Goal: Find specific page/section: Find specific page/section

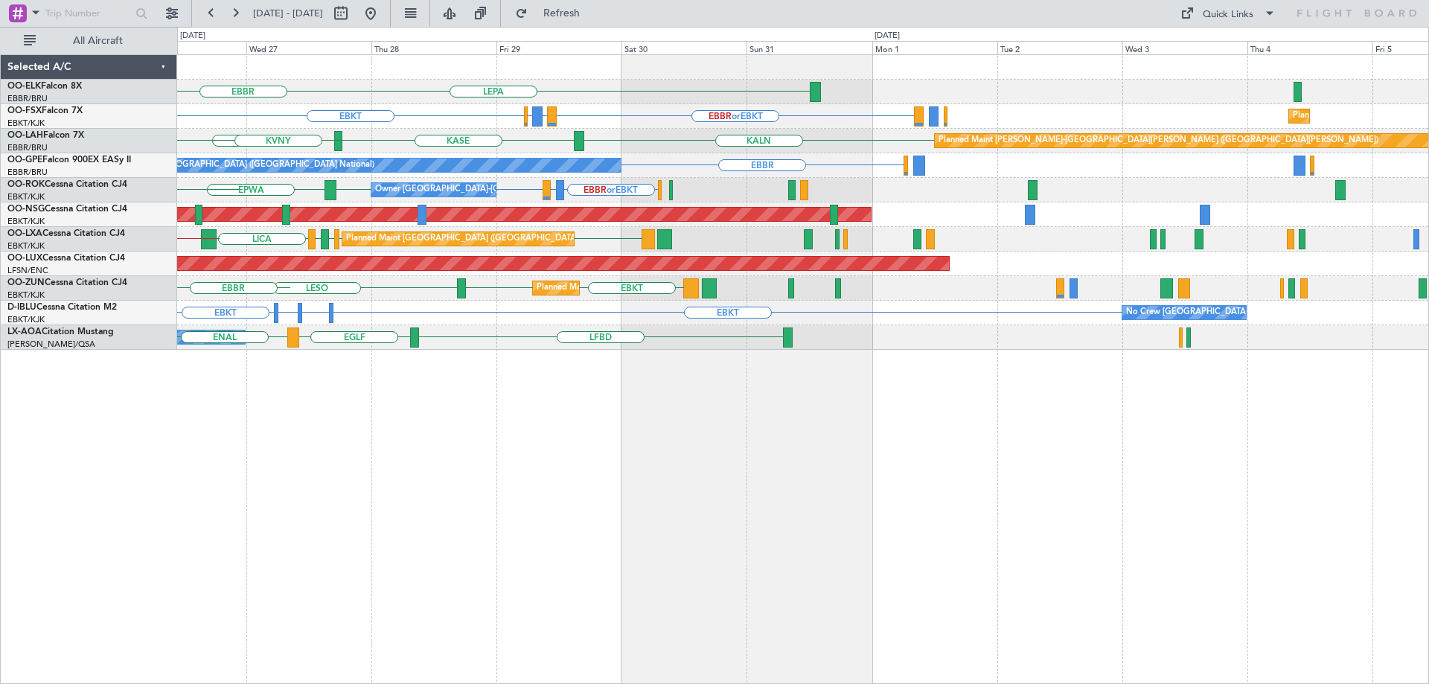
click at [500, 333] on div "LEPA [GEOGRAPHIC_DATA] EBBR or EBKT LIRZ or EBKT EBBR or EBKT EBKT Planned Main…" at bounding box center [802, 202] width 1251 height 295
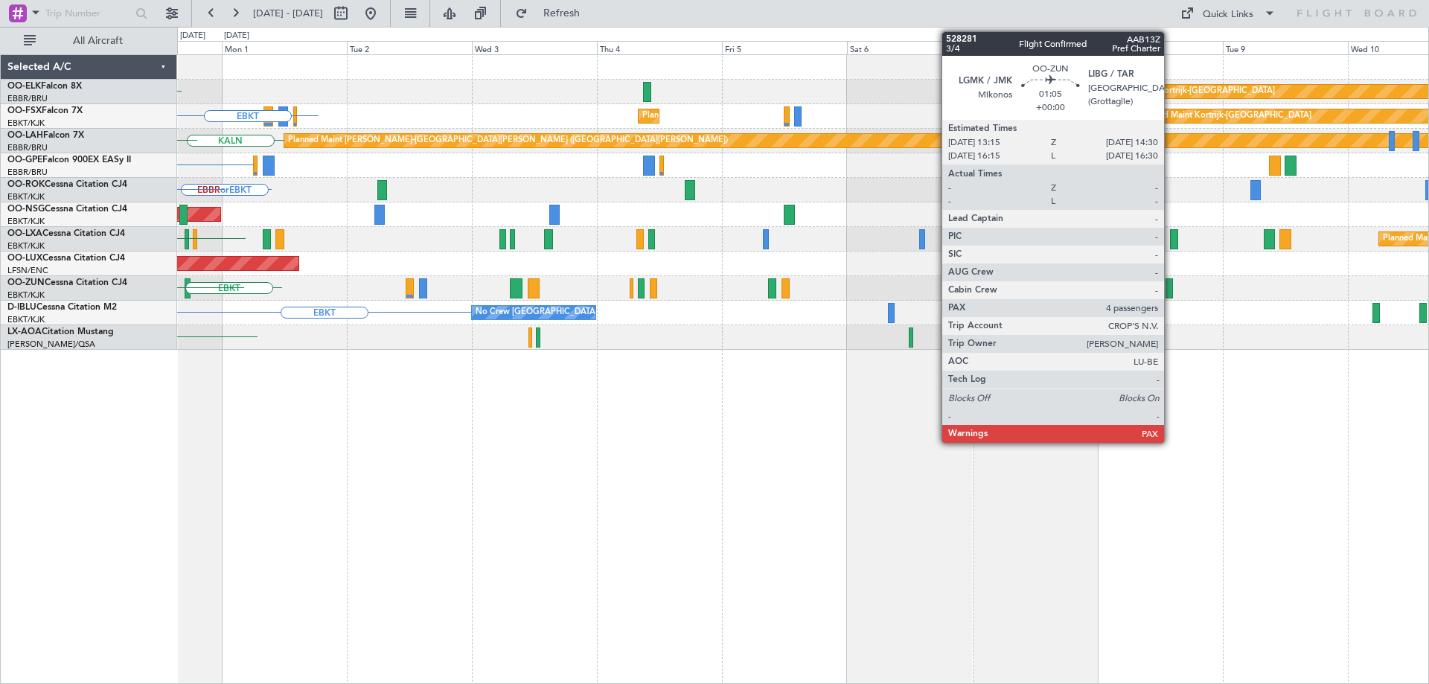
click at [465, 339] on div "Planned Maint Kortrijk-[GEOGRAPHIC_DATA] LEPA EBBR or EBKT Planned Maint [GEOGR…" at bounding box center [802, 202] width 1251 height 295
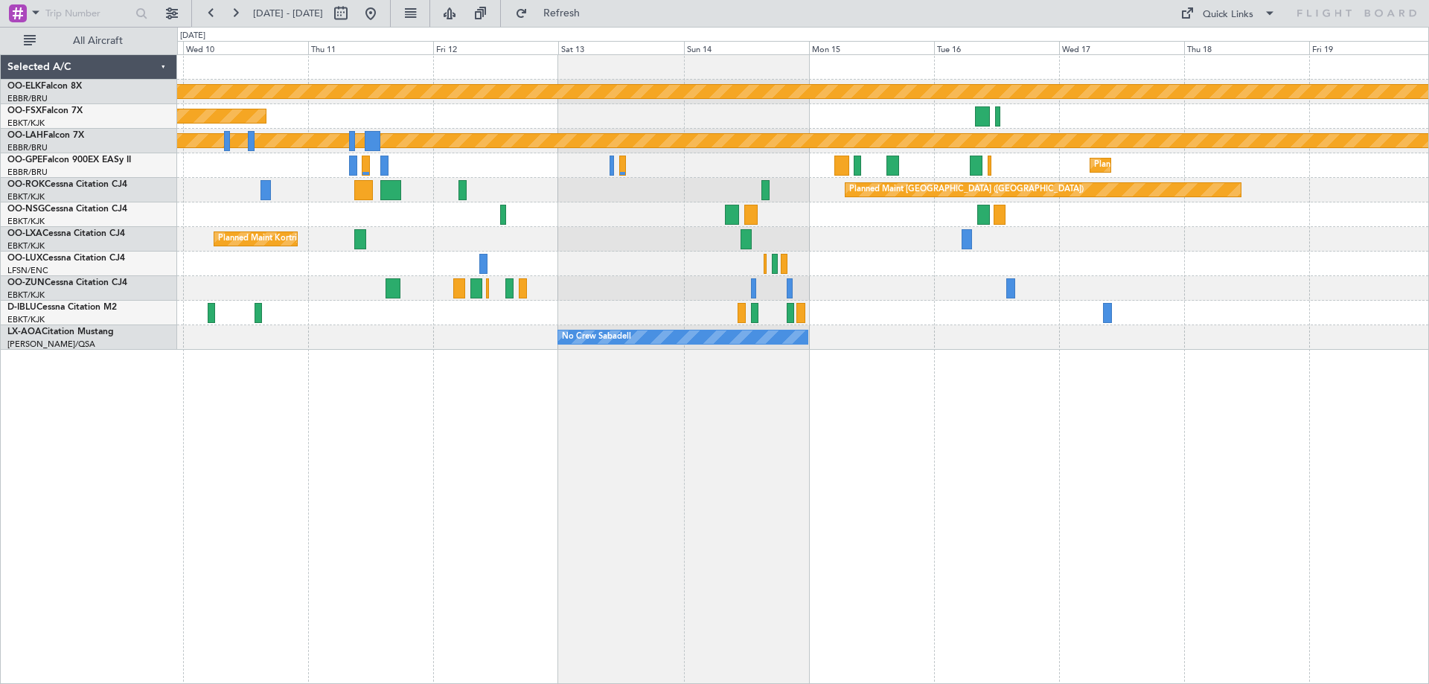
click at [671, 295] on div "Planned Maint Kortrijk-[GEOGRAPHIC_DATA] Planned Maint [GEOGRAPHIC_DATA]-[GEOGR…" at bounding box center [802, 202] width 1251 height 295
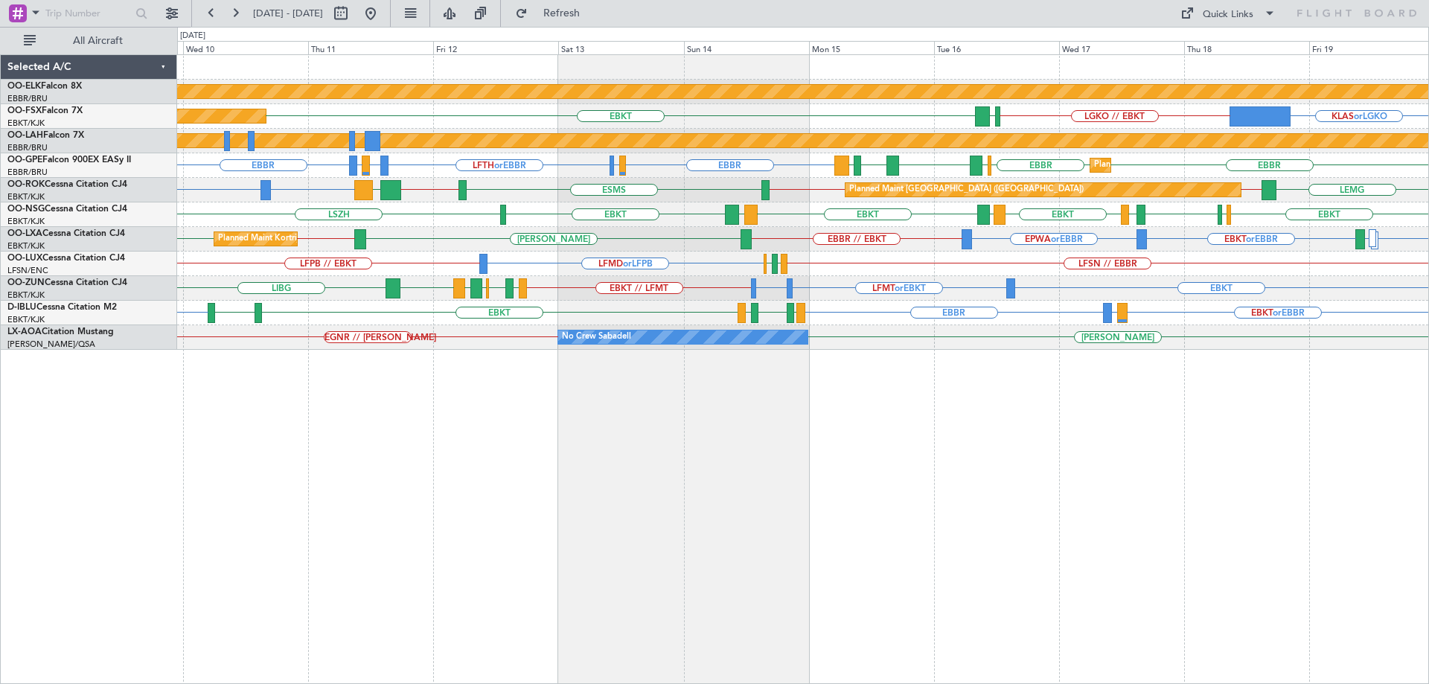
click at [97, 289] on div "Planned Maint Kortrijk-[GEOGRAPHIC_DATA] LGKO // EBKT KLAS or LGKO LGAV EBKT Pl…" at bounding box center [714, 355] width 1429 height 657
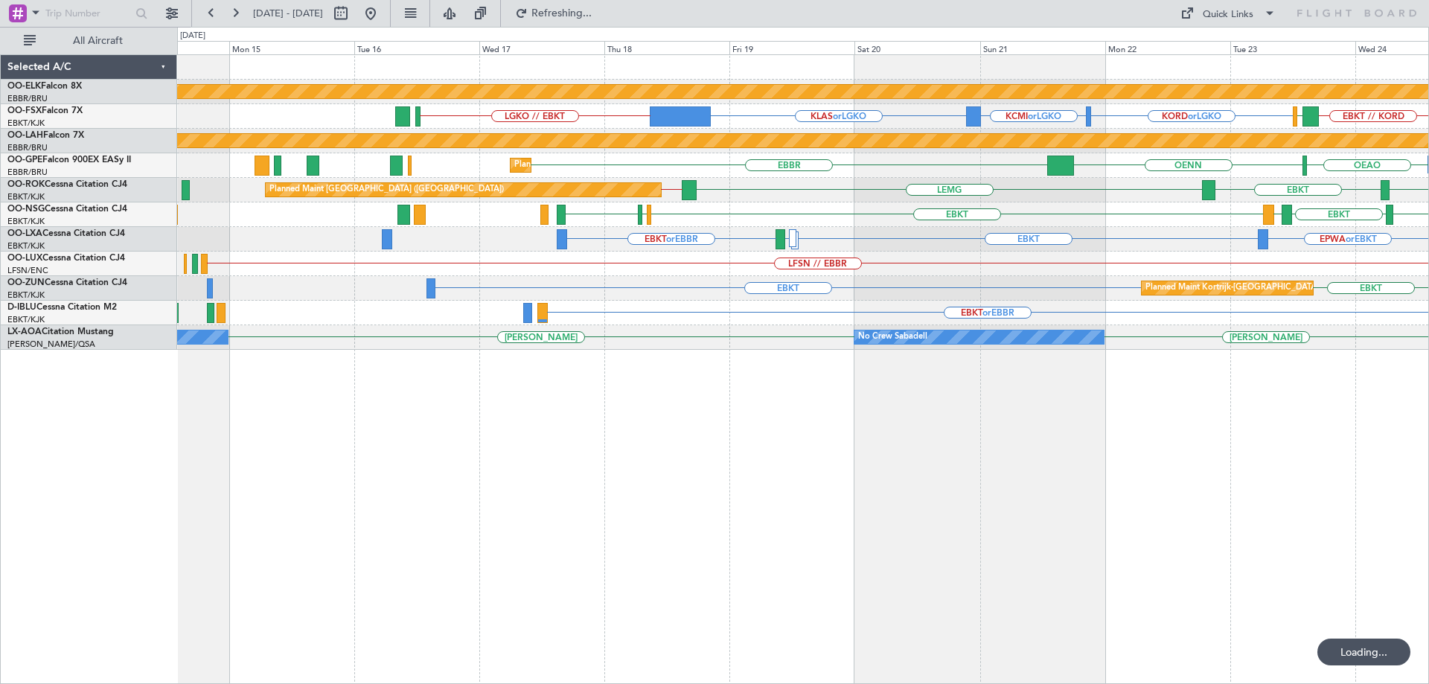
click at [708, 336] on div "Planned Maint Kortrijk-[GEOGRAPHIC_DATA] EBKT // EBBR LGKO // EBKT KORD or LGKO…" at bounding box center [802, 202] width 1251 height 295
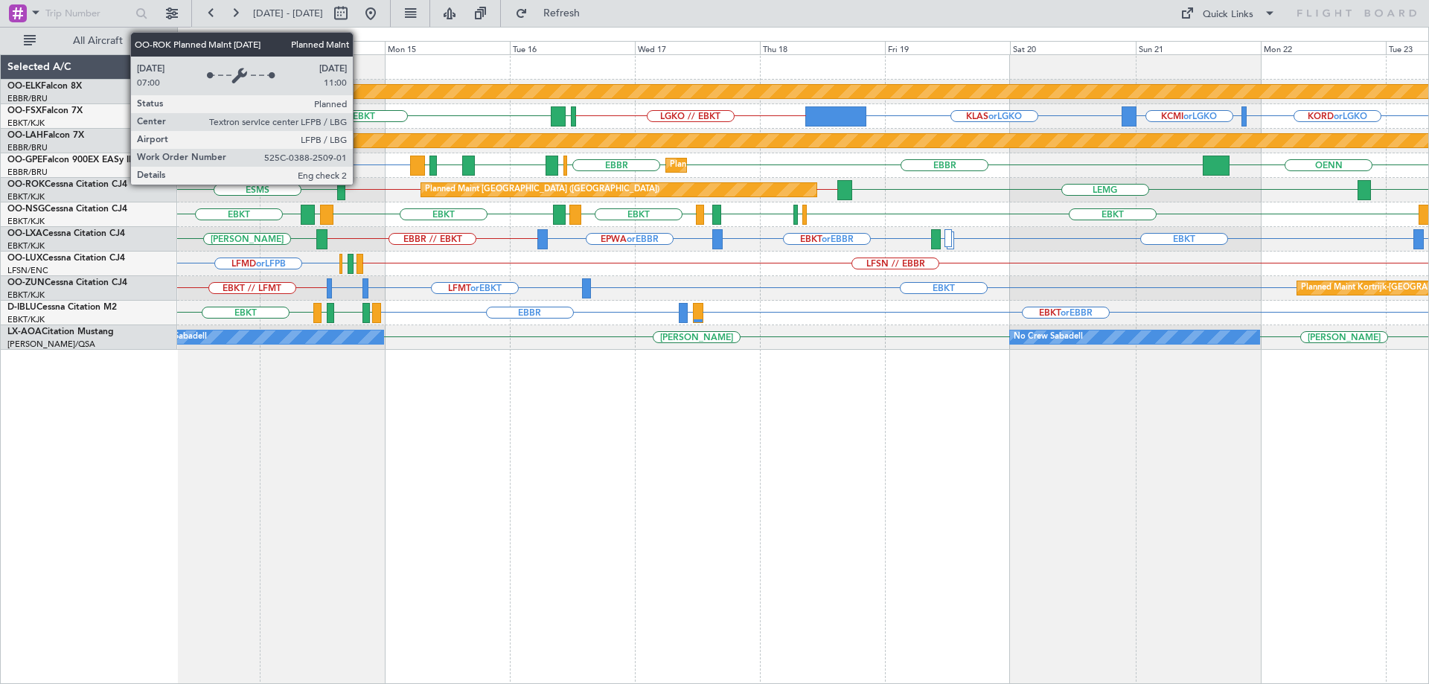
click at [466, 193] on div "Planned Maint [GEOGRAPHIC_DATA] ([GEOGRAPHIC_DATA])" at bounding box center [542, 190] width 234 height 22
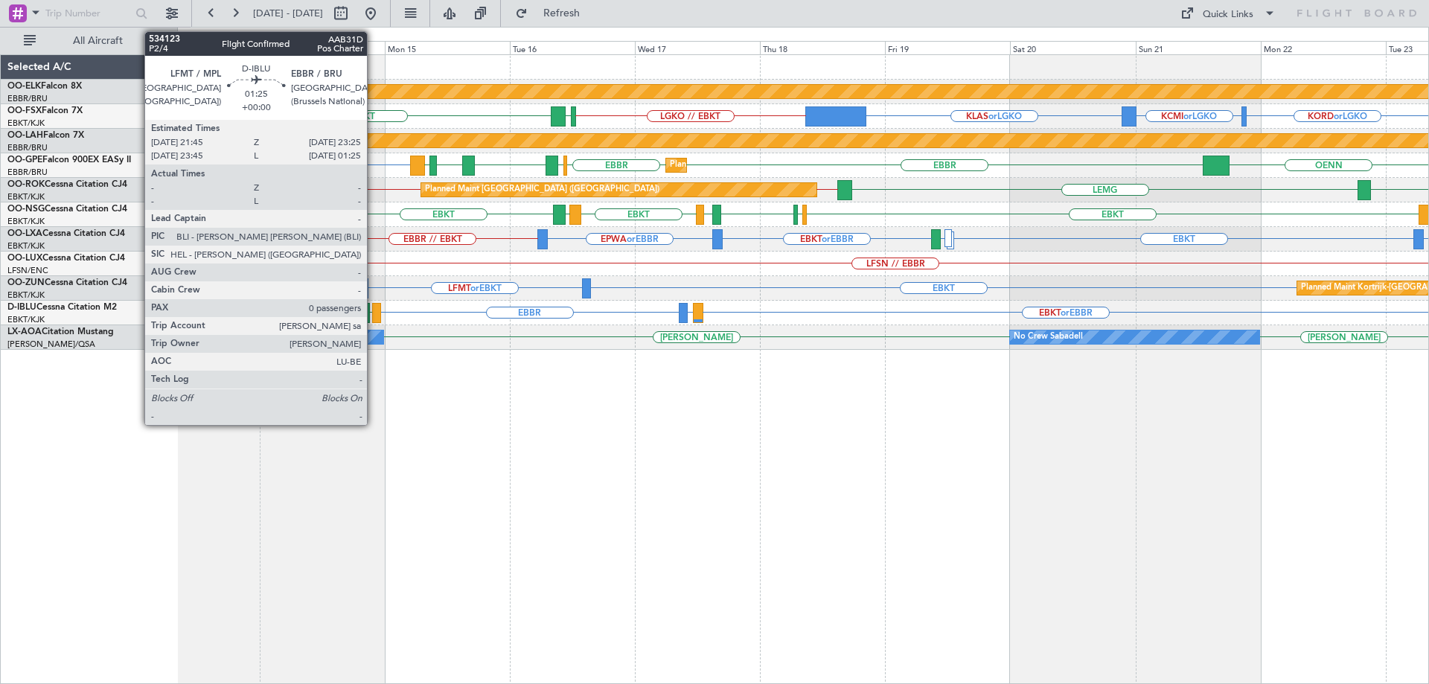
click at [1428, 366] on html "[DATE] - [DATE] Refresh Quick Links All Aircraft Planned Maint [GEOGRAPHIC_DATA…" at bounding box center [714, 342] width 1429 height 684
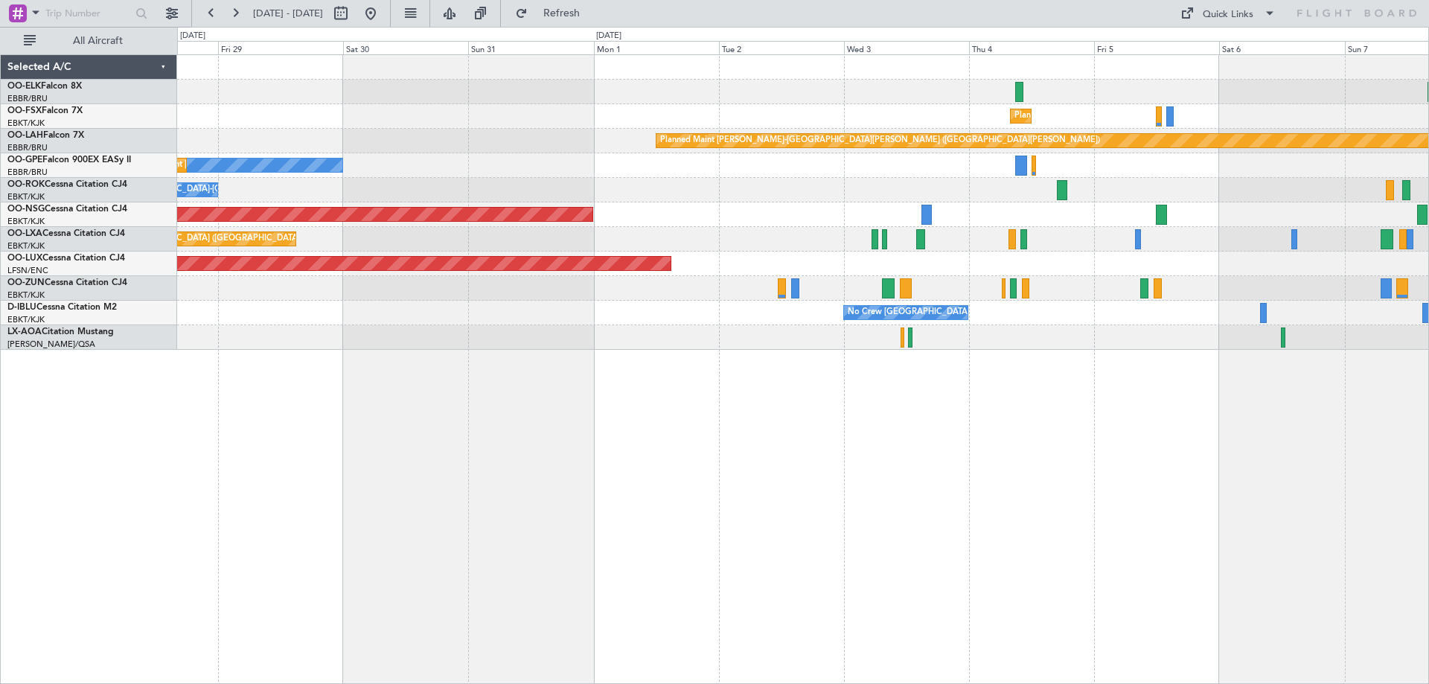
click at [1428, 348] on html "[DATE] - [DATE] Refresh Quick Links All Aircraft Planned Maint [GEOGRAPHIC_DATA…" at bounding box center [714, 342] width 1429 height 684
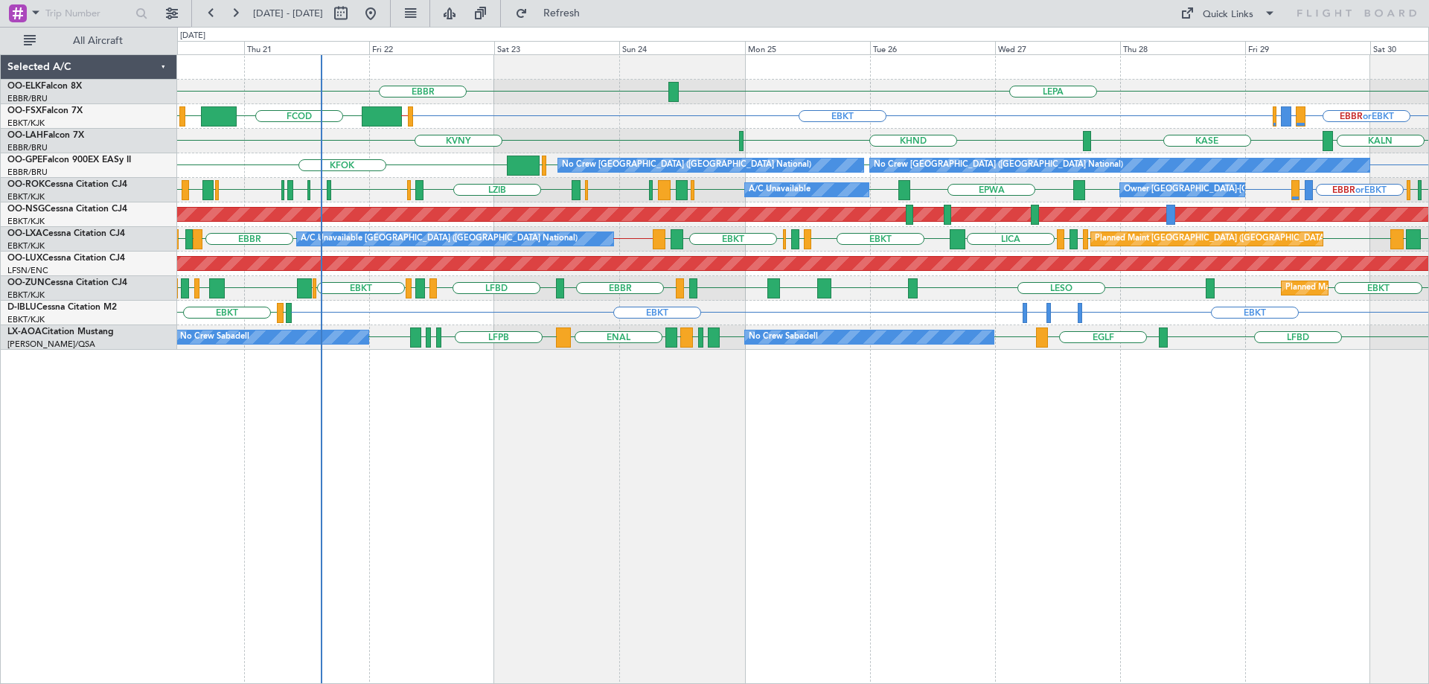
click at [237, 317] on div "EBKT EHAM or EBKT ELLX or EBKT EBKT EGJJ EBKT" at bounding box center [802, 313] width 1251 height 25
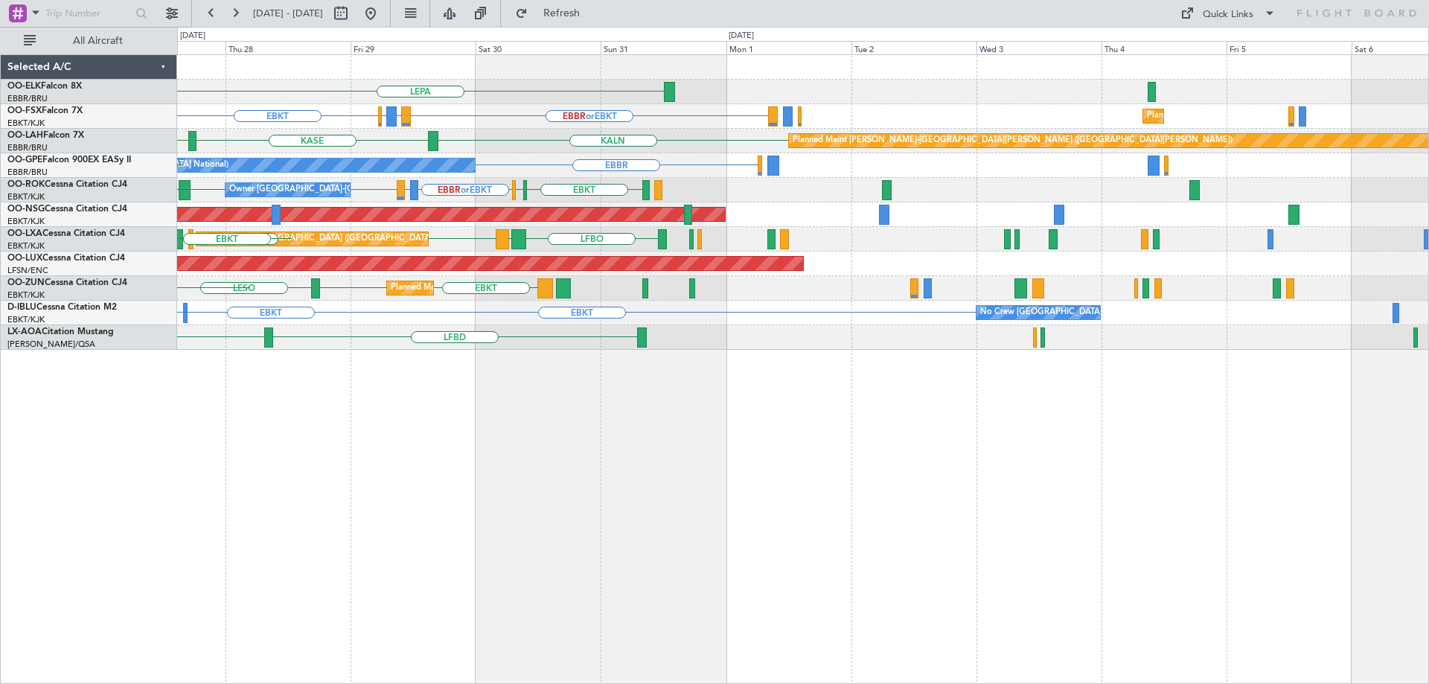
click at [234, 244] on div "LFBO LRAR [GEOGRAPHIC_DATA] [GEOGRAPHIC_DATA] LFPB Planned Maint [GEOGRAPHIC_DA…" at bounding box center [802, 239] width 1251 height 25
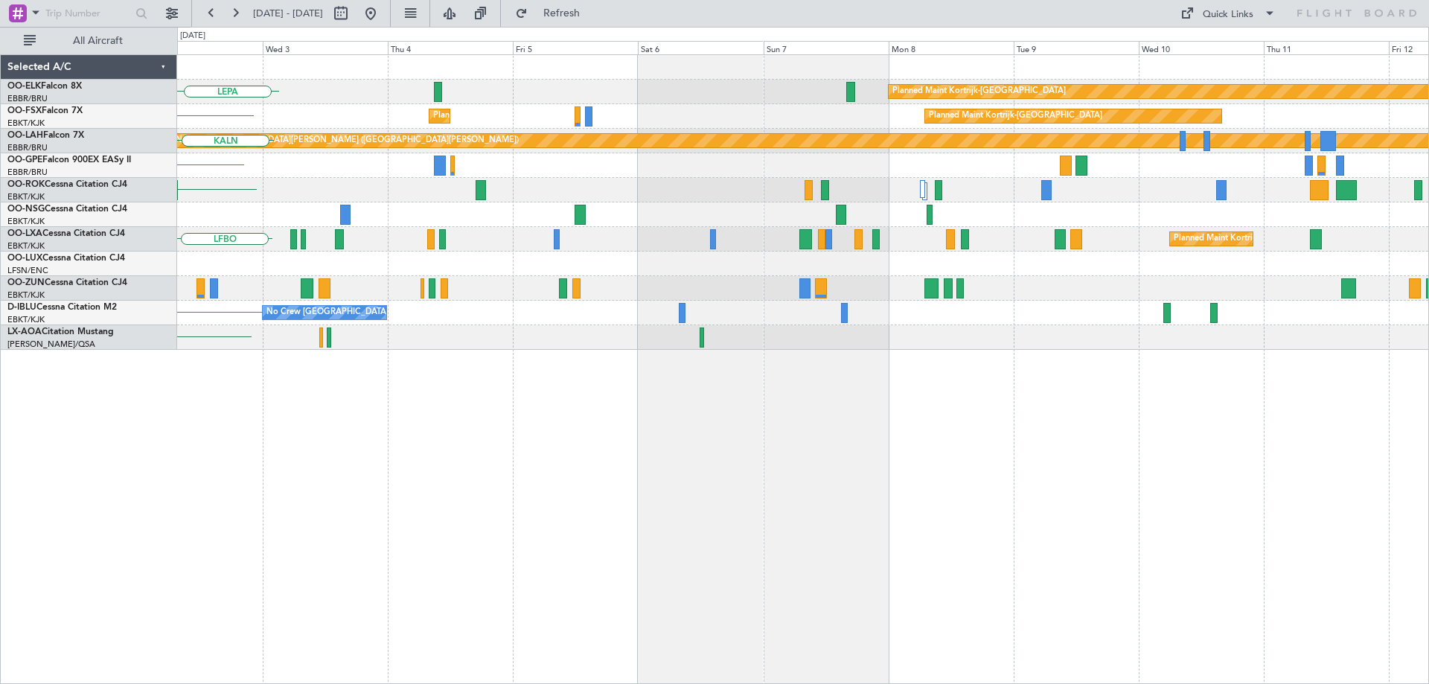
click at [289, 270] on div "Planned Maint [GEOGRAPHIC_DATA] ([GEOGRAPHIC_DATA])" at bounding box center [802, 264] width 1251 height 25
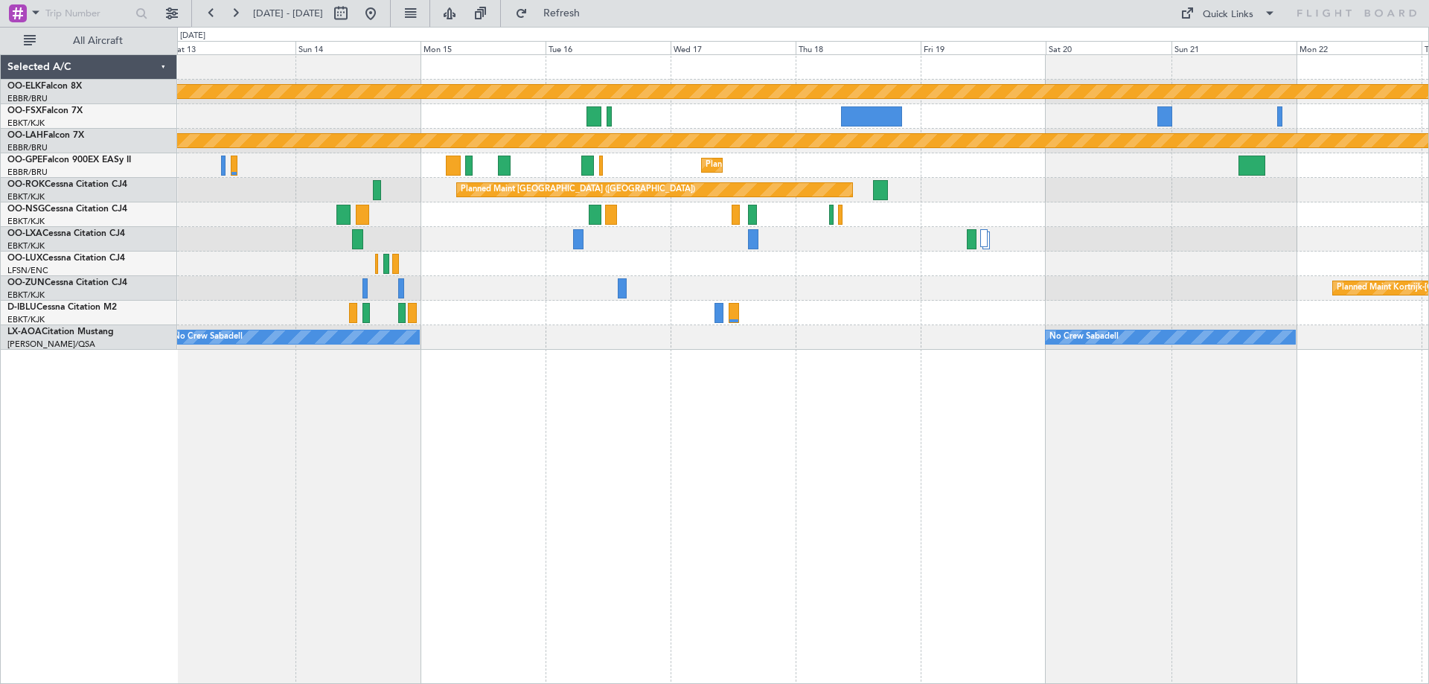
click at [292, 318] on div "Planned Maint Kortrijk-[GEOGRAPHIC_DATA] Planned Maint [GEOGRAPHIC_DATA]-[GEOGR…" at bounding box center [802, 202] width 1251 height 295
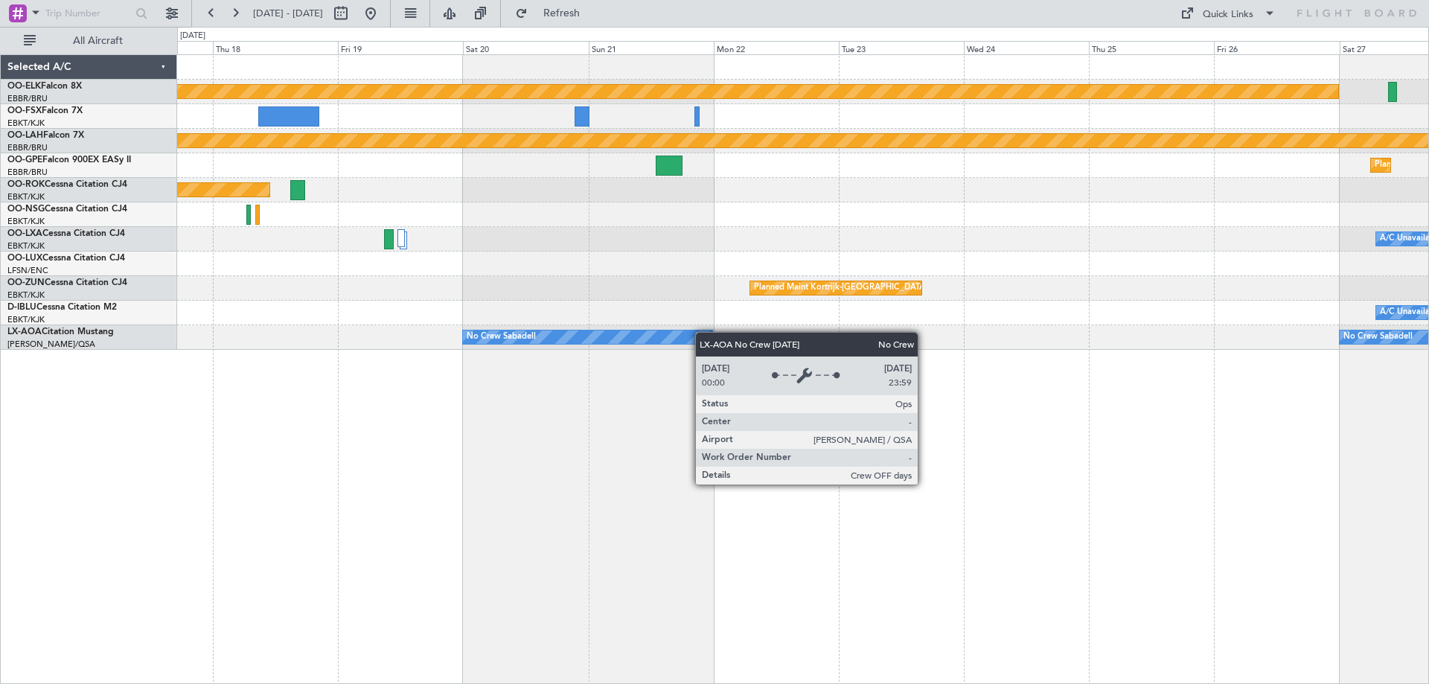
click at [1223, 319] on div "A/C Unavailable [GEOGRAPHIC_DATA]-[GEOGRAPHIC_DATA]" at bounding box center [802, 313] width 1251 height 25
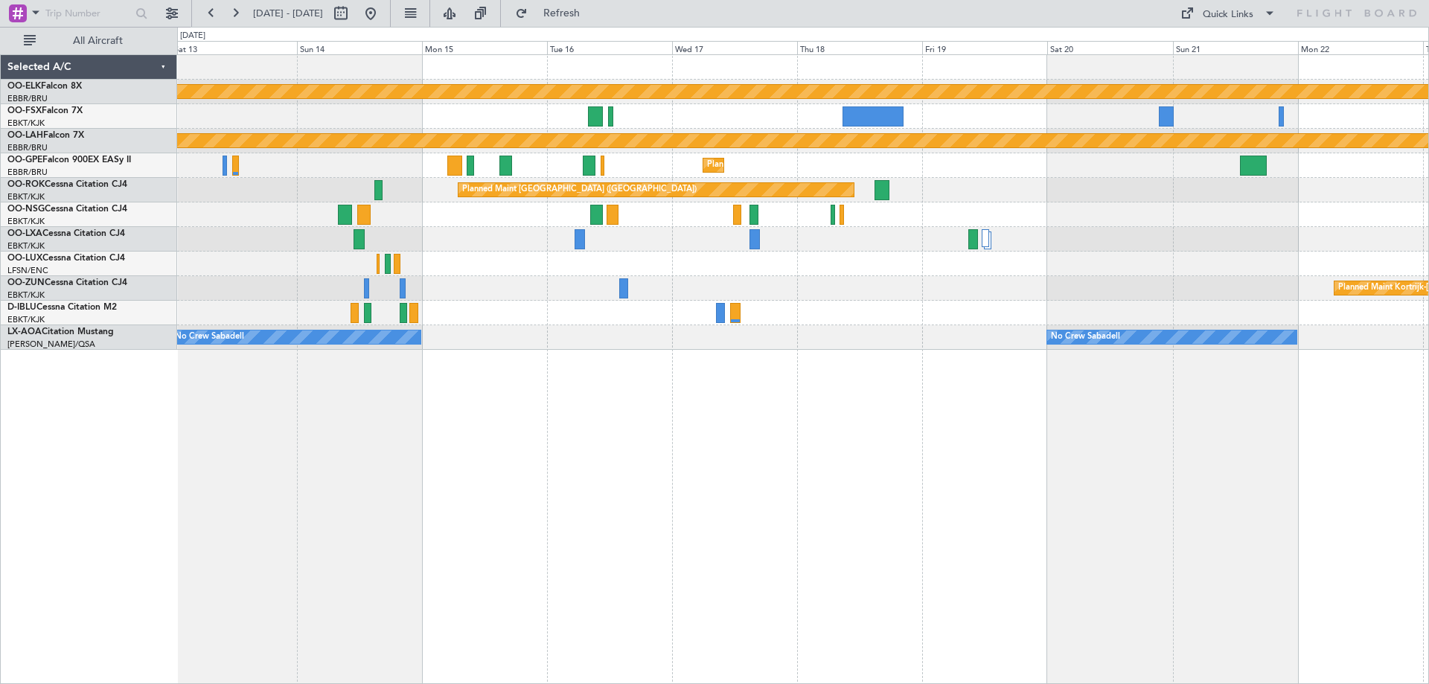
click at [577, 252] on div "Planned Maint Kortrijk-[GEOGRAPHIC_DATA] Planned Maint [GEOGRAPHIC_DATA]-[GEOGR…" at bounding box center [802, 202] width 1251 height 295
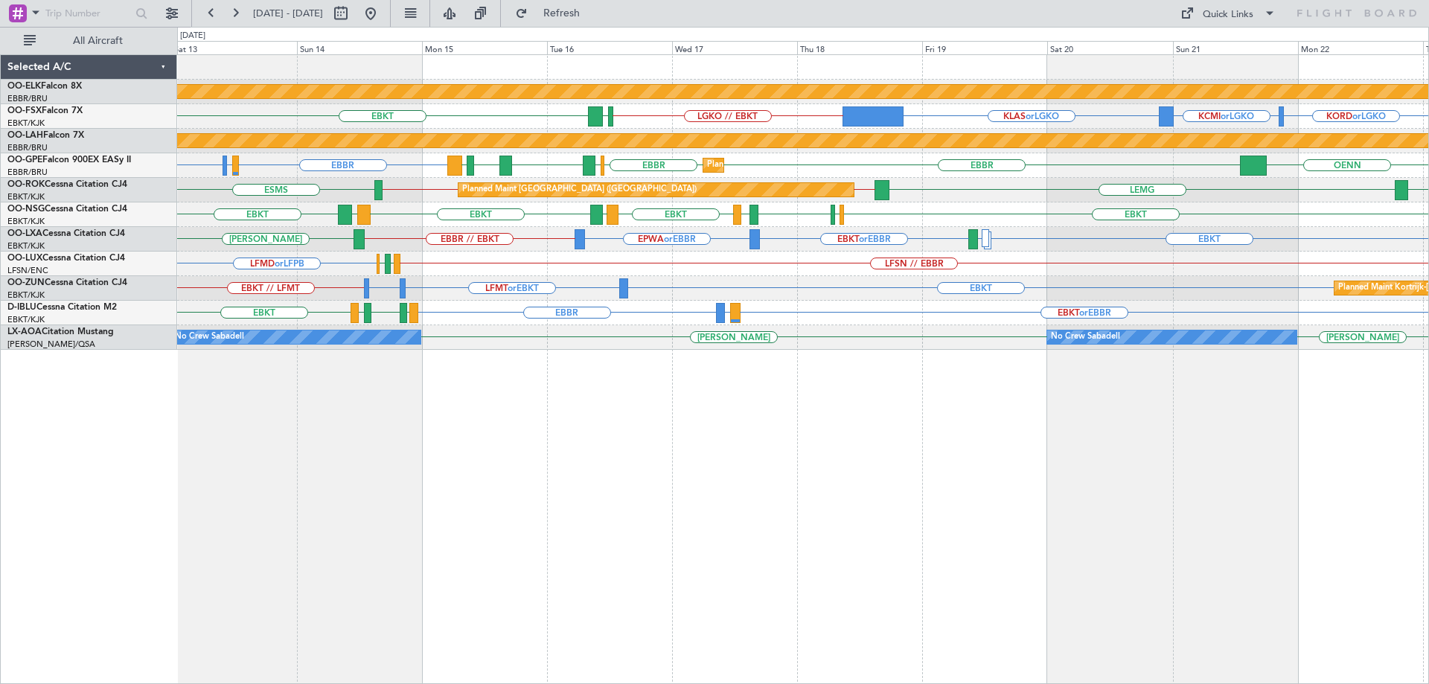
click at [466, 254] on div "Planned Maint Kortrijk-[GEOGRAPHIC_DATA] LGKO // EBKT KORD or LGKO KCMI or LGKO…" at bounding box center [802, 202] width 1251 height 295
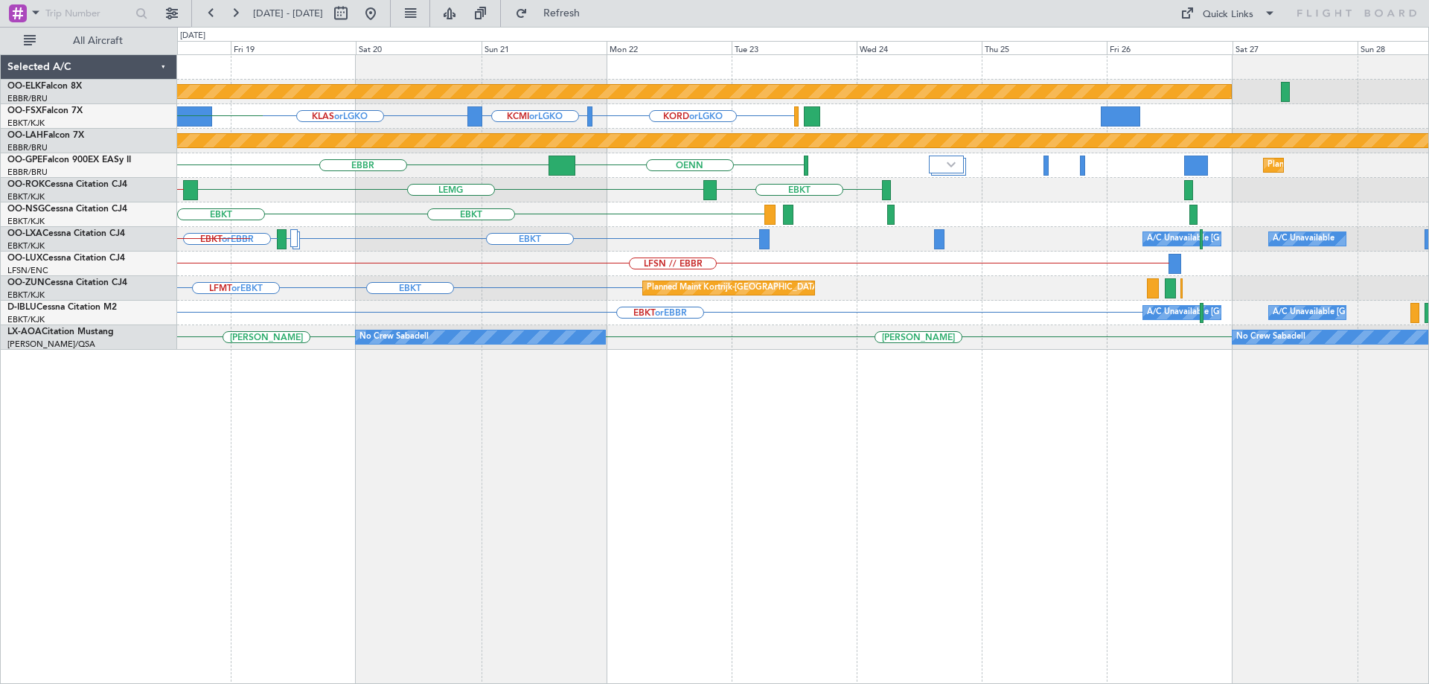
click at [383, 270] on div "LFSN // EBBR" at bounding box center [802, 264] width 1251 height 25
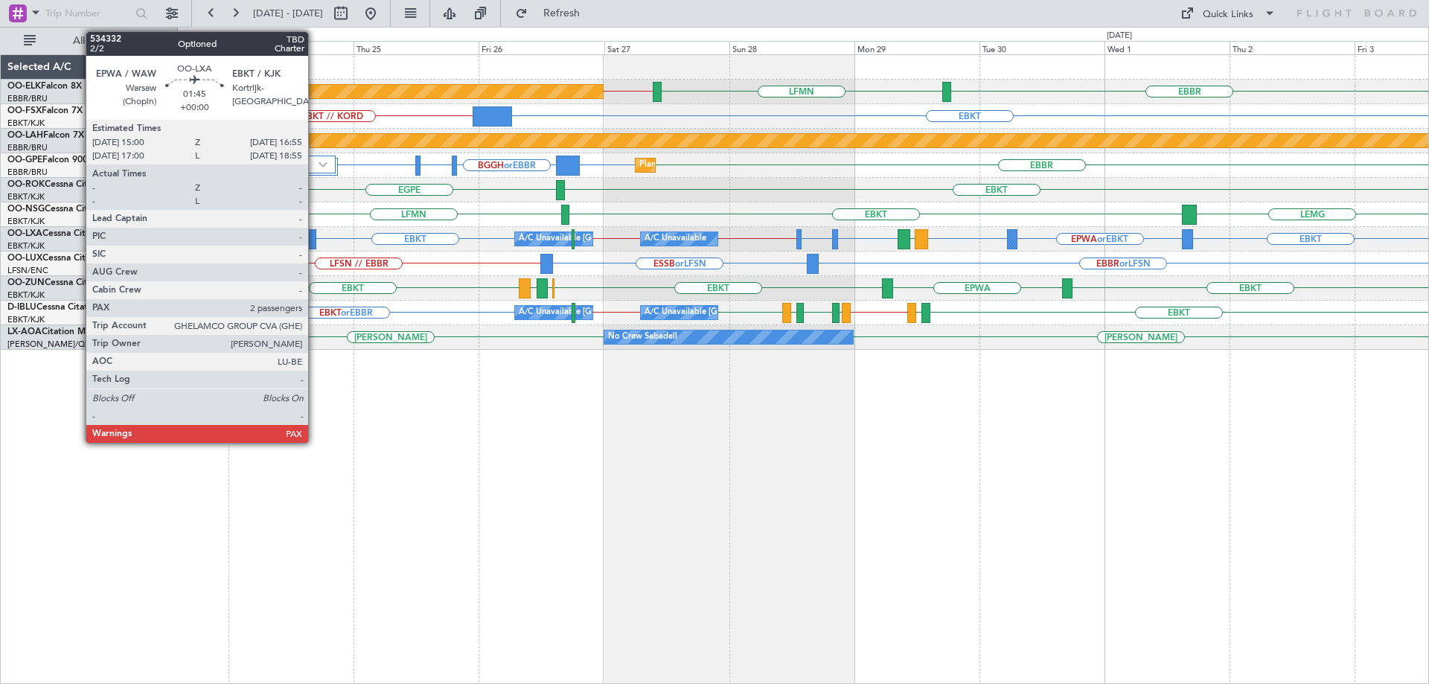
click at [1174, 295] on div "EBKT // EBBR [GEOGRAPHIC_DATA] LFMN Planned Maint [GEOGRAPHIC_DATA]-[GEOGRAPHIC…" at bounding box center [802, 202] width 1251 height 295
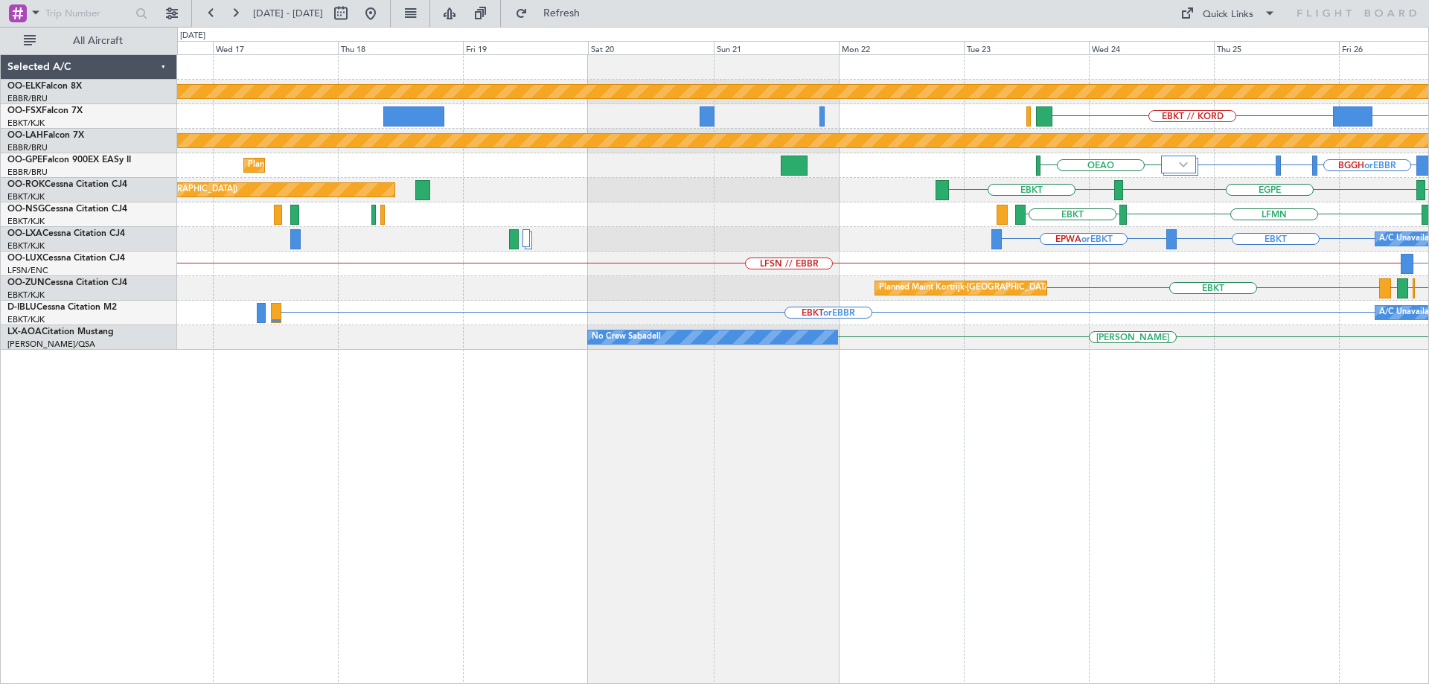
click at [1261, 301] on div "Planned Maint Kortrijk-[GEOGRAPHIC_DATA] EBKT // EBBR LFMN EBKT EBKT // KORD Pl…" at bounding box center [802, 202] width 1251 height 295
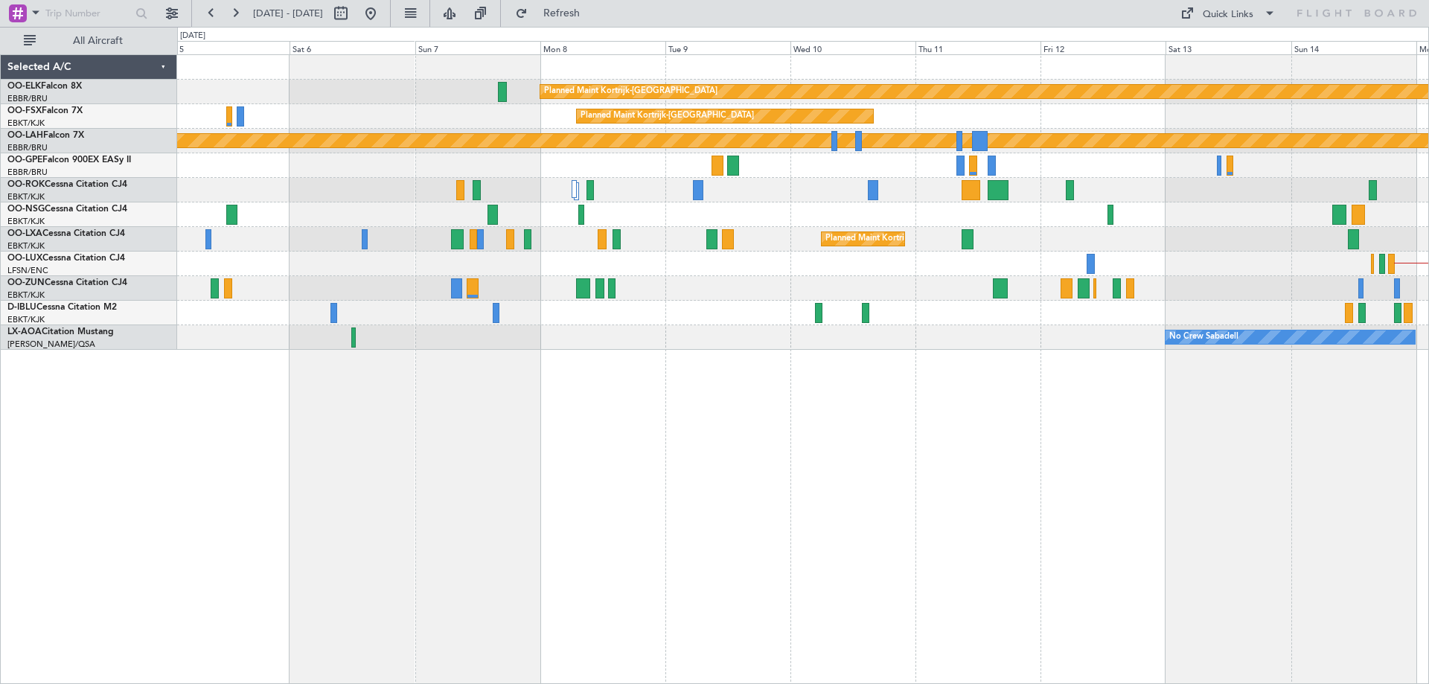
click at [1135, 284] on div at bounding box center [802, 288] width 1251 height 25
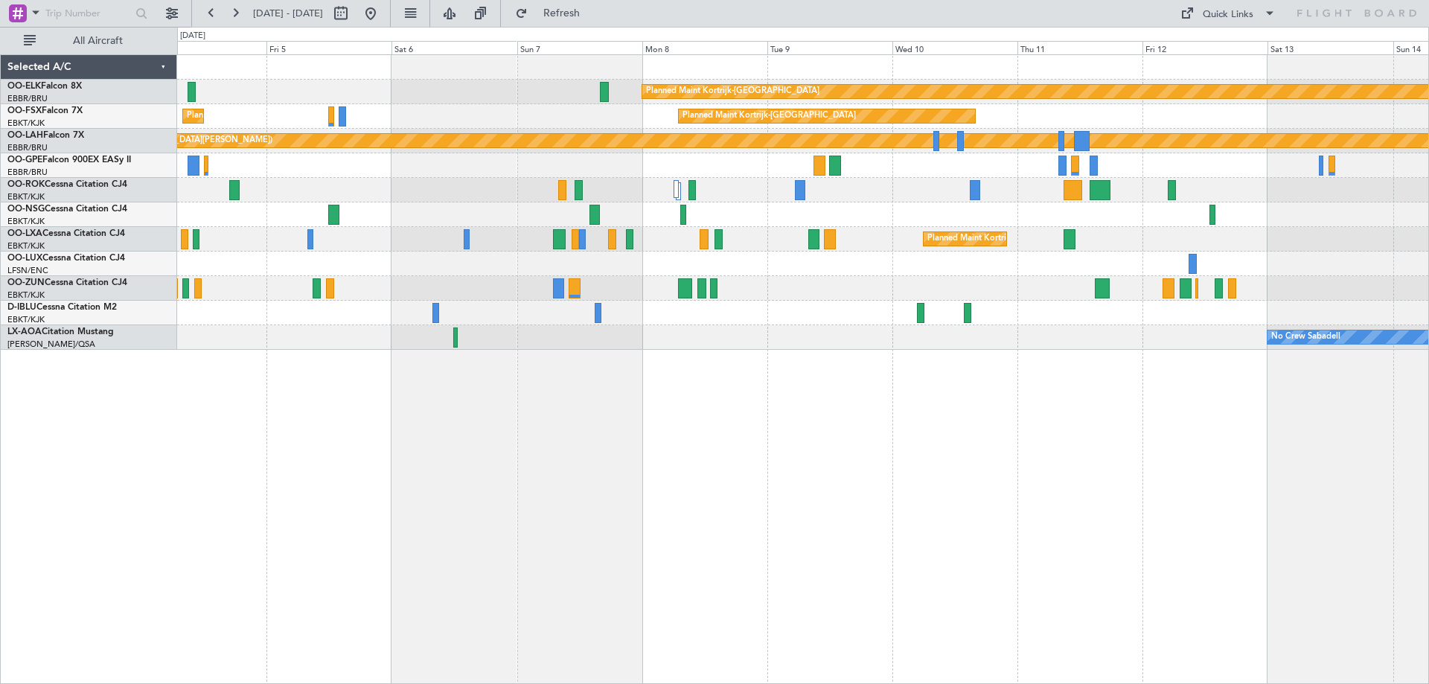
click at [1215, 289] on div "Planned Maint Kortrijk-[GEOGRAPHIC_DATA] Planned Maint [GEOGRAPHIC_DATA]-[GEOGR…" at bounding box center [802, 202] width 1251 height 295
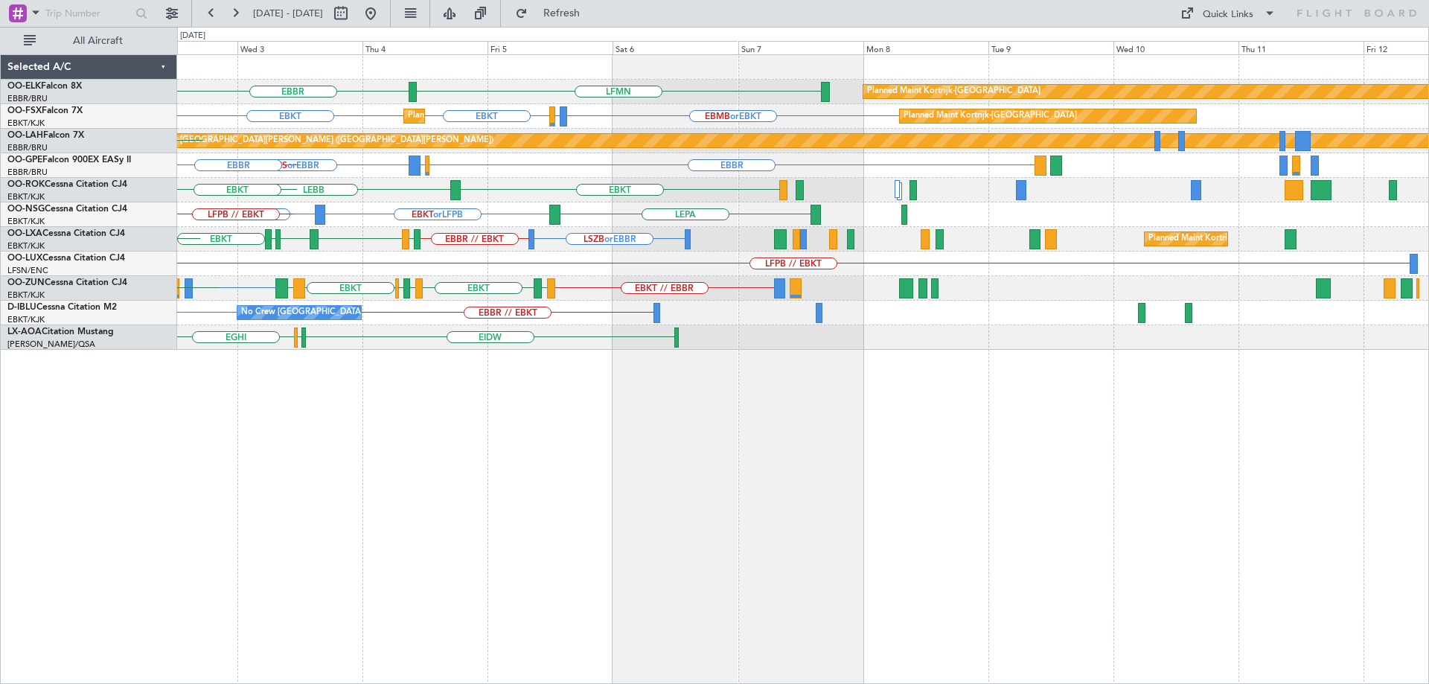
click at [365, 274] on div "LFMN [GEOGRAPHIC_DATA] Planned Maint [GEOGRAPHIC_DATA]-[GEOGRAPHIC_DATA] LEPA E…" at bounding box center [802, 202] width 1251 height 295
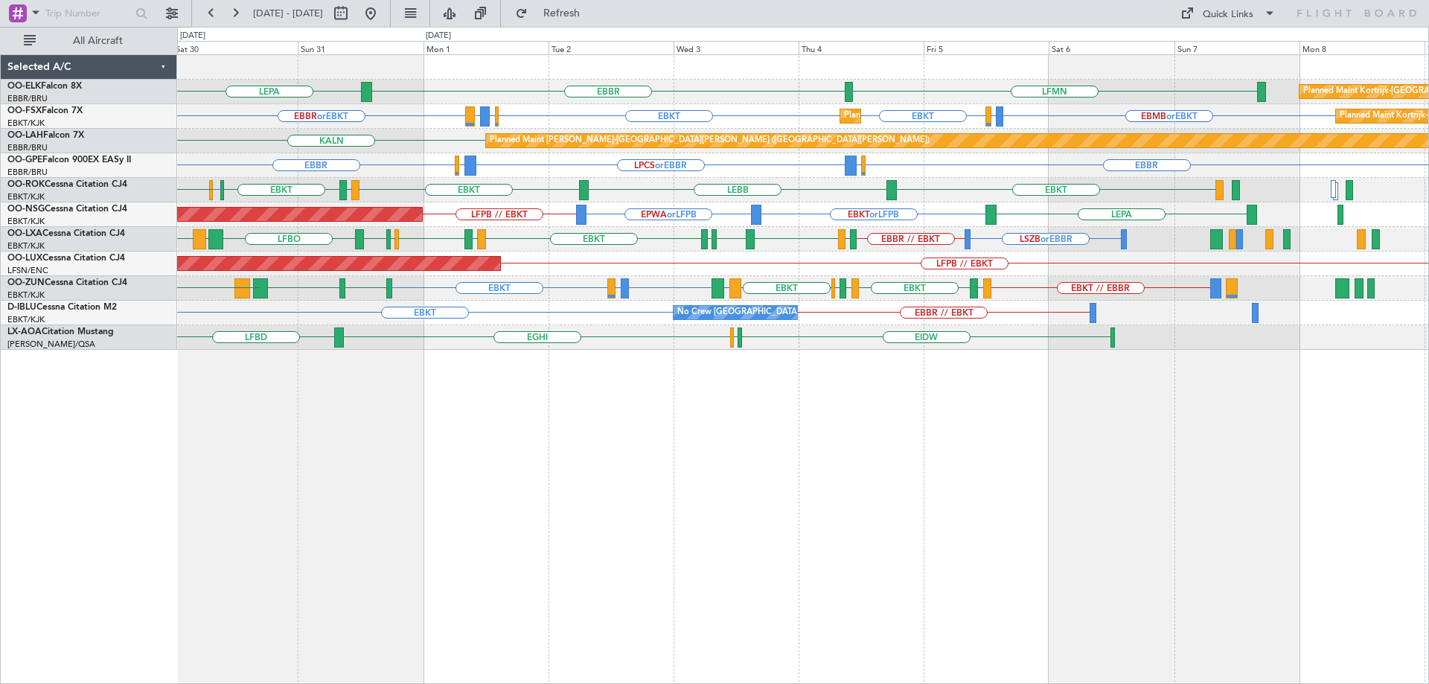
click at [807, 300] on div "LFMN [GEOGRAPHIC_DATA] Planned Maint [GEOGRAPHIC_DATA]-[GEOGRAPHIC_DATA] LEPA E…" at bounding box center [802, 202] width 1251 height 295
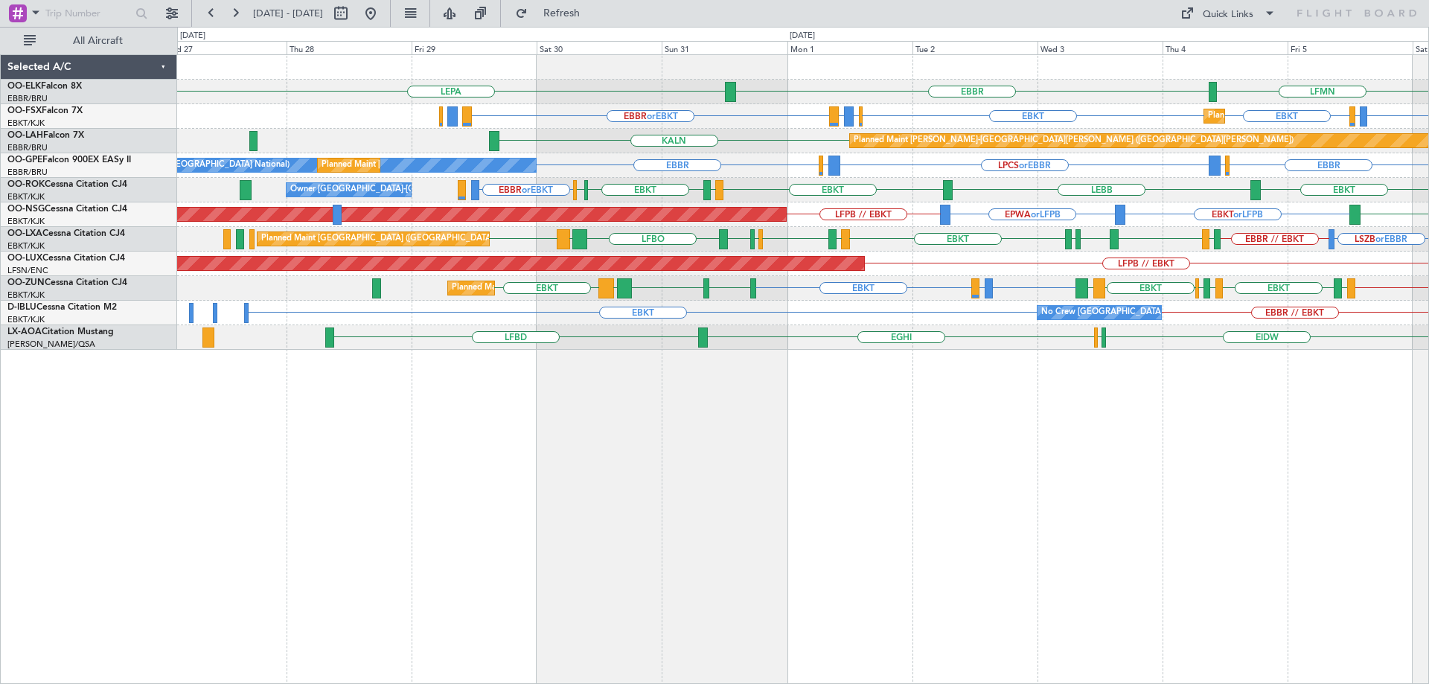
click at [319, 312] on div "EBBR LEPA LFMN EBBR // EBKT Planned Maint [GEOGRAPHIC_DATA]-[GEOGRAPHIC_DATA] E…" at bounding box center [802, 202] width 1251 height 295
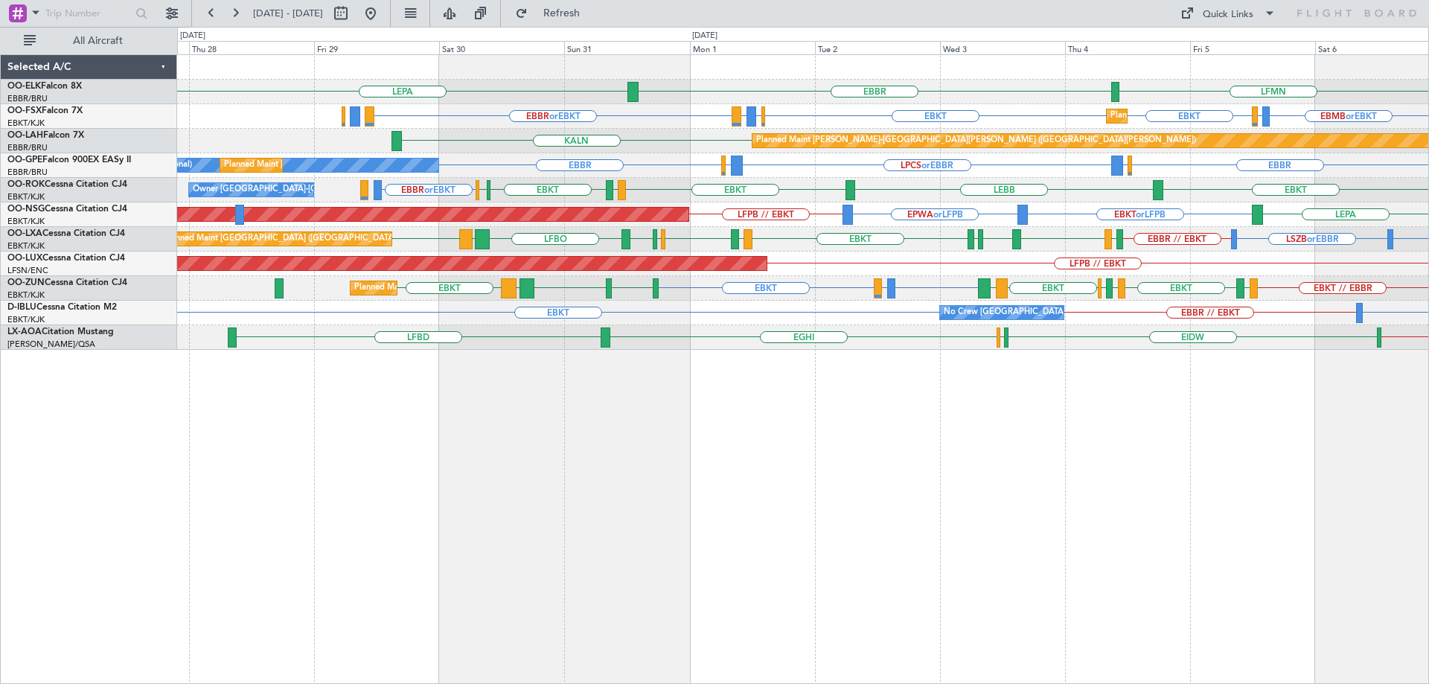
click at [1428, 293] on html "[DATE] - [DATE] Refresh Quick Links All Aircraft LFMN [GEOGRAPHIC_DATA] LEPA EB…" at bounding box center [714, 342] width 1429 height 684
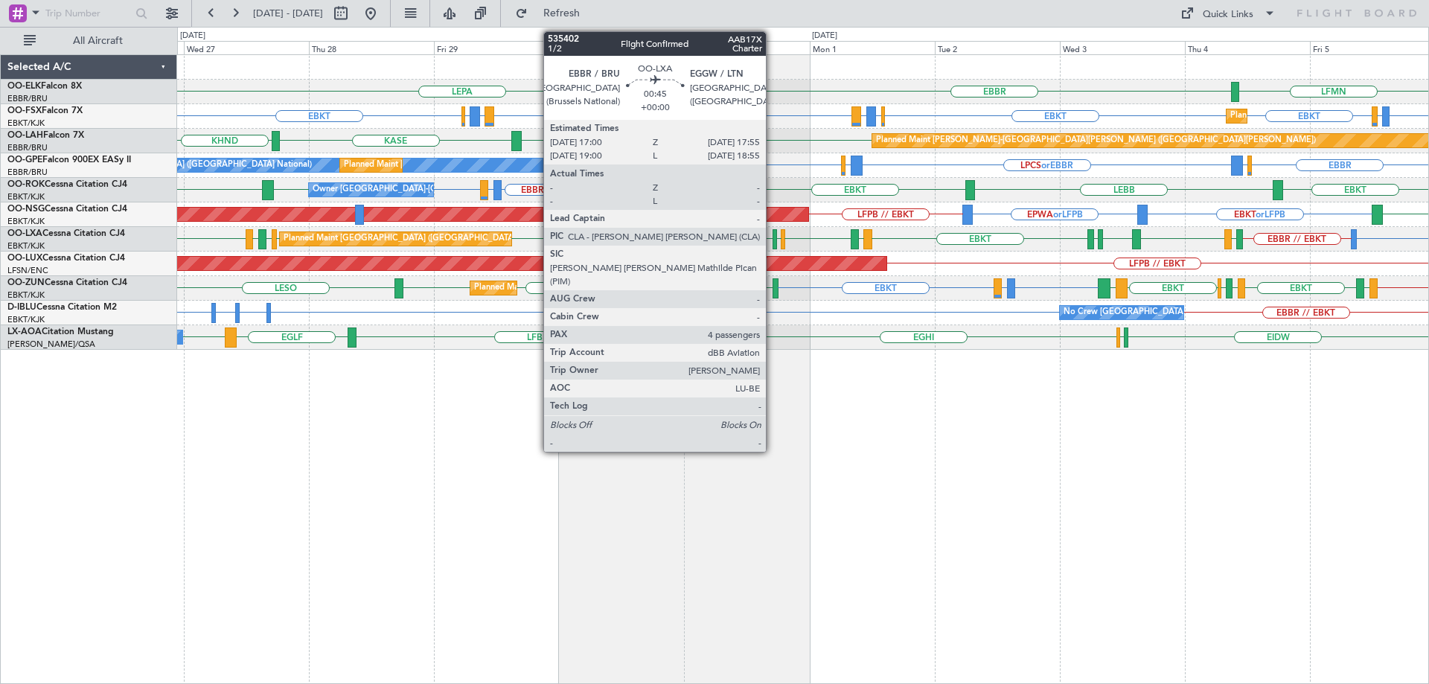
click at [772, 240] on div at bounding box center [774, 239] width 5 height 20
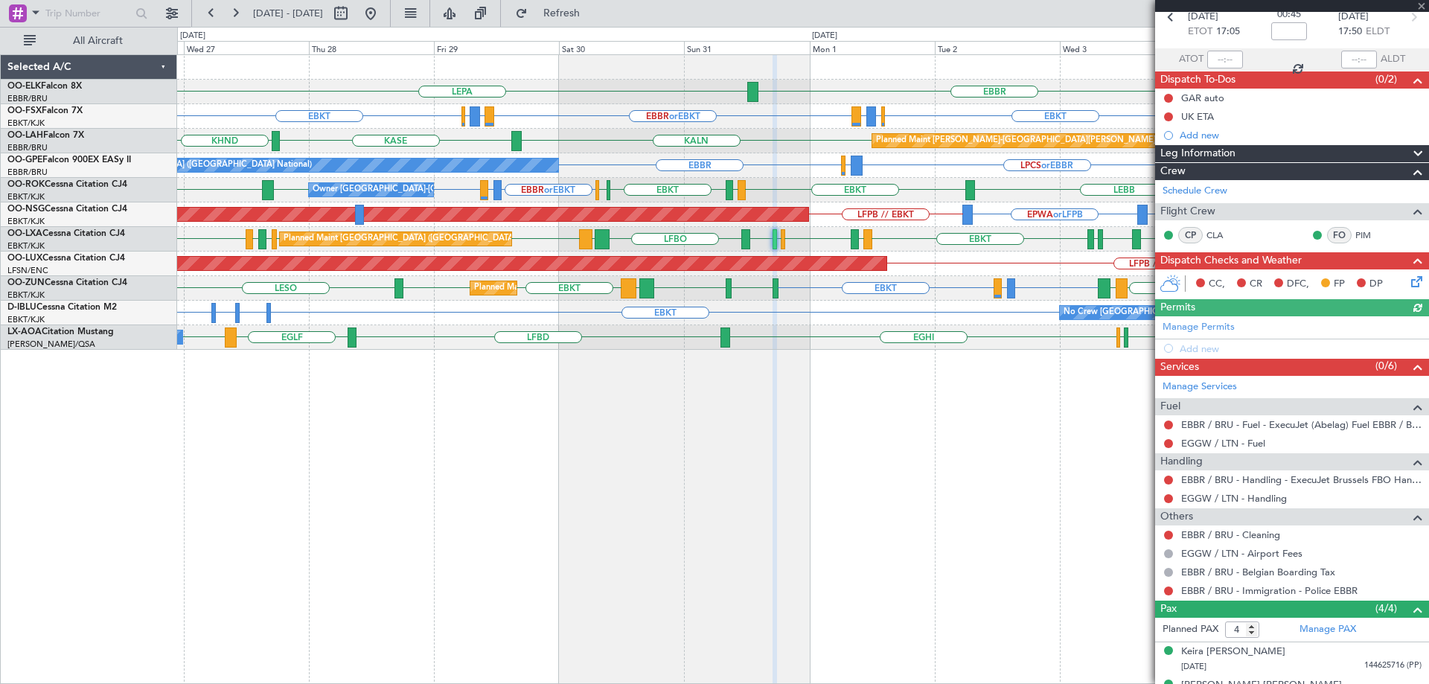
scroll to position [166, 0]
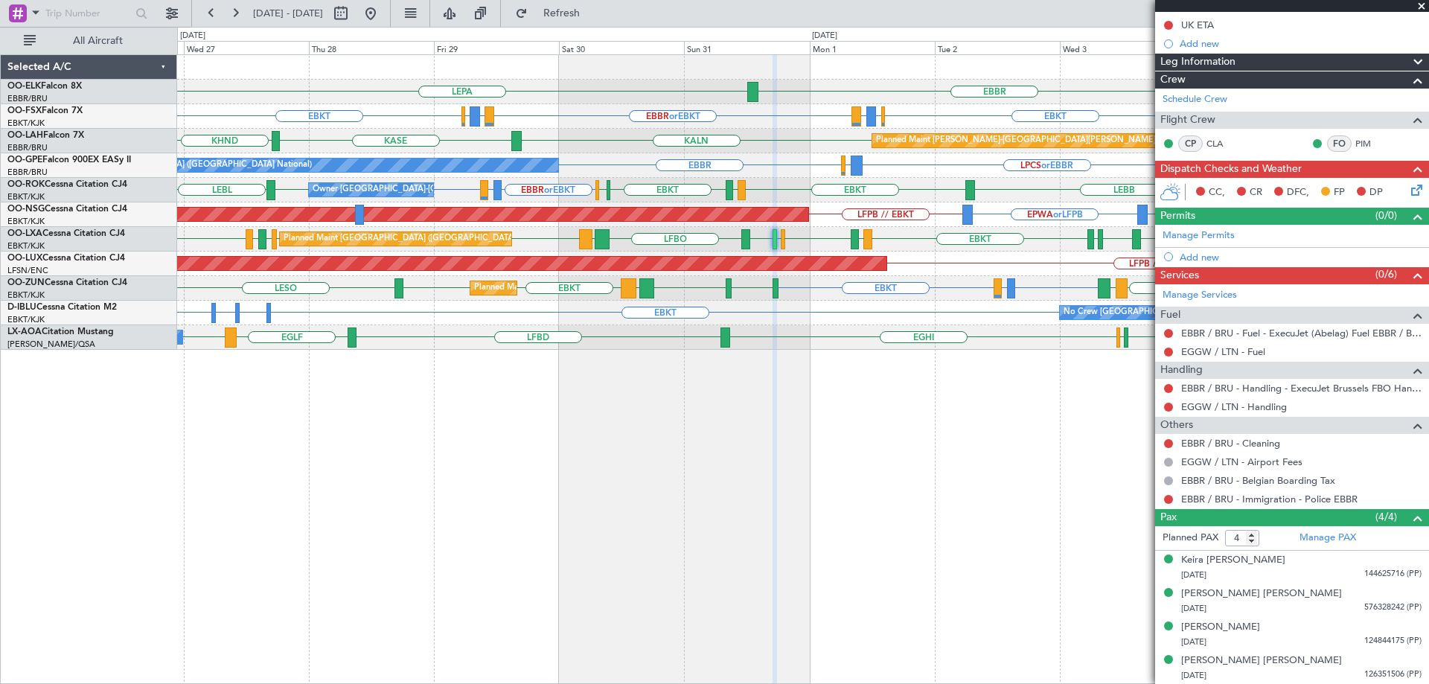
click at [1419, 3] on span at bounding box center [1421, 6] width 15 height 13
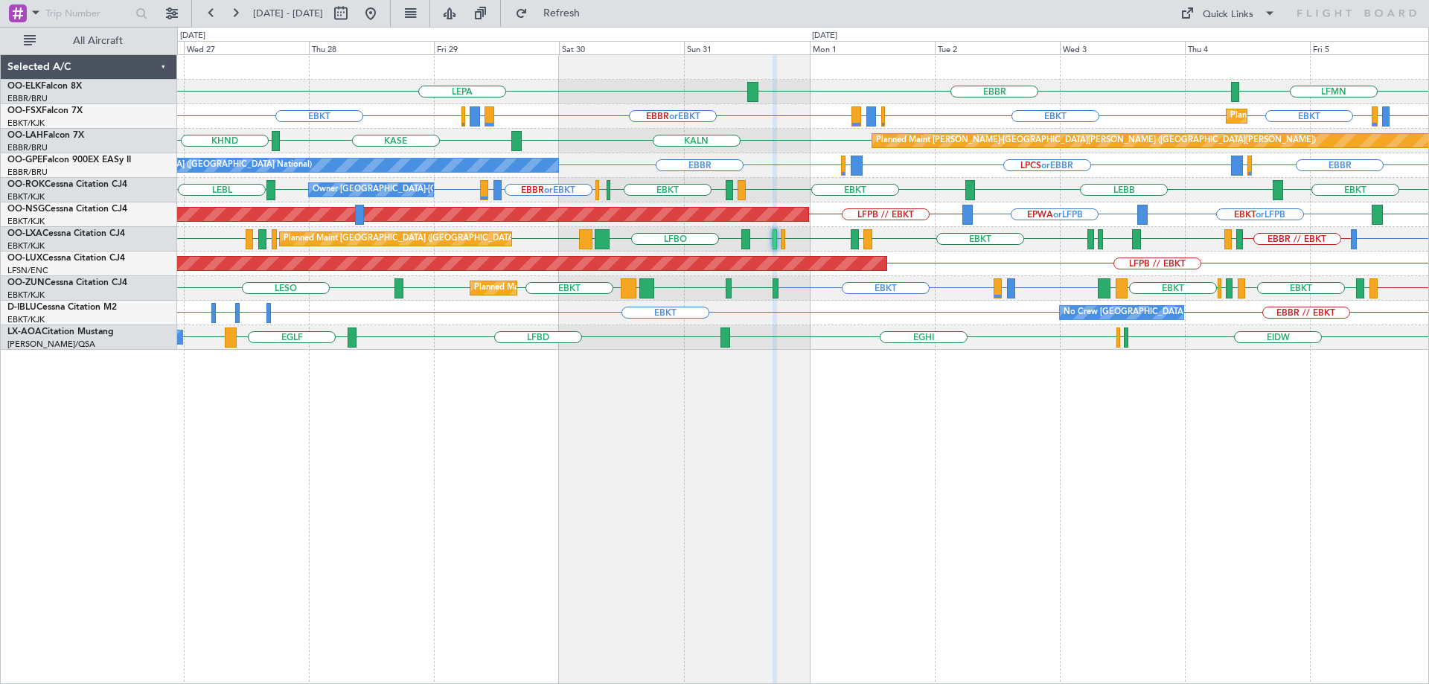
type input "0"
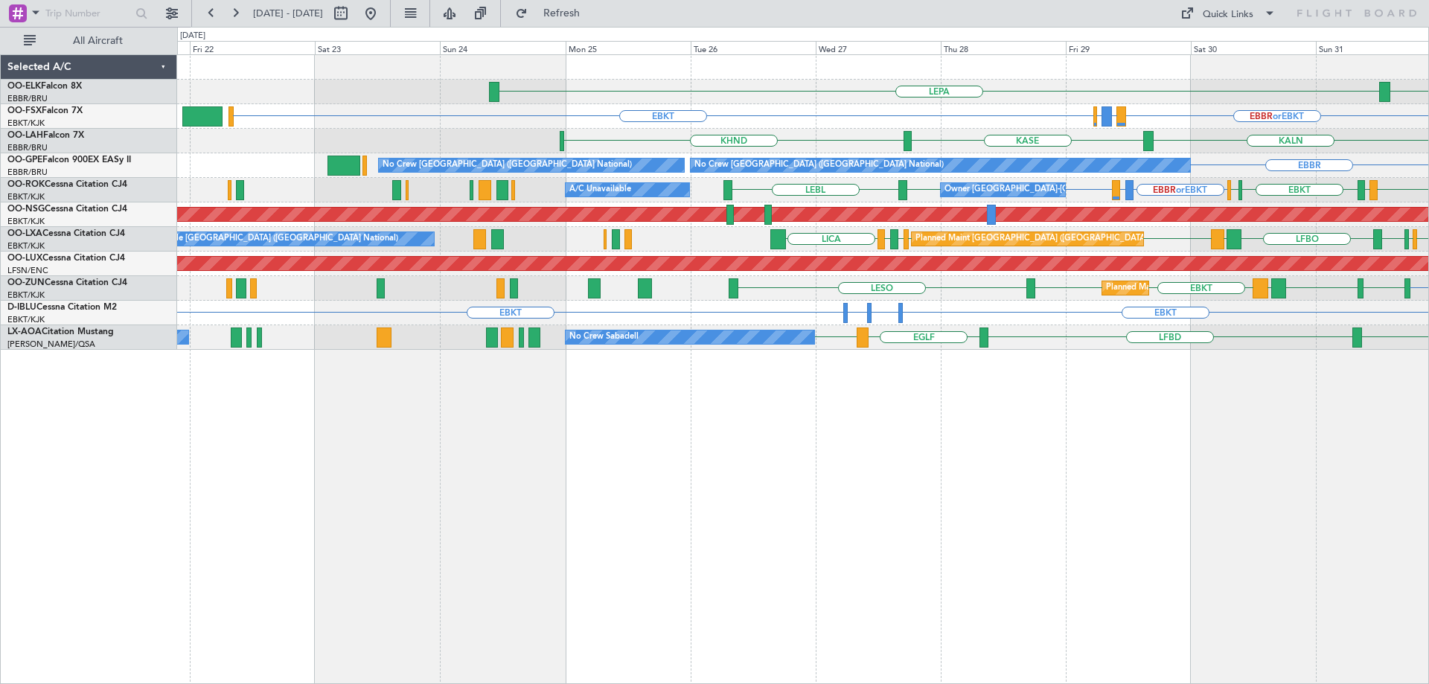
click at [1077, 313] on div "EBBR LEPA EBBR or EBKT LIRZ or EBKT EBBR or EBKT EBKT LIRZ or EBKT Planned Main…" at bounding box center [802, 202] width 1251 height 295
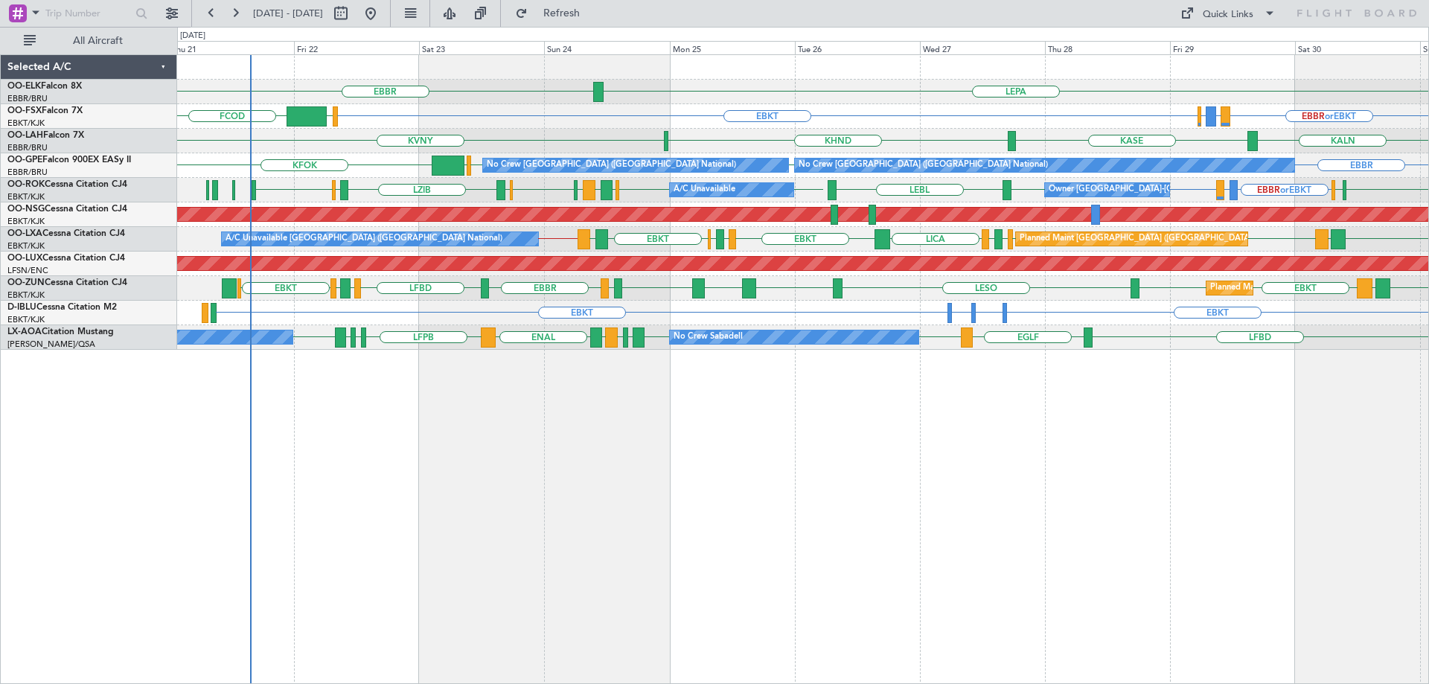
click at [509, 289] on div "EBKT LICA EBKT EBKT LESO EBKT LEBZ EBKT LOWS [GEOGRAPHIC_DATA] LFBD LFMN [GEOGR…" at bounding box center [802, 288] width 1251 height 25
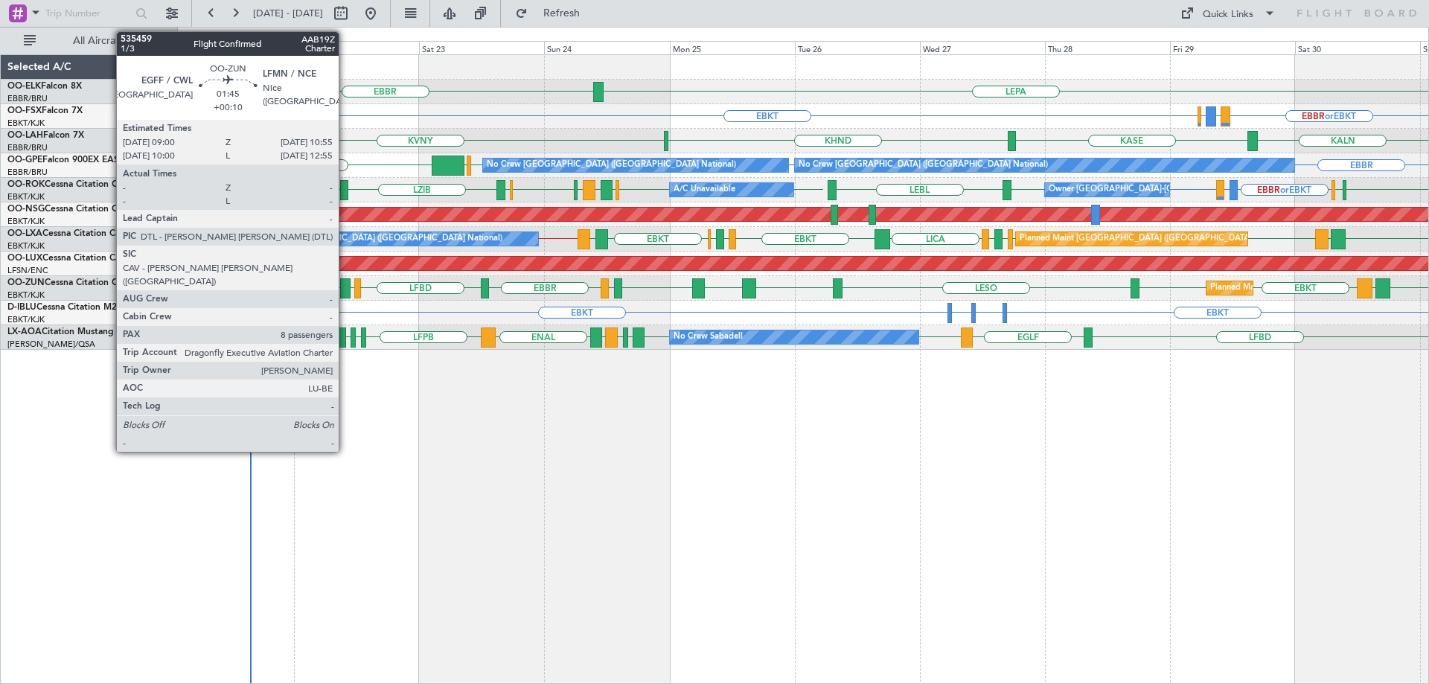
click at [345, 281] on div at bounding box center [345, 288] width 10 height 20
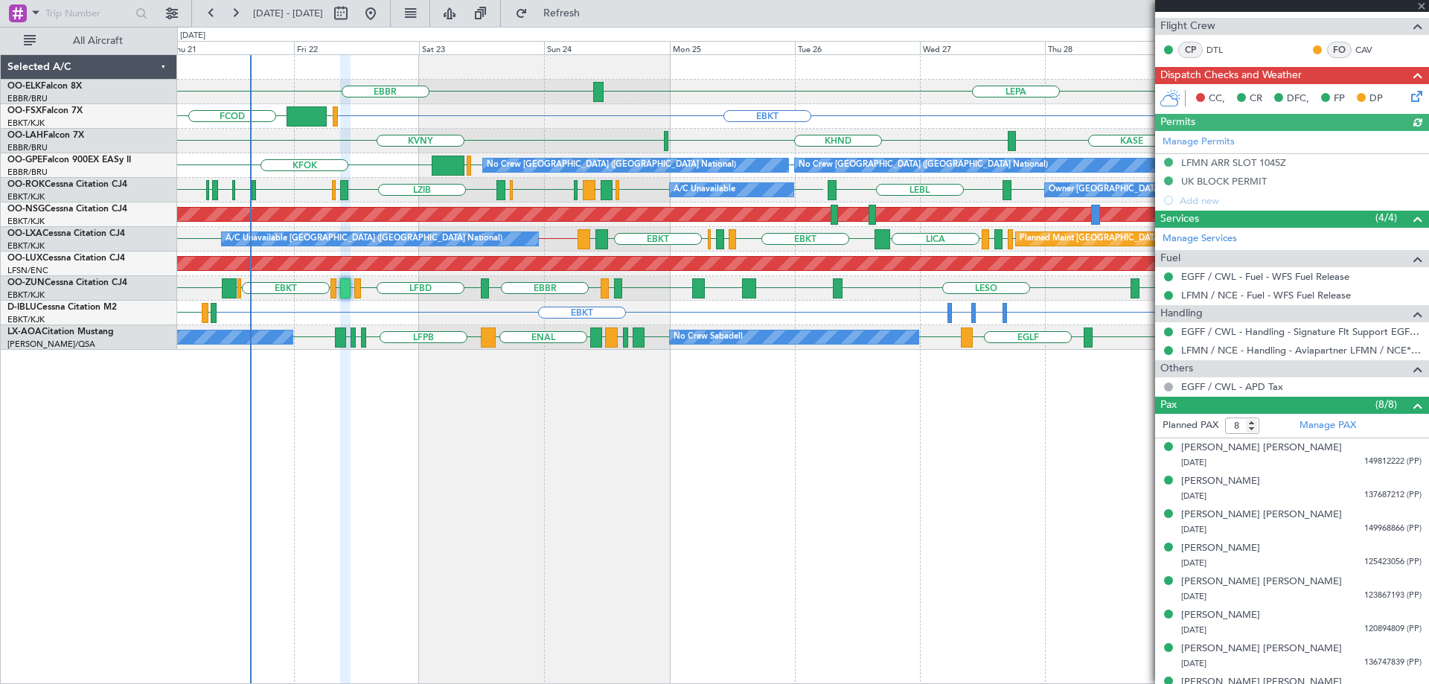
scroll to position [263, 0]
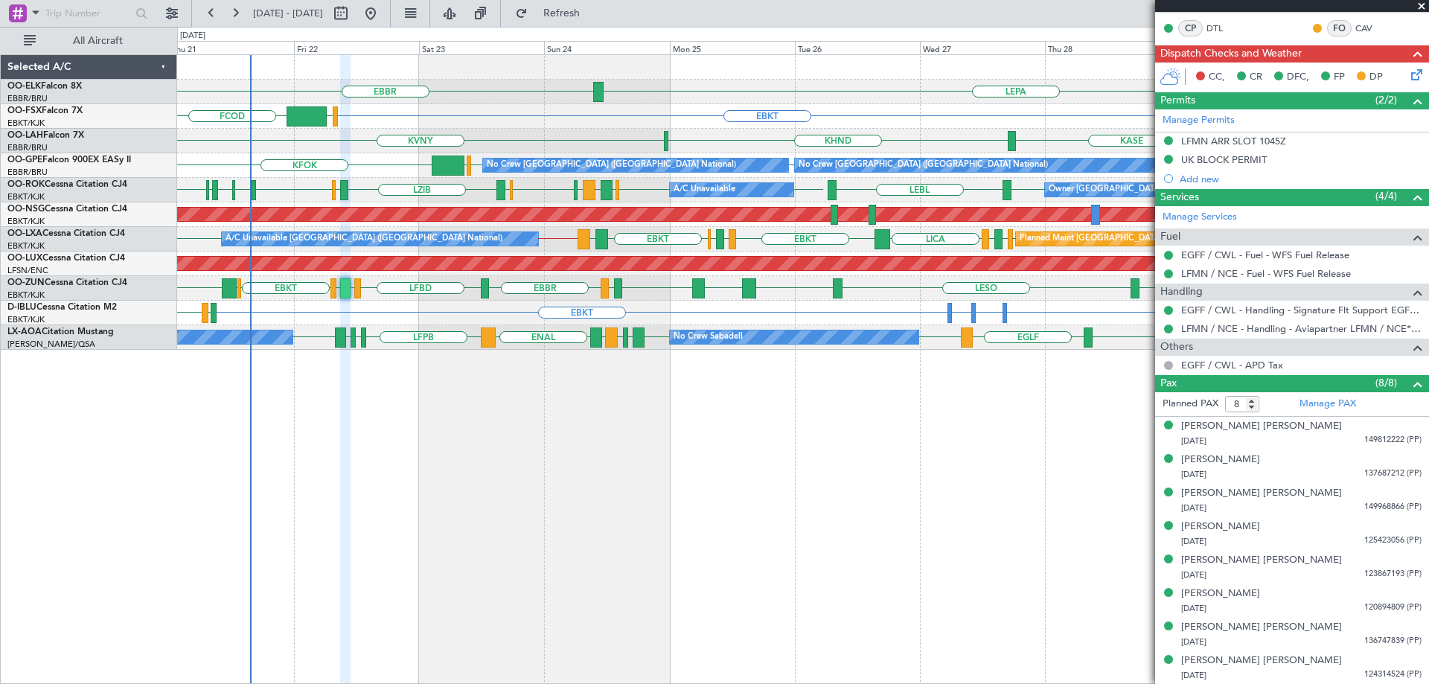
click at [1418, 4] on span at bounding box center [1421, 6] width 15 height 13
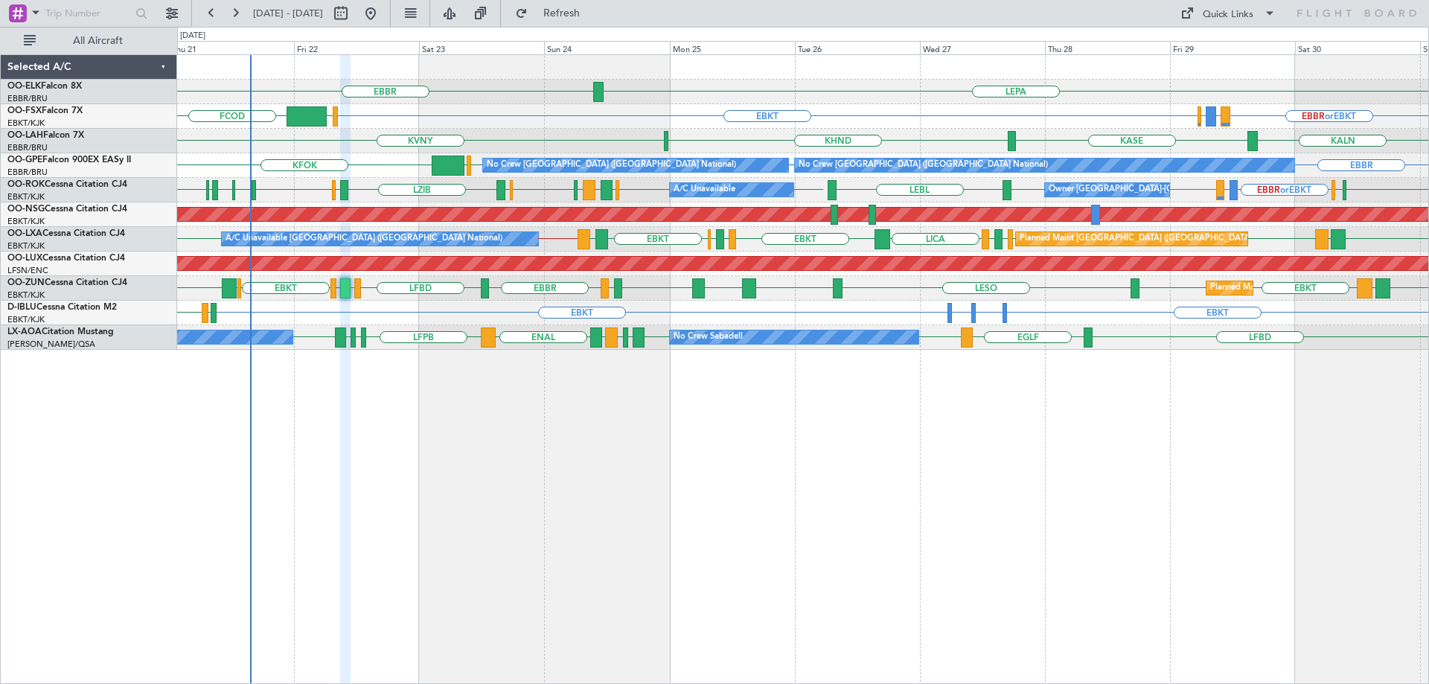
type input "0"
click at [111, 167] on div "LEPA [GEOGRAPHIC_DATA] EBBR or EBKT EBKT EBBR or EBKT LIRZ or EBKT EBBR or EBKT…" at bounding box center [714, 355] width 1429 height 657
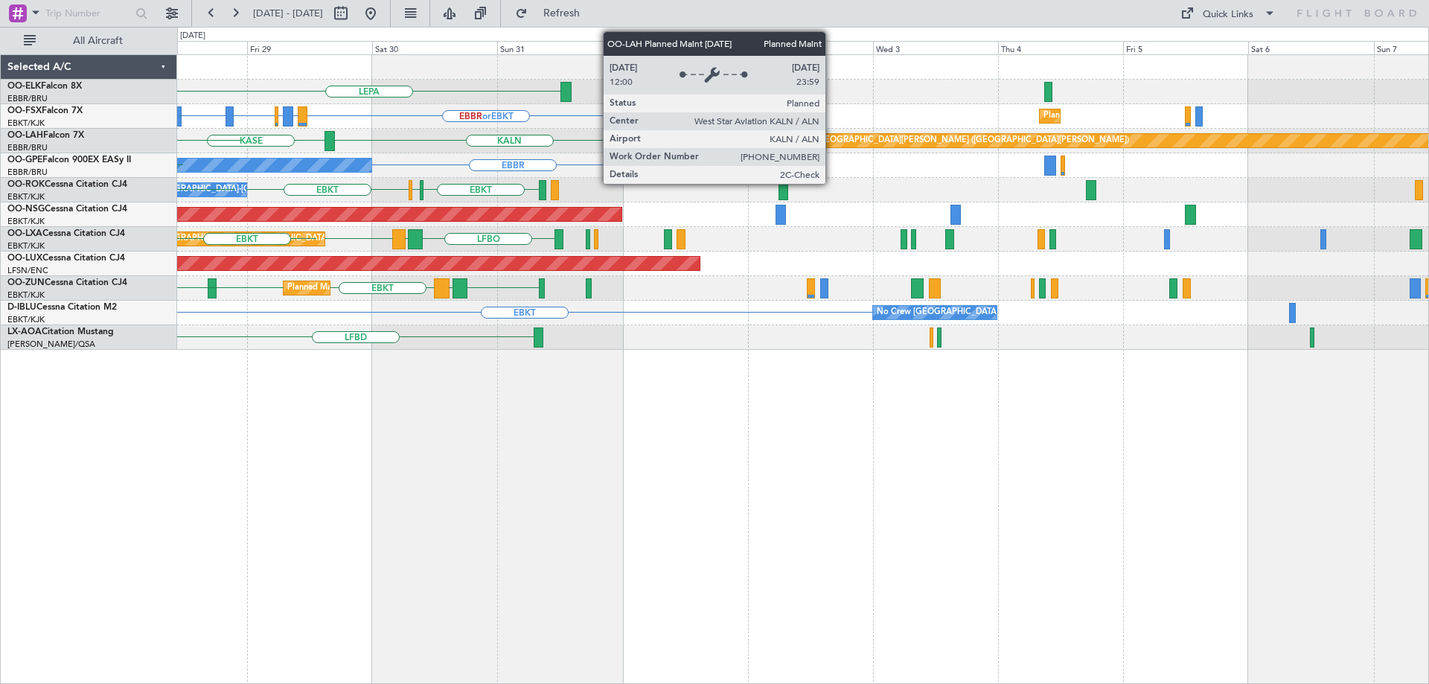
click at [121, 147] on div "LEPA Planned Maint [GEOGRAPHIC_DATA]-[GEOGRAPHIC_DATA] EBBR or EBKT LIRZ or EBK…" at bounding box center [714, 355] width 1429 height 657
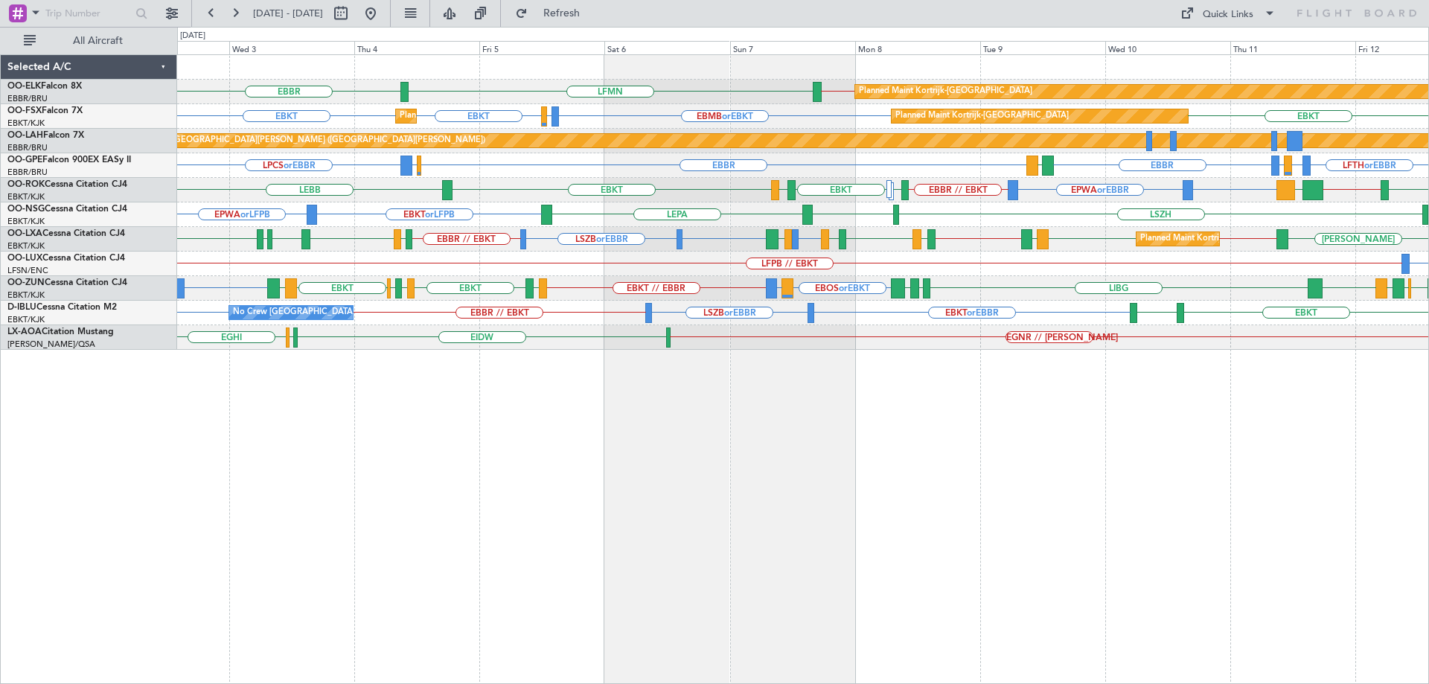
click at [557, 219] on div "Planned Maint Kortrijk-[GEOGRAPHIC_DATA] LFMN [GEOGRAPHIC_DATA] EBBR // EBKT Pl…" at bounding box center [802, 202] width 1251 height 295
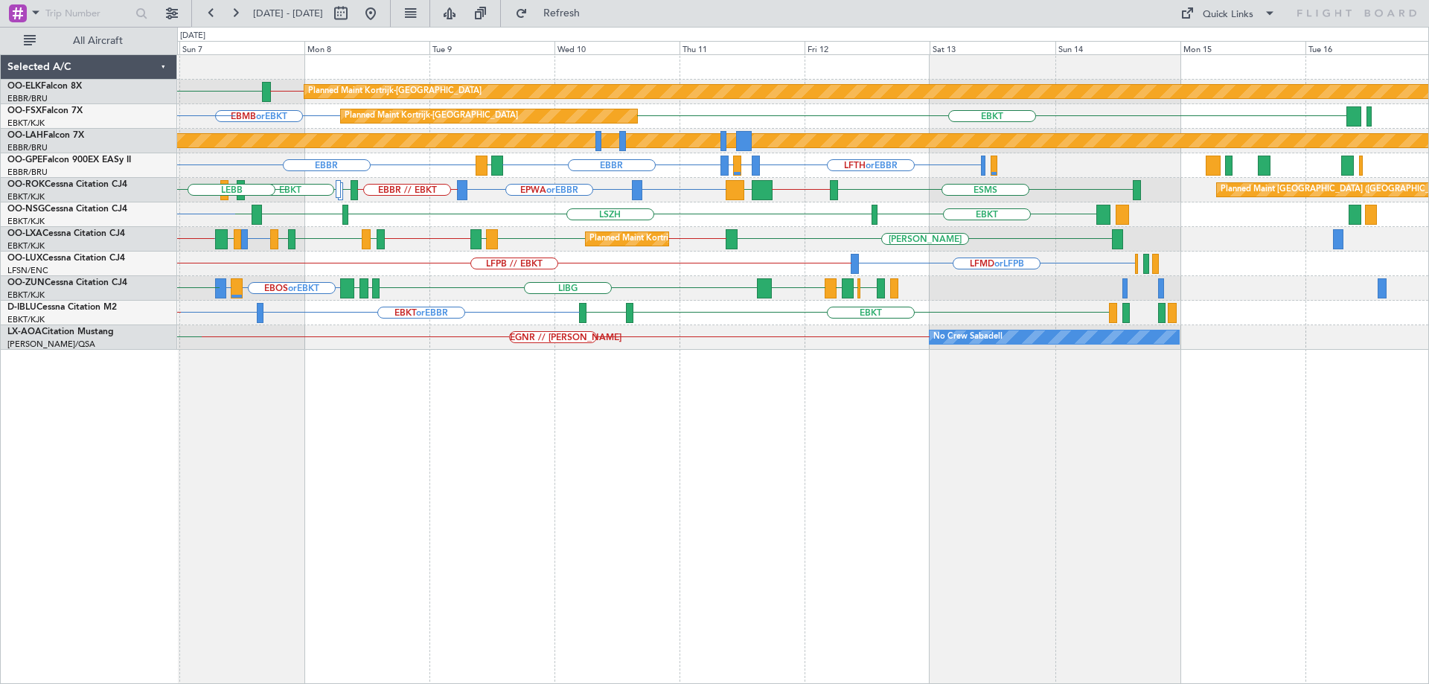
click at [280, 225] on div "EBKT [GEOGRAPHIC_DATA] LEPA EBKT EBKT or LFPB" at bounding box center [802, 214] width 1251 height 25
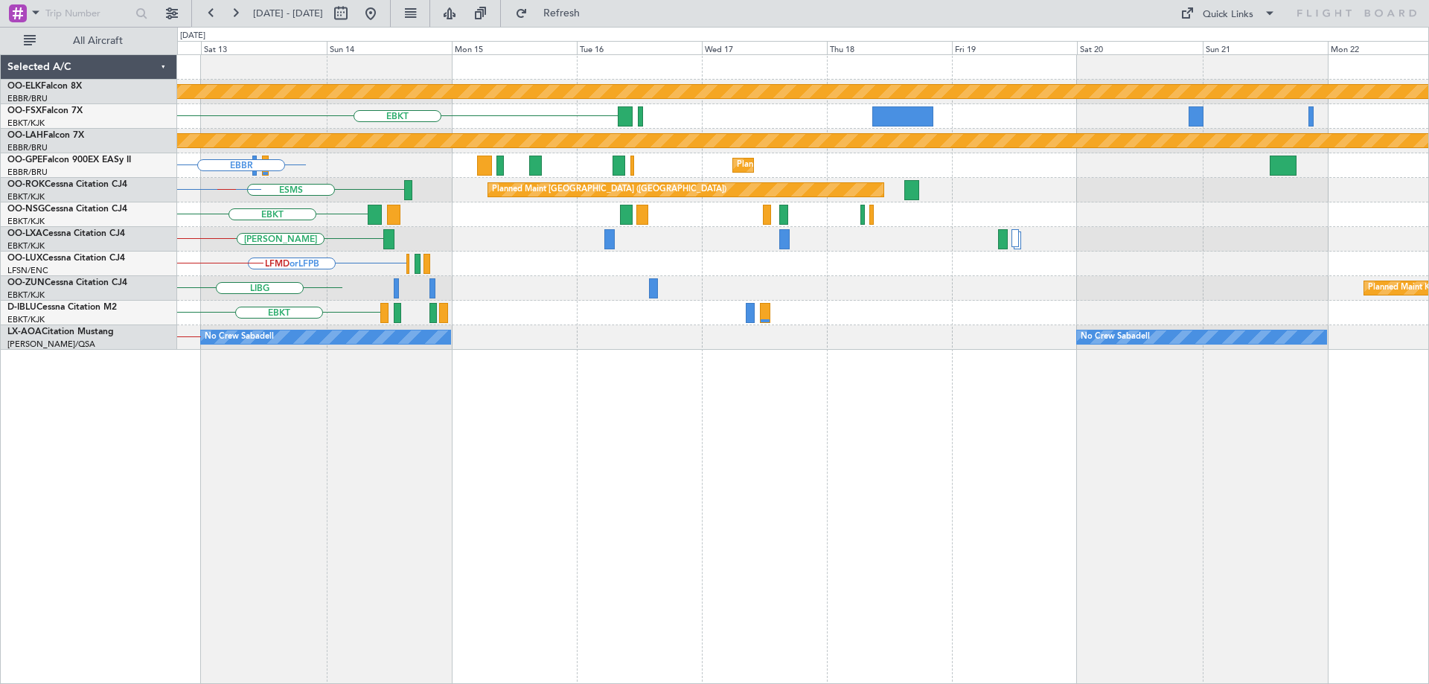
click at [297, 225] on div "EBKT [GEOGRAPHIC_DATA]" at bounding box center [802, 214] width 1251 height 25
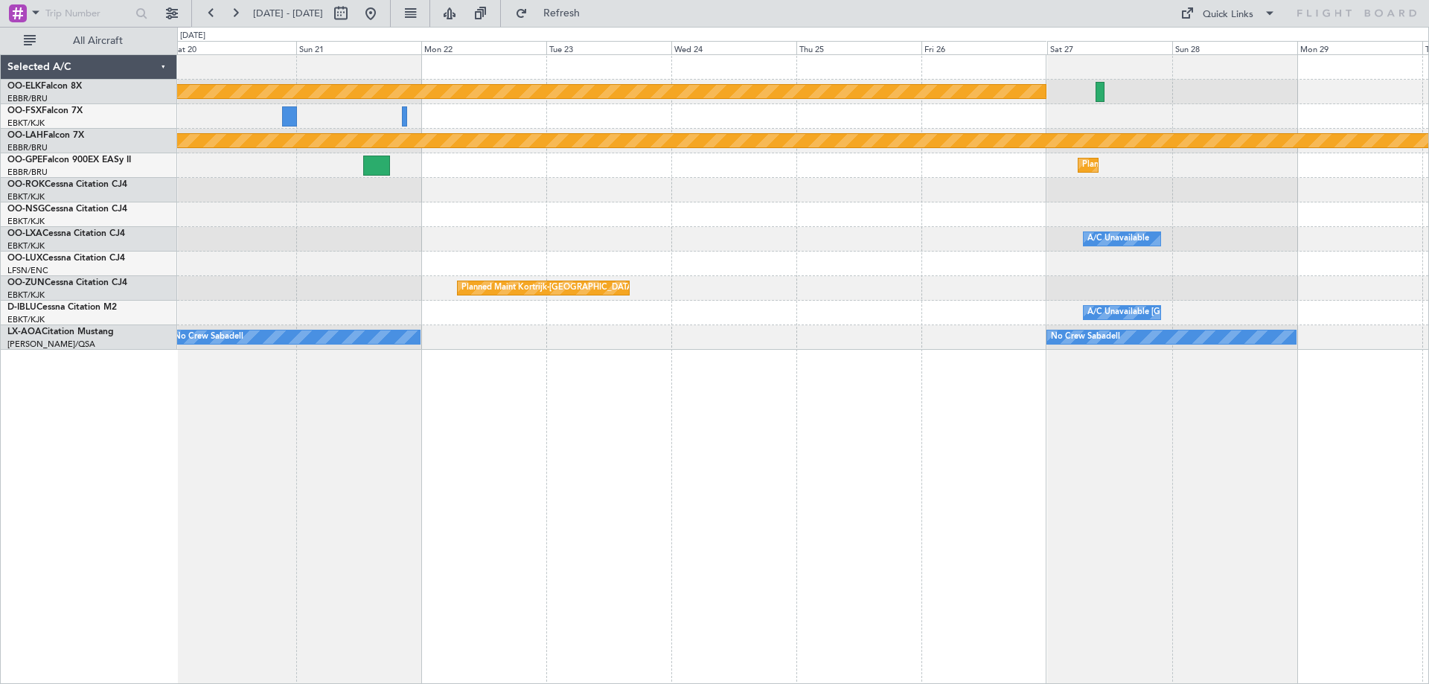
click at [126, 242] on div "Planned Maint Kortrijk-[GEOGRAPHIC_DATA] Planned [GEOGRAPHIC_DATA][PERSON_NAME]…" at bounding box center [714, 355] width 1429 height 657
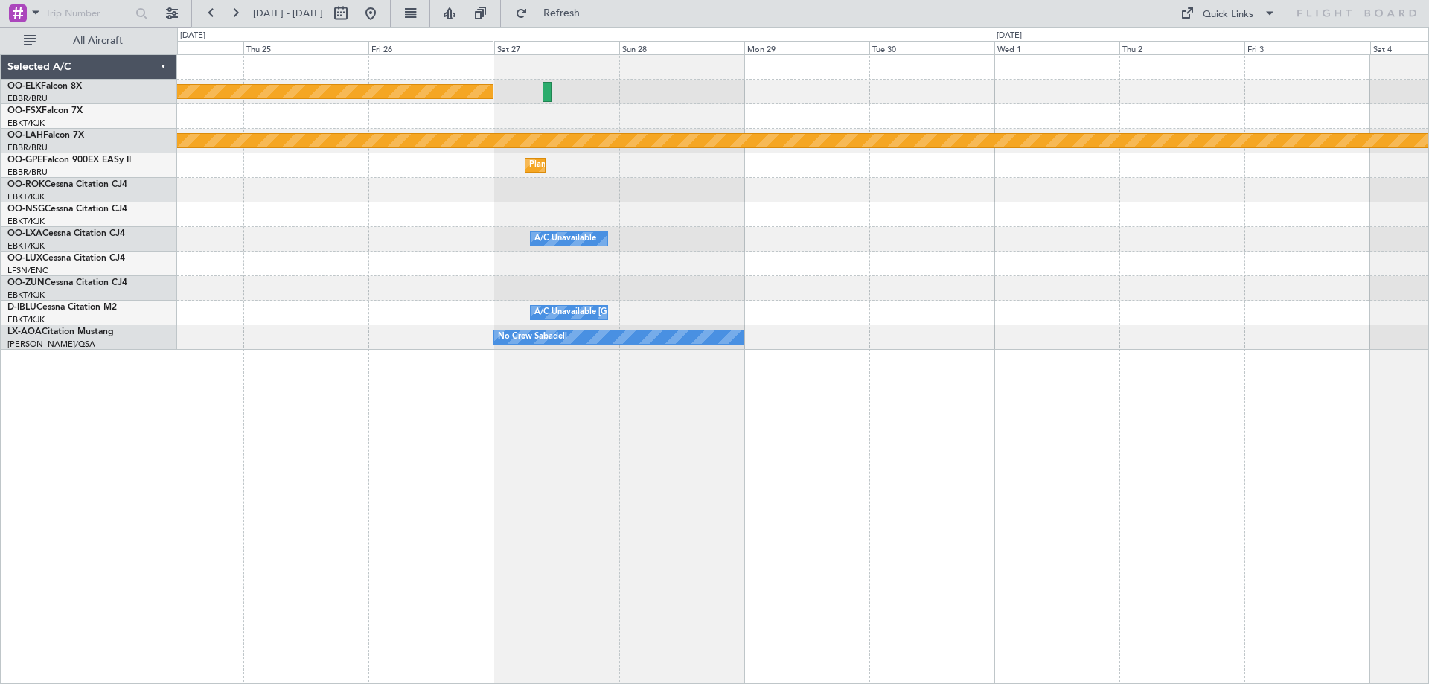
click at [171, 234] on div "Planned Maint Kortrijk-[GEOGRAPHIC_DATA] Planned [GEOGRAPHIC_DATA][PERSON_NAME]…" at bounding box center [714, 355] width 1429 height 657
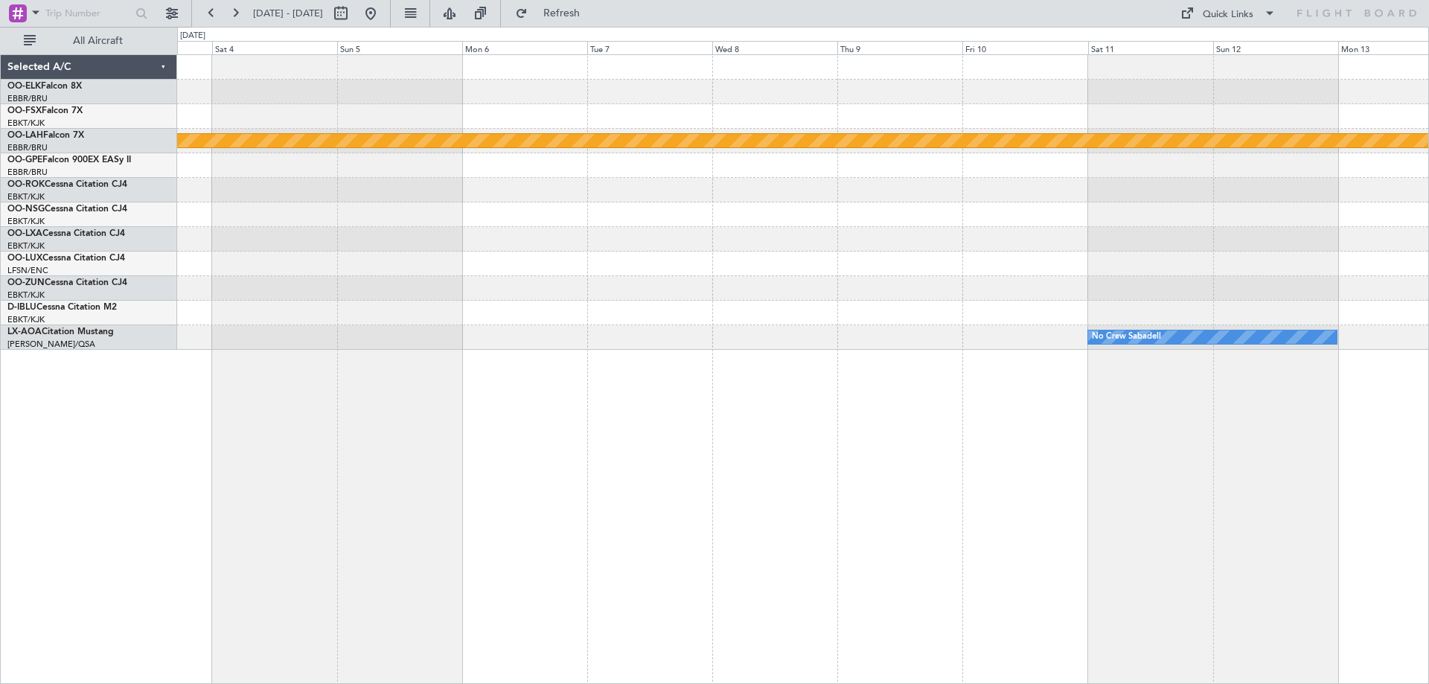
click at [289, 196] on div at bounding box center [802, 190] width 1251 height 25
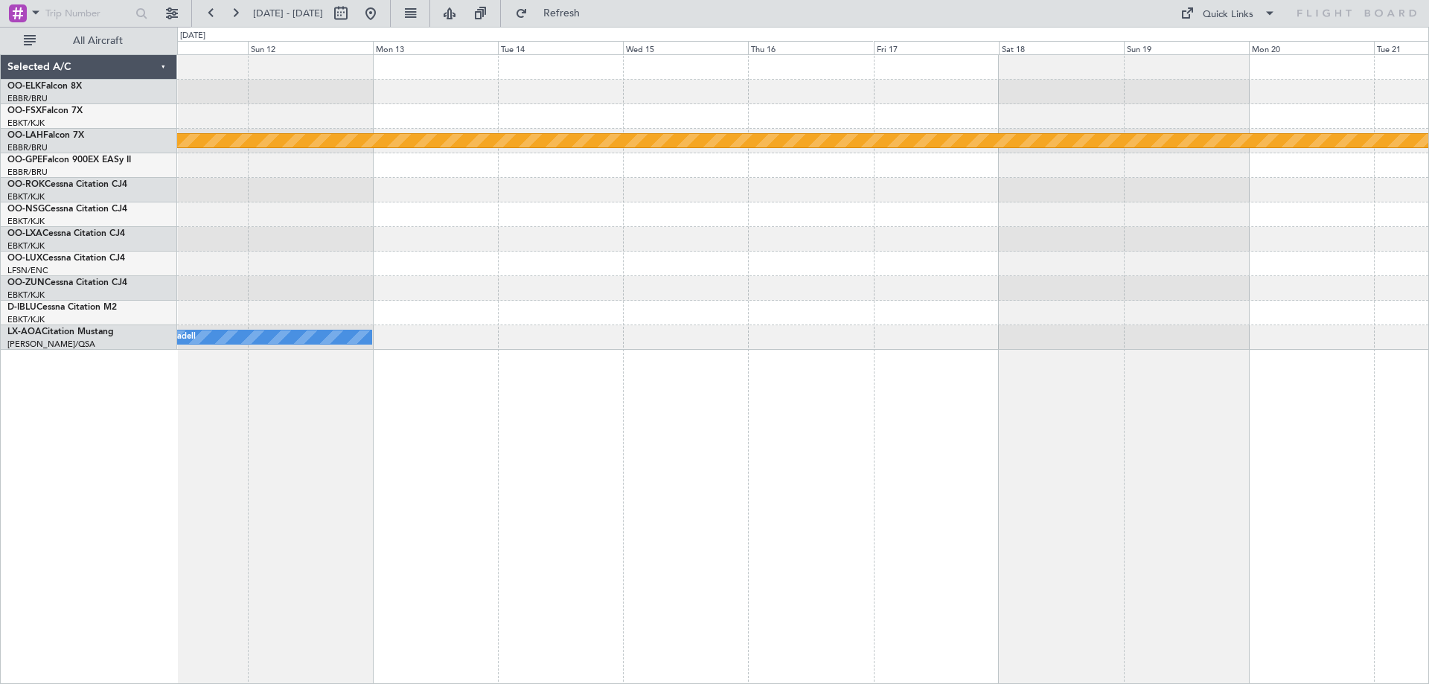
click at [476, 224] on div "Planned Maint [PERSON_NAME]-[GEOGRAPHIC_DATA][PERSON_NAME] ([GEOGRAPHIC_DATA][P…" at bounding box center [802, 202] width 1251 height 295
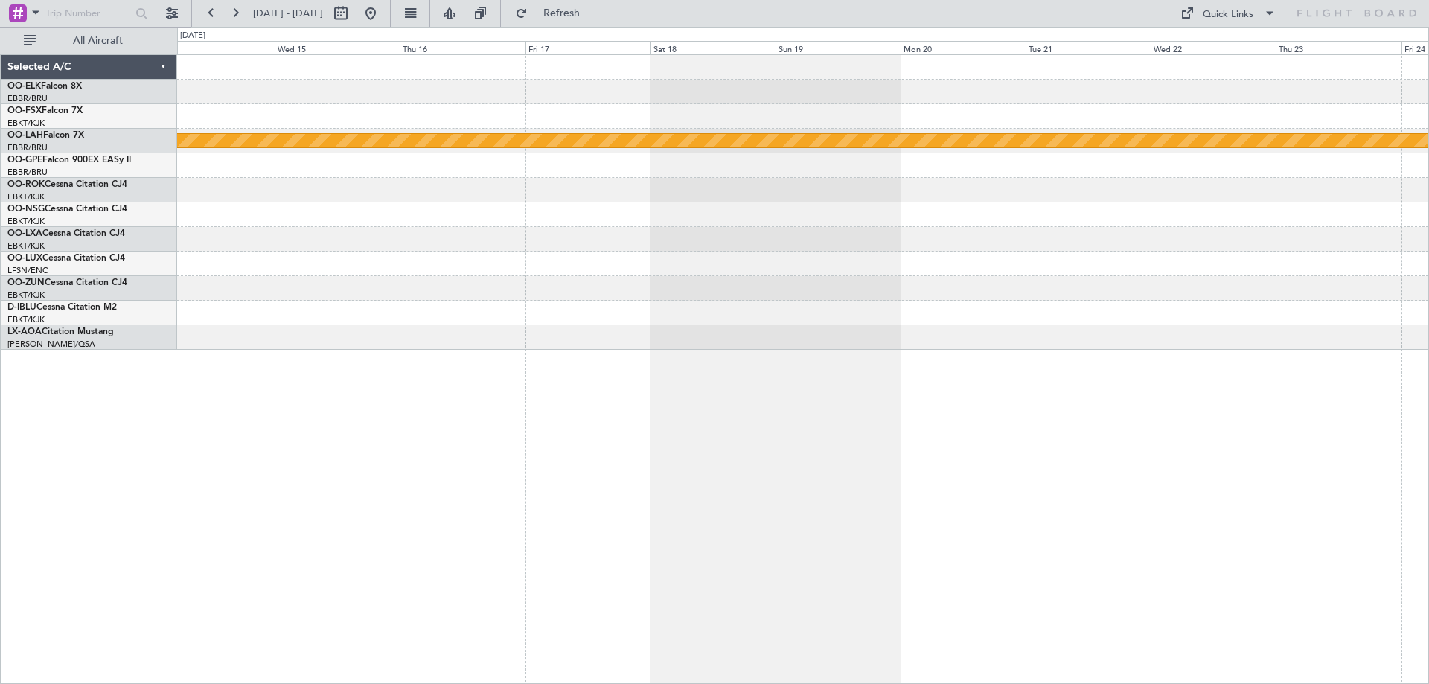
click at [641, 220] on div at bounding box center [802, 214] width 1251 height 25
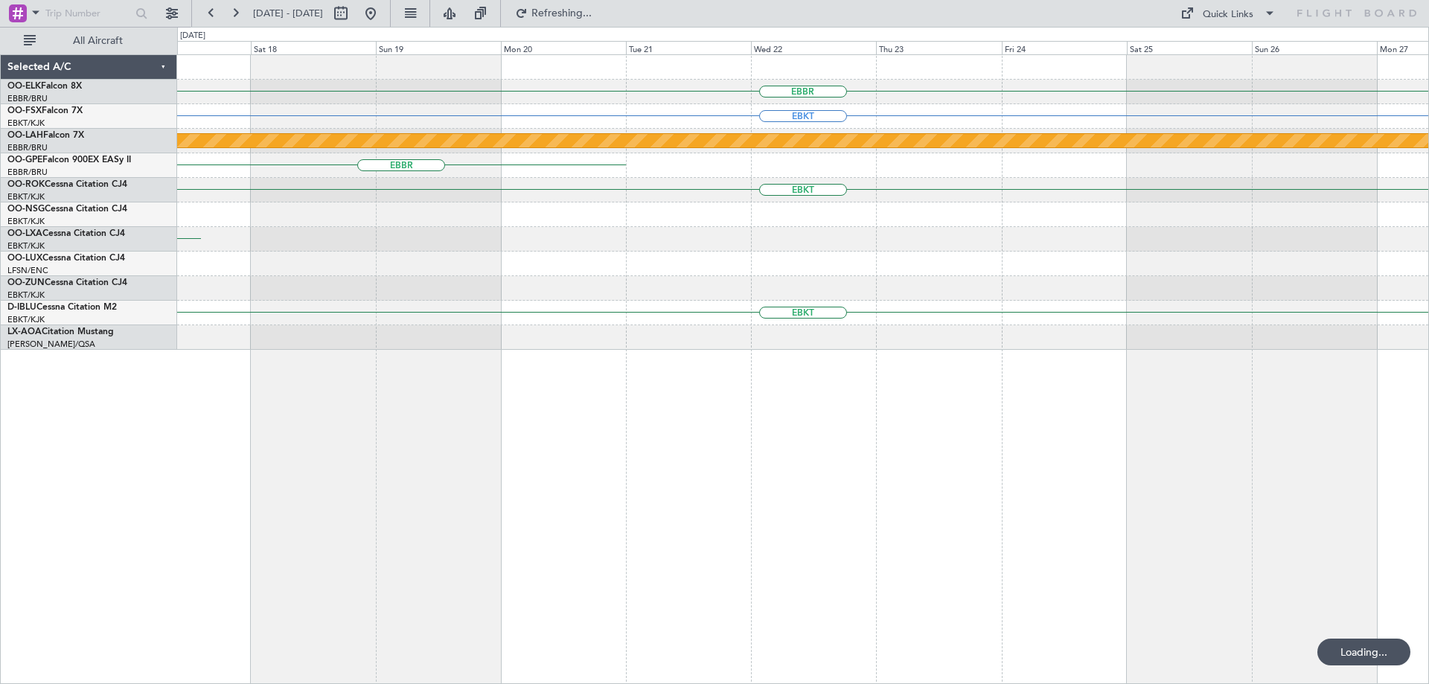
click at [785, 225] on div "EBBR EBKT Planned [GEOGRAPHIC_DATA][PERSON_NAME]-[GEOGRAPHIC_DATA][PERSON_NAME]…" at bounding box center [802, 202] width 1251 height 295
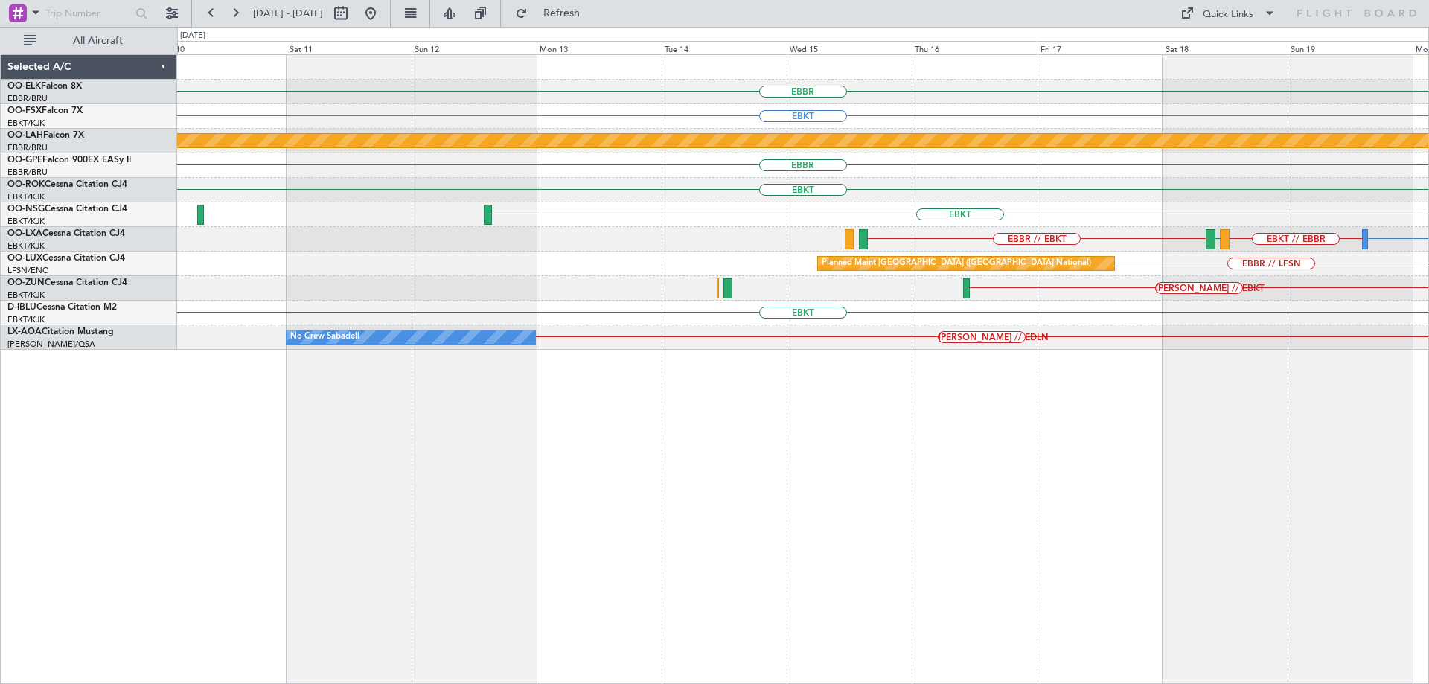
click at [1307, 241] on div "EBBR EBKT Planned [GEOGRAPHIC_DATA][PERSON_NAME]-[GEOGRAPHIC_DATA][PERSON_NAME]…" at bounding box center [802, 202] width 1251 height 295
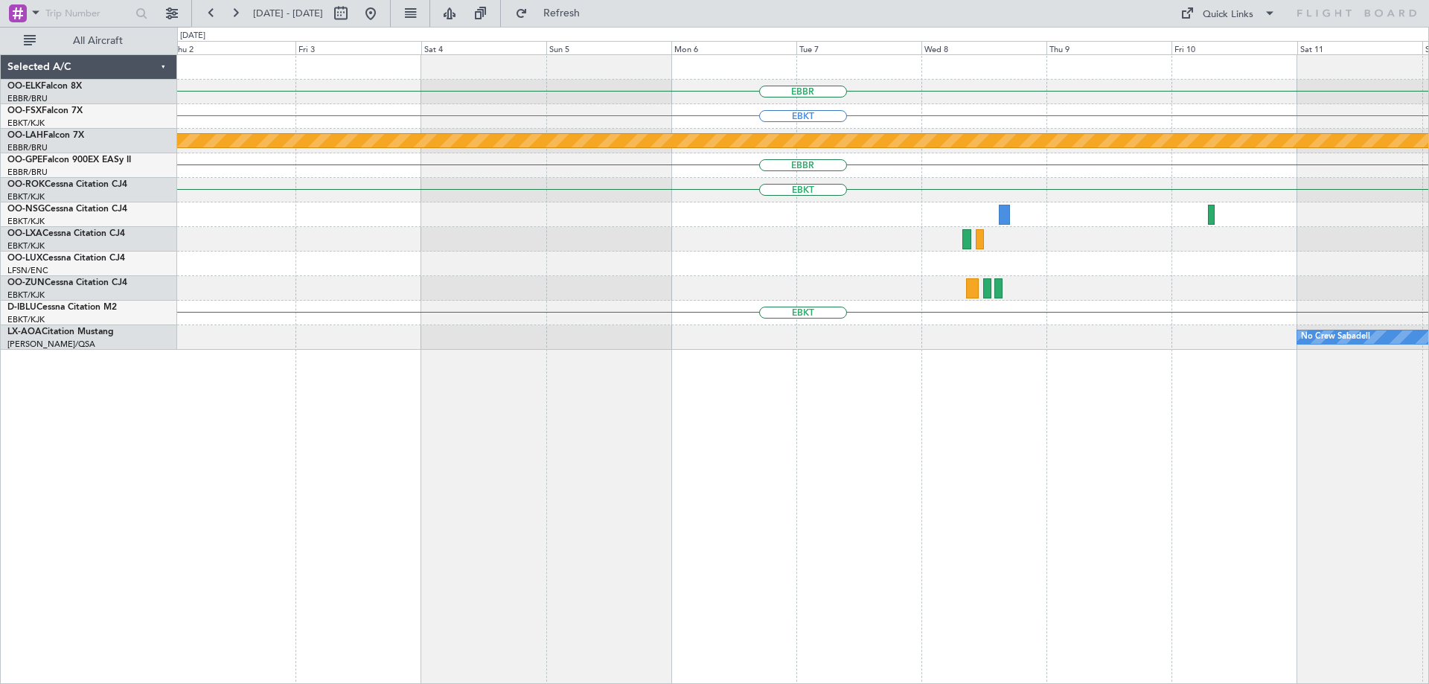
click at [1428, 237] on html "[DATE] - [DATE] Refresh Quick Links All Aircraft [GEOGRAPHIC_DATA] EBKT Planned…" at bounding box center [714, 342] width 1429 height 684
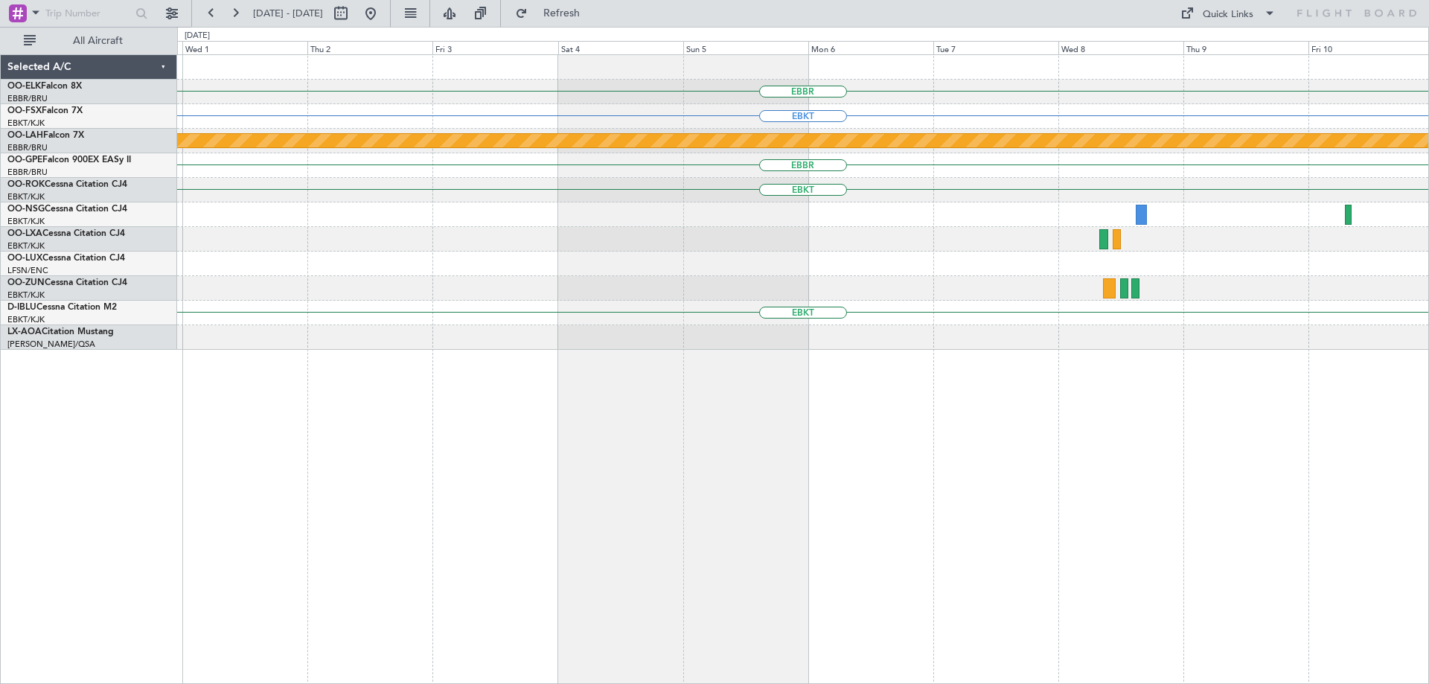
click at [1333, 207] on div "EBBR EBKT Planned [GEOGRAPHIC_DATA][PERSON_NAME]-[GEOGRAPHIC_DATA][PERSON_NAME]…" at bounding box center [802, 202] width 1251 height 295
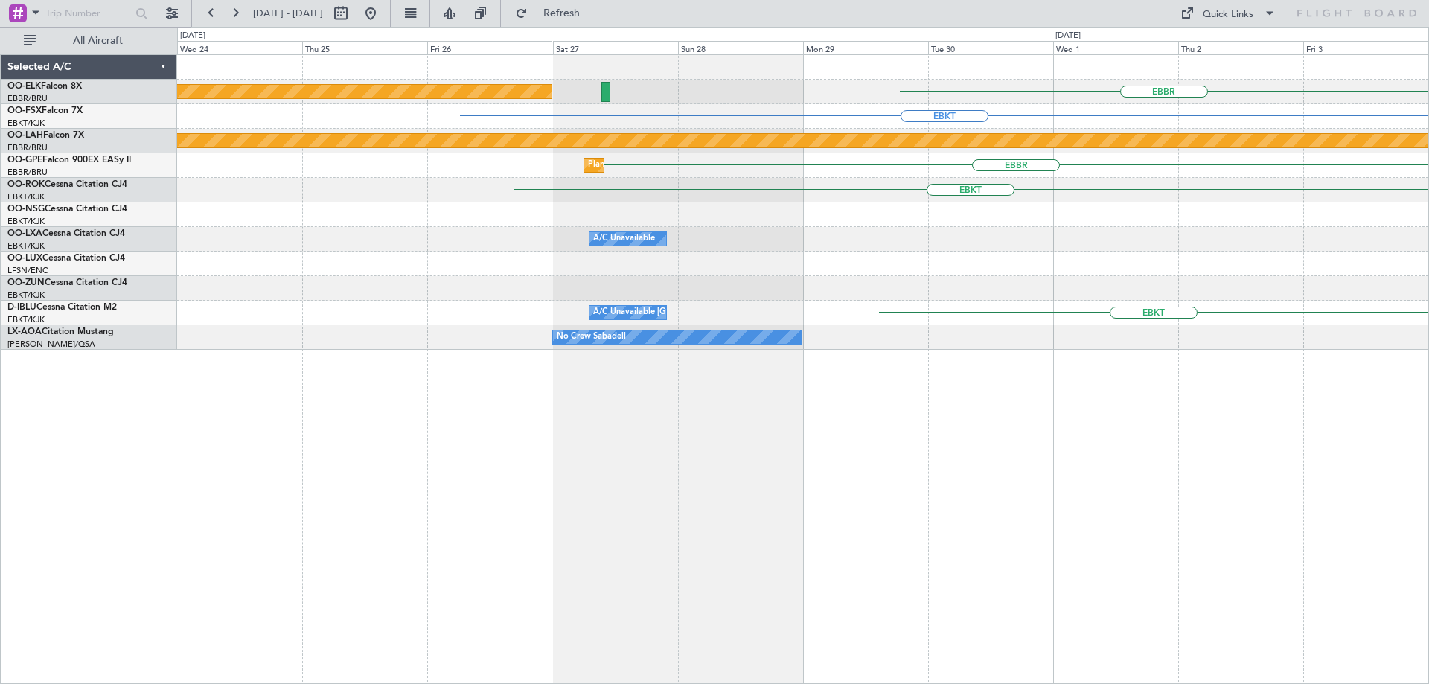
click at [1296, 214] on div "EBBR Planned Maint [GEOGRAPHIC_DATA]-[GEOGRAPHIC_DATA] EBKT Planned [GEOGRAPHIC…" at bounding box center [802, 202] width 1251 height 295
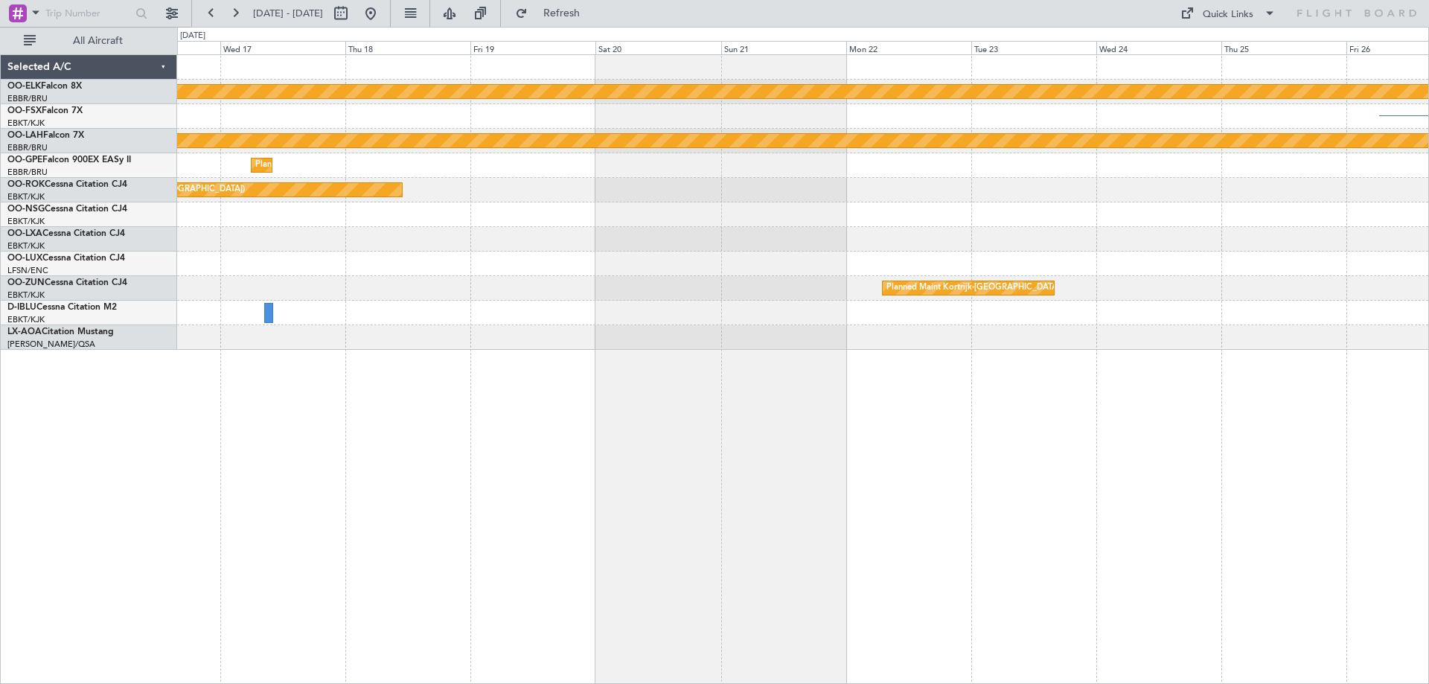
click at [1261, 222] on div at bounding box center [802, 214] width 1251 height 25
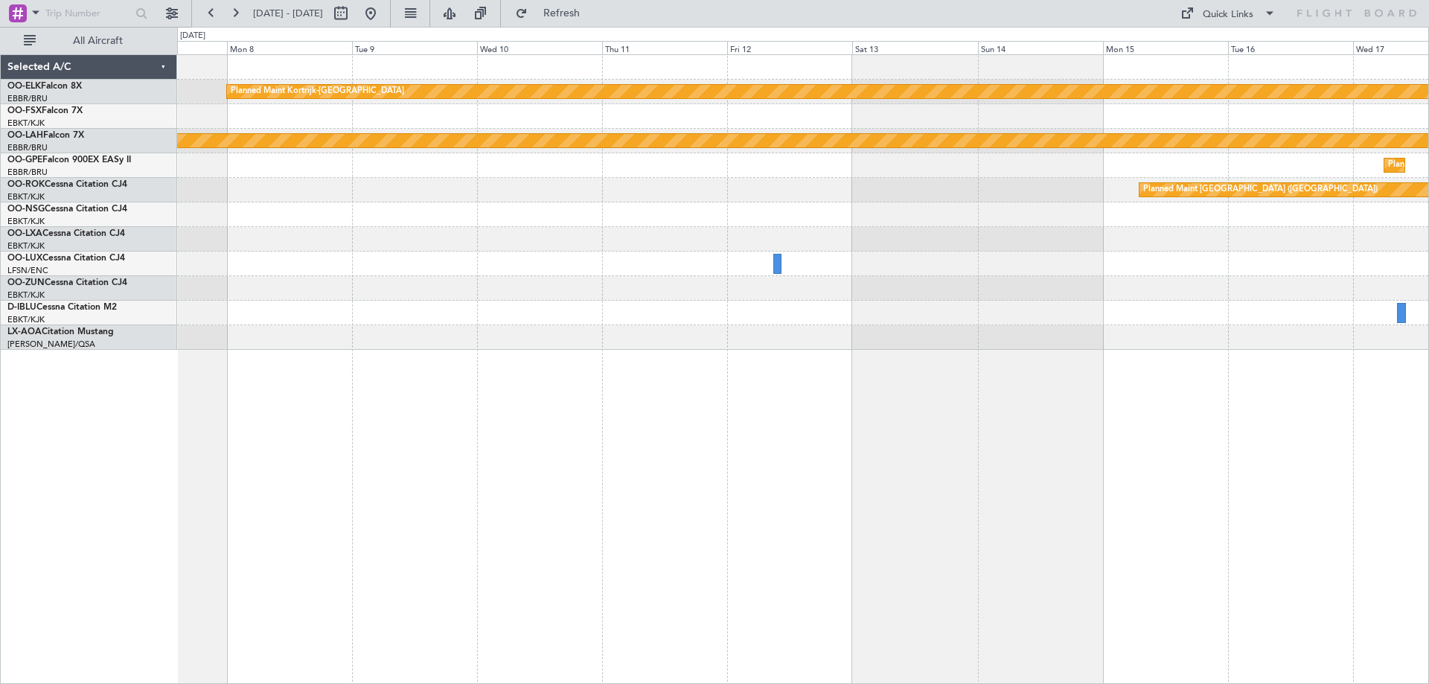
click at [1149, 277] on div at bounding box center [802, 288] width 1251 height 25
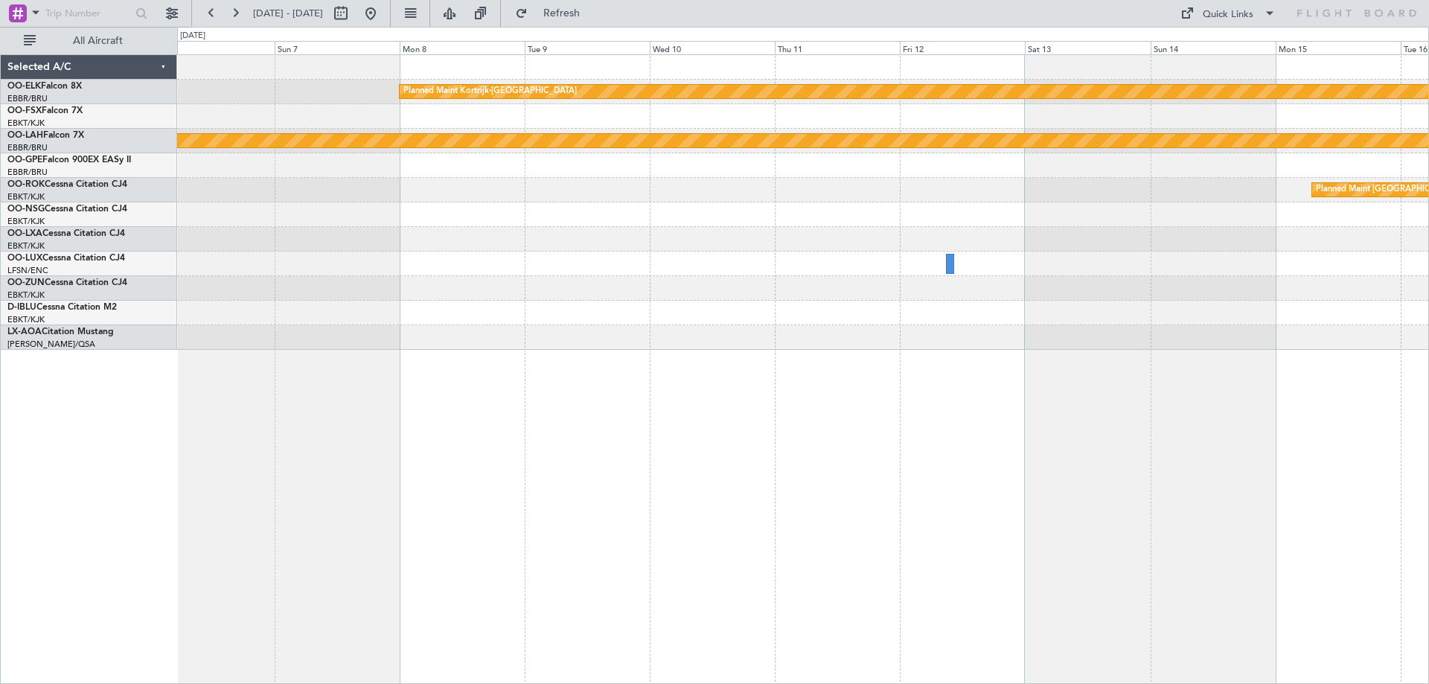
click at [1241, 193] on div "Planned Maint [GEOGRAPHIC_DATA] ([GEOGRAPHIC_DATA])" at bounding box center [802, 190] width 1251 height 25
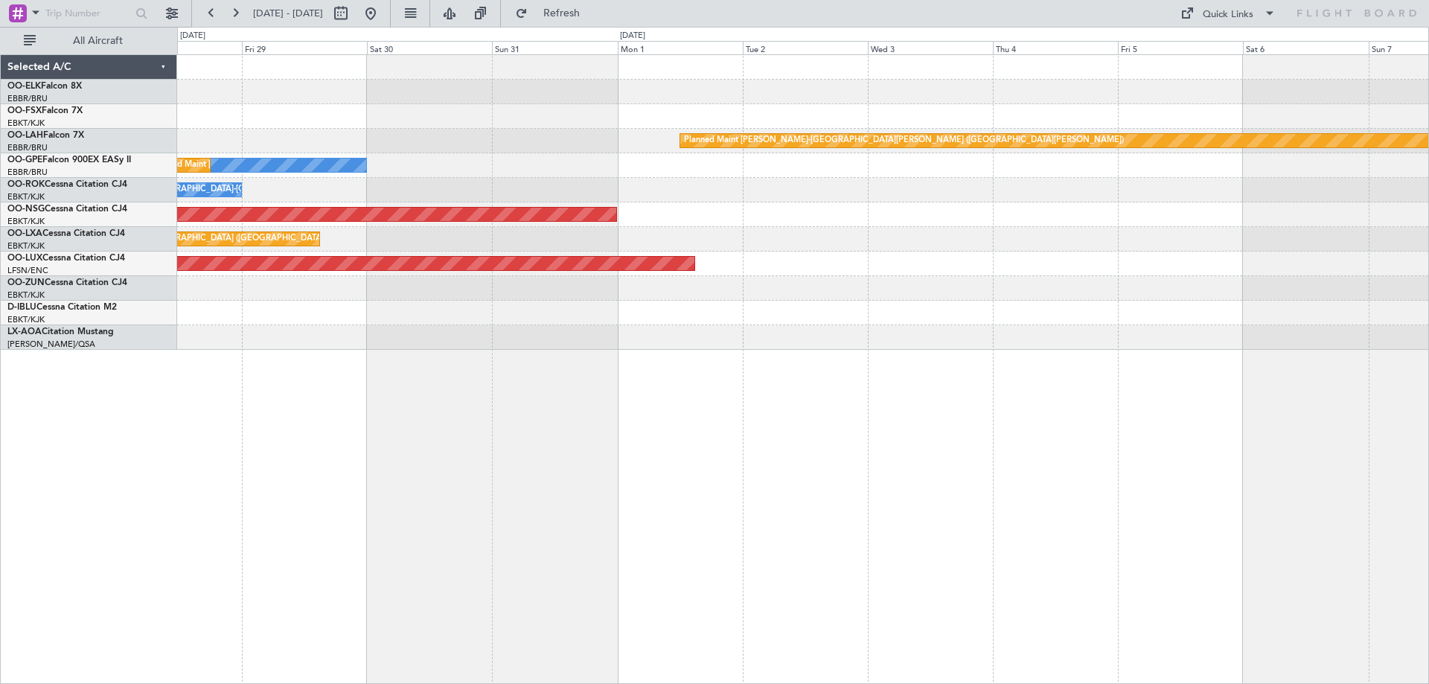
click at [952, 168] on div "No Crew [GEOGRAPHIC_DATA] ([GEOGRAPHIC_DATA] National) Planned Maint [GEOGRAPHI…" at bounding box center [802, 165] width 1251 height 25
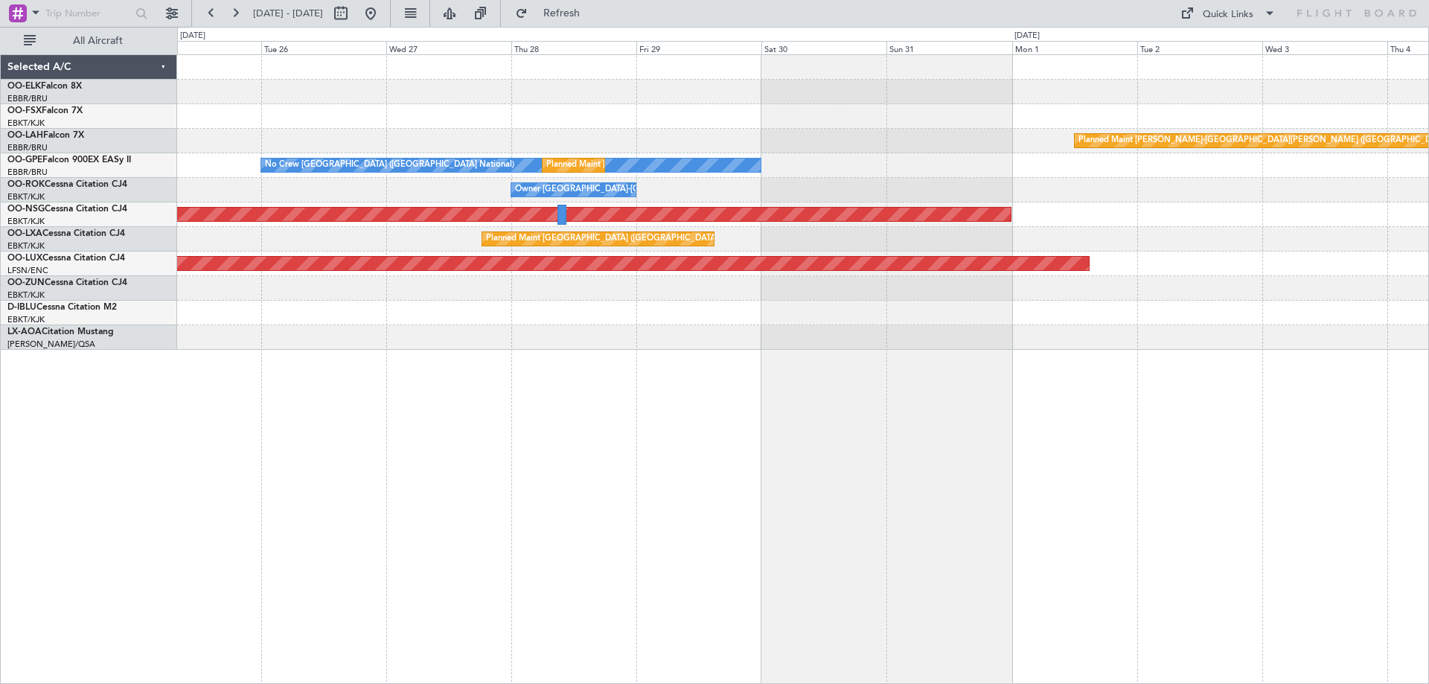
click at [1013, 196] on div "Planned Maint [PERSON_NAME]-[GEOGRAPHIC_DATA][PERSON_NAME] ([GEOGRAPHIC_DATA][P…" at bounding box center [802, 202] width 1251 height 295
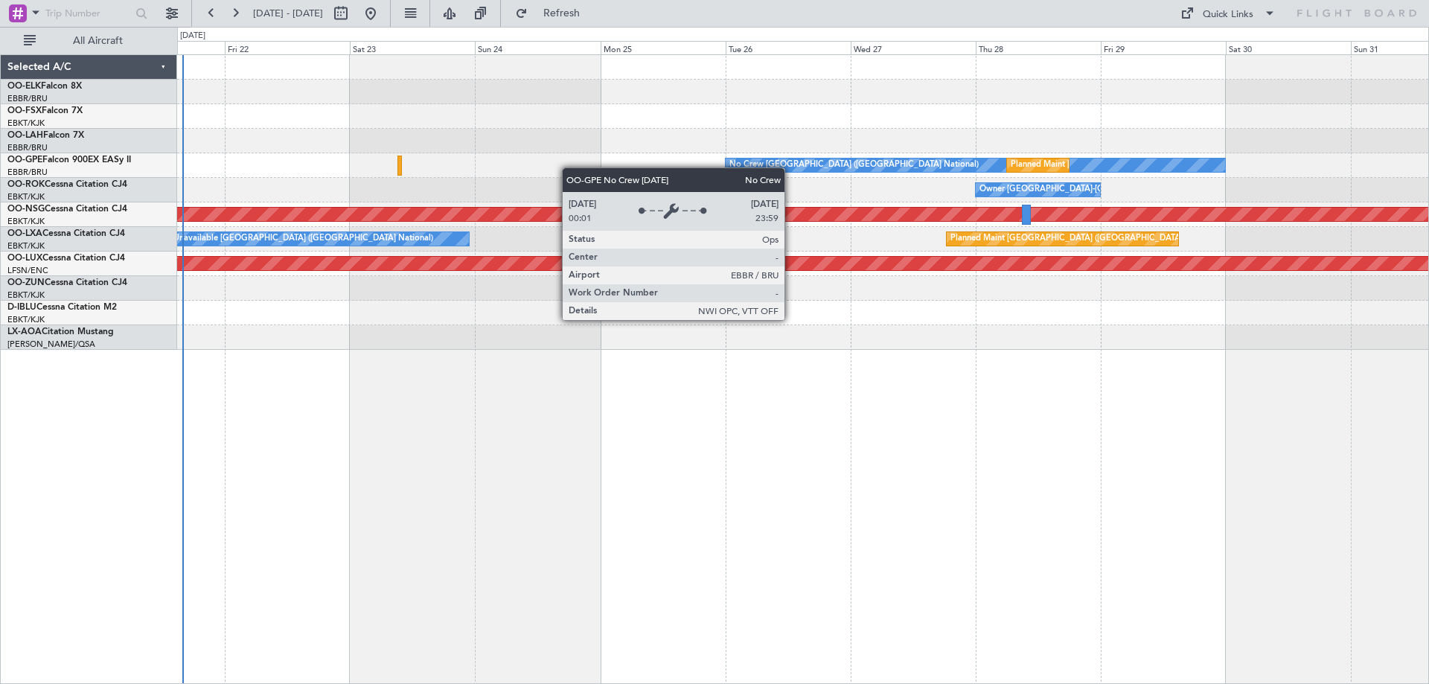
click at [1060, 176] on div "No Crew [GEOGRAPHIC_DATA] ([GEOGRAPHIC_DATA] National) Planned Maint [GEOGRAPHI…" at bounding box center [802, 165] width 1251 height 25
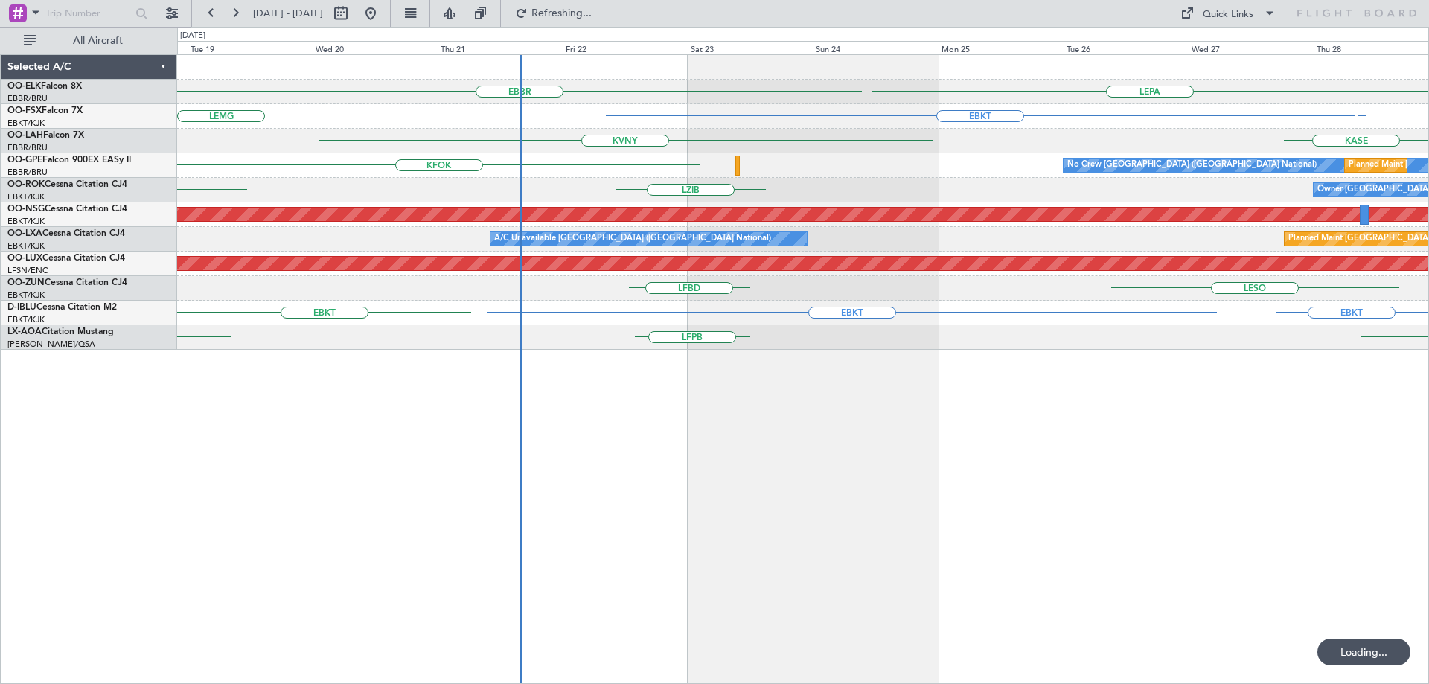
click at [682, 187] on div "Owner [GEOGRAPHIC_DATA]-[GEOGRAPHIC_DATA] LZIB EBKT" at bounding box center [802, 190] width 1251 height 25
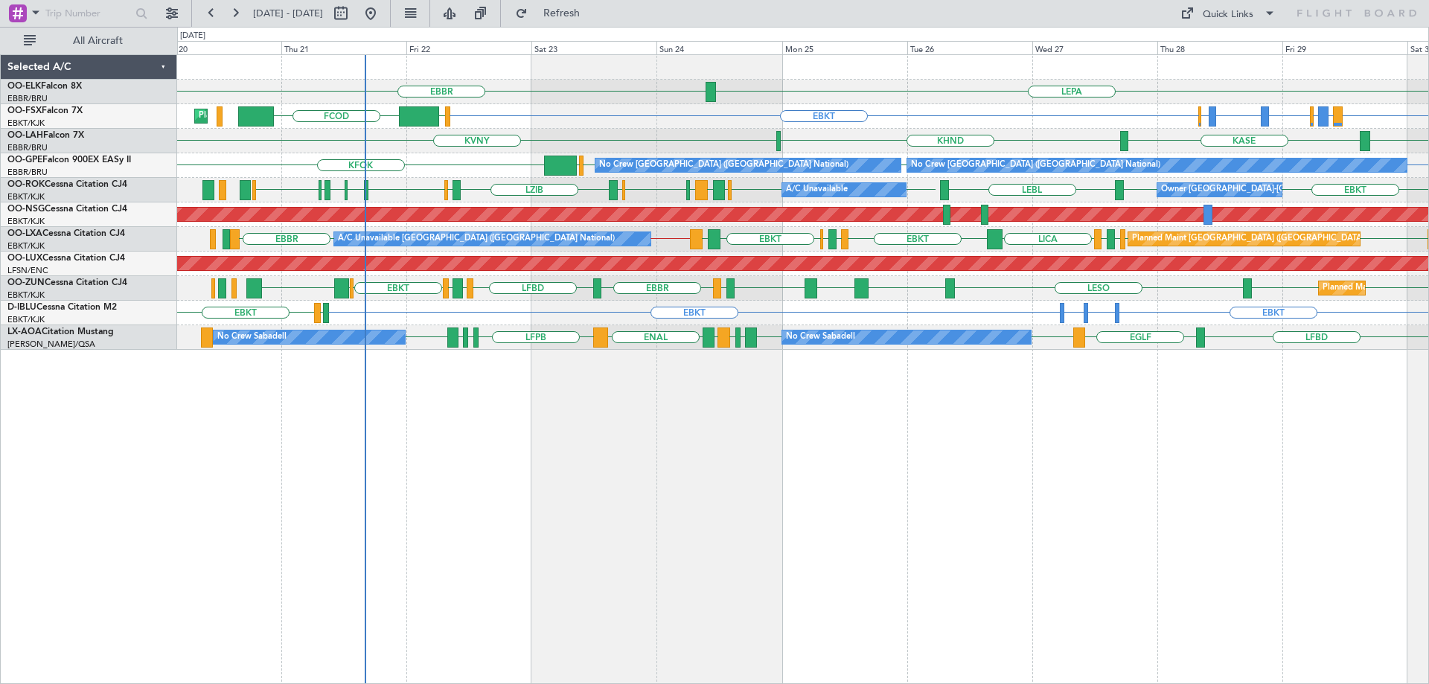
click at [408, 311] on div "EBBR LEPA EBKT EGGW FCOD Planned Maint [GEOGRAPHIC_DATA]-[GEOGRAPHIC_DATA] EBBR…" at bounding box center [802, 202] width 1251 height 295
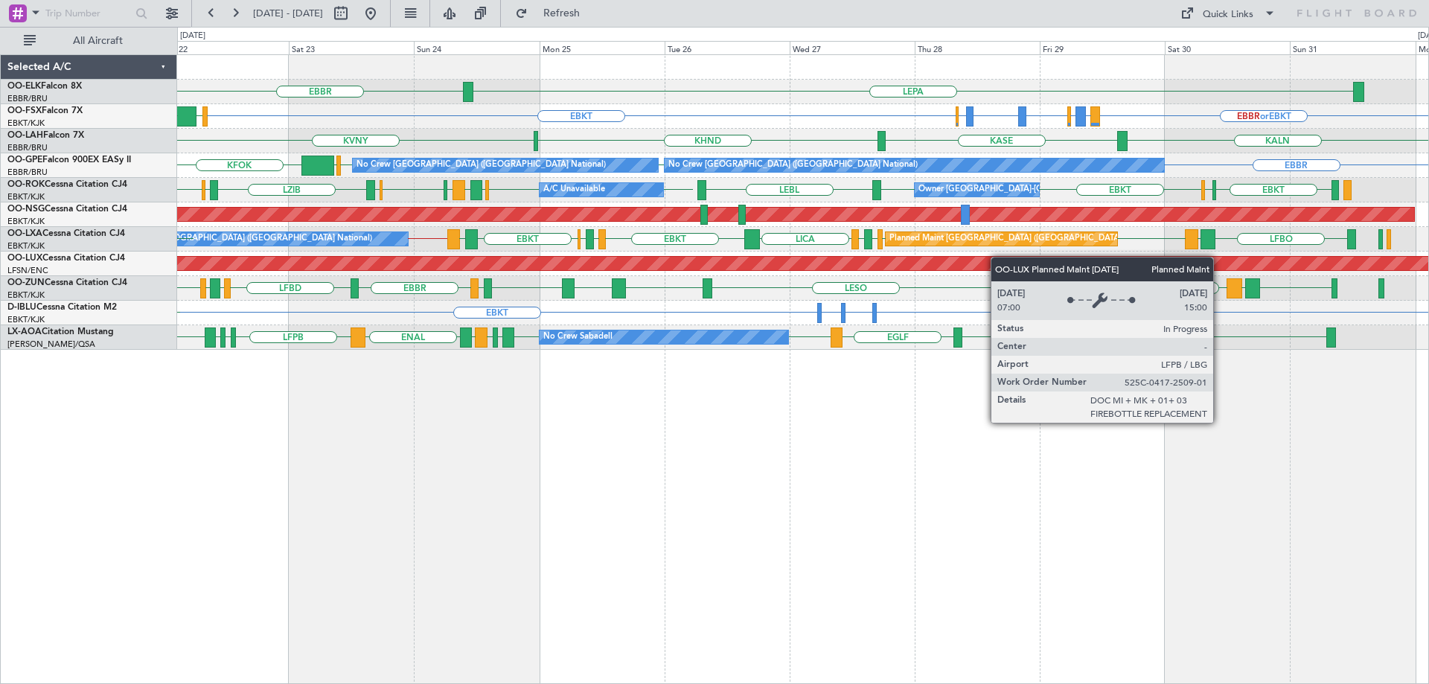
click at [988, 258] on div "EBBR LEPA EBKT EBBR or EBKT EBBR or EBKT LIRZ or EBKT EBBR or EBKT EBBR or EBKT…" at bounding box center [802, 202] width 1251 height 295
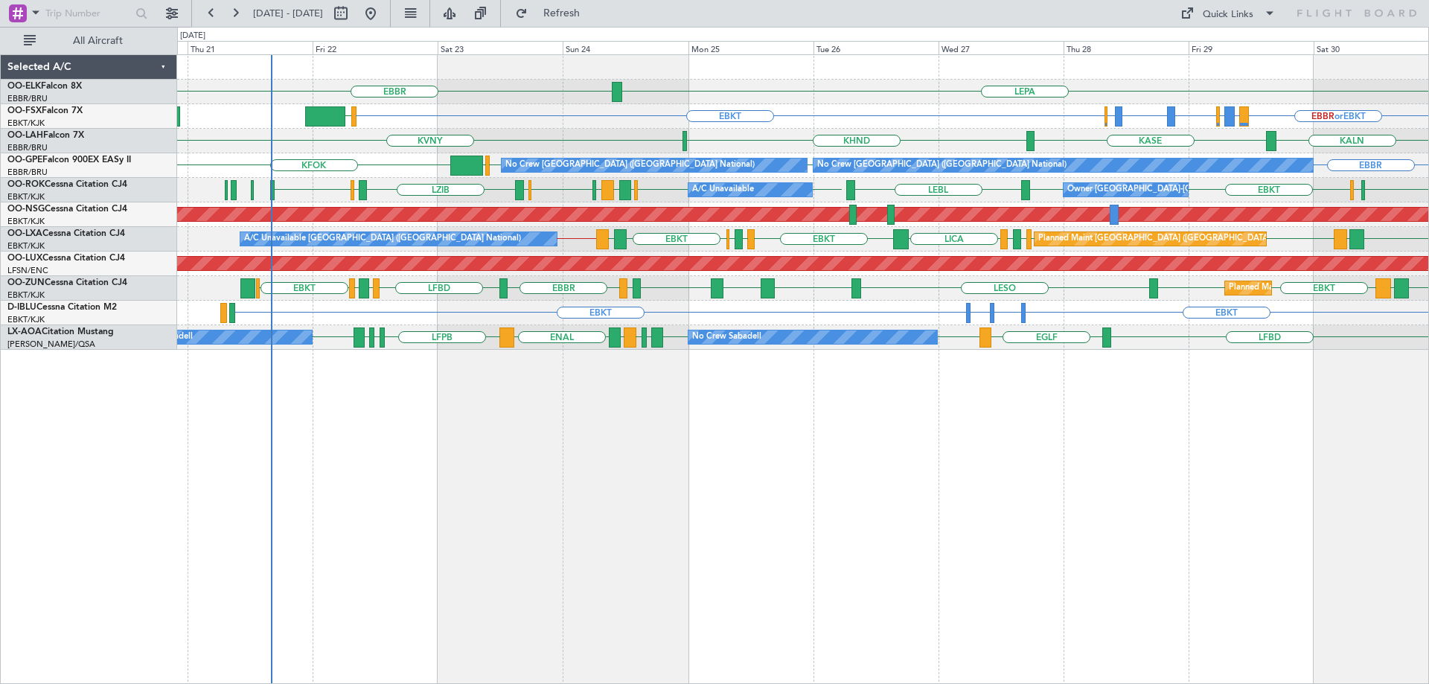
click at [409, 334] on div "LFBD [GEOGRAPHIC_DATA] [GEOGRAPHIC_DATA][PERSON_NAME][GEOGRAPHIC_DATA] EGKB LFP…" at bounding box center [802, 337] width 1251 height 25
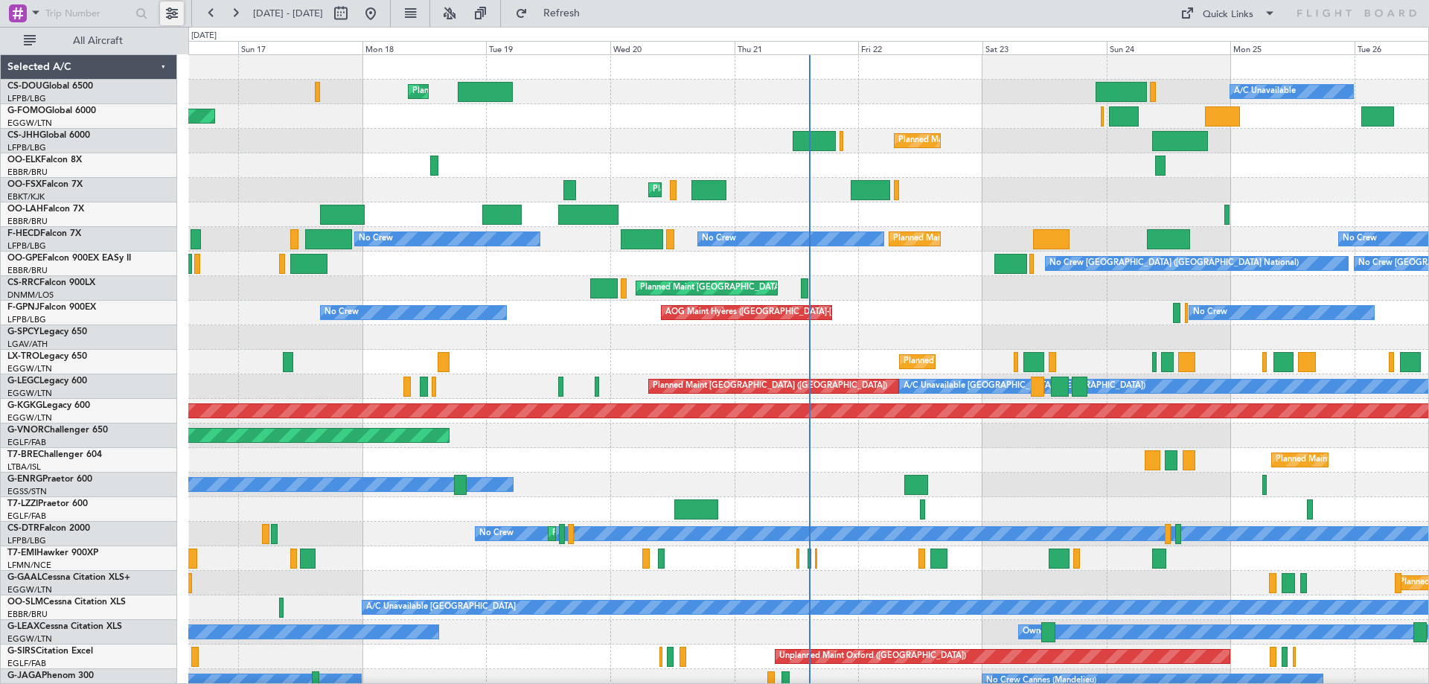
click at [170, 8] on button at bounding box center [172, 13] width 24 height 24
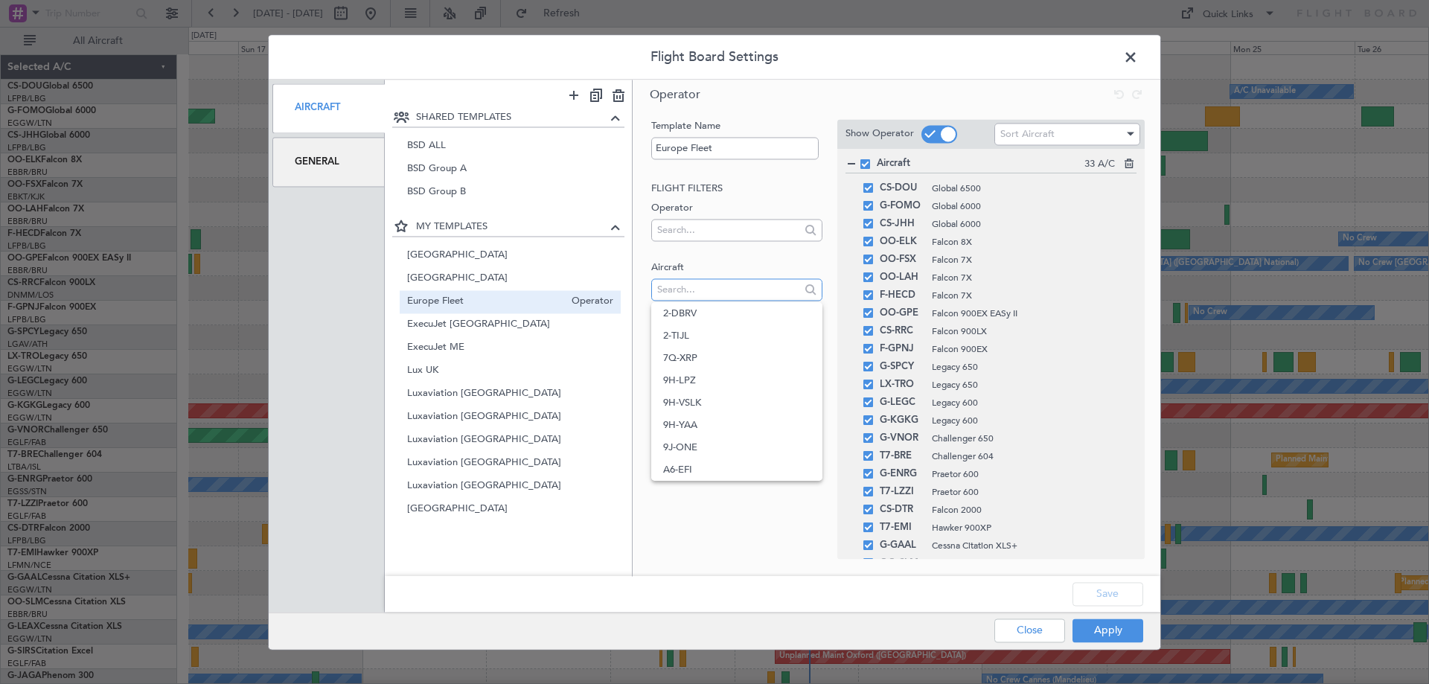
click at [740, 289] on input "text" at bounding box center [728, 289] width 142 height 22
type input "lpz"
click at [686, 309] on span "9H-LPZ" at bounding box center [736, 313] width 147 height 22
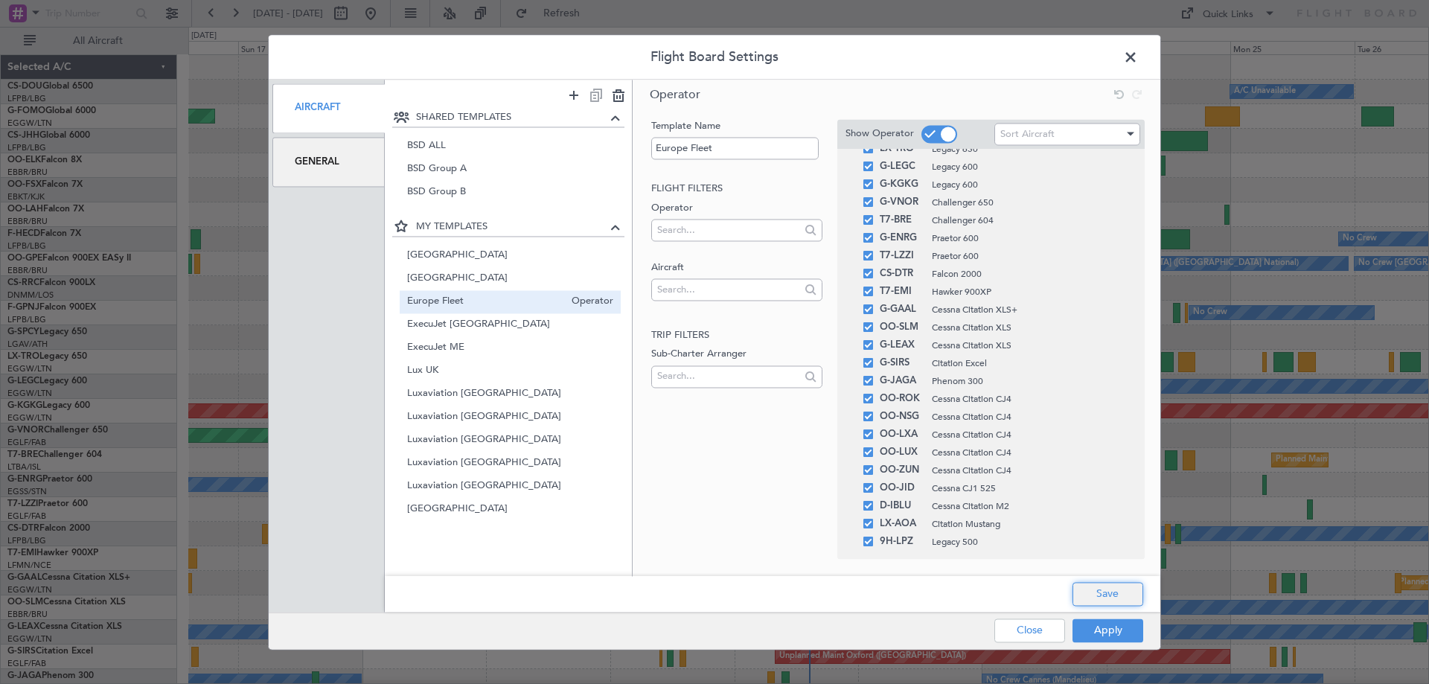
click at [1095, 592] on button "Save" at bounding box center [1107, 594] width 71 height 24
click at [1119, 627] on button "Apply" at bounding box center [1107, 630] width 71 height 24
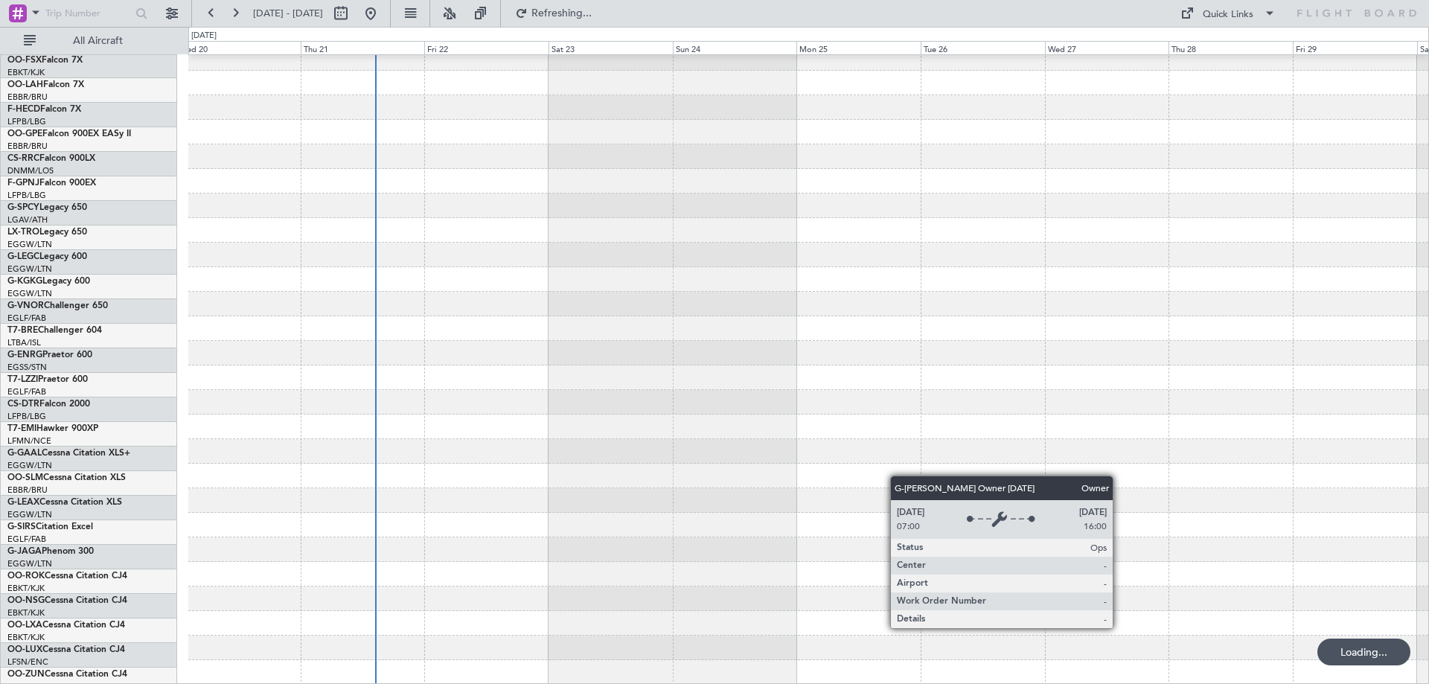
scroll to position [230, 0]
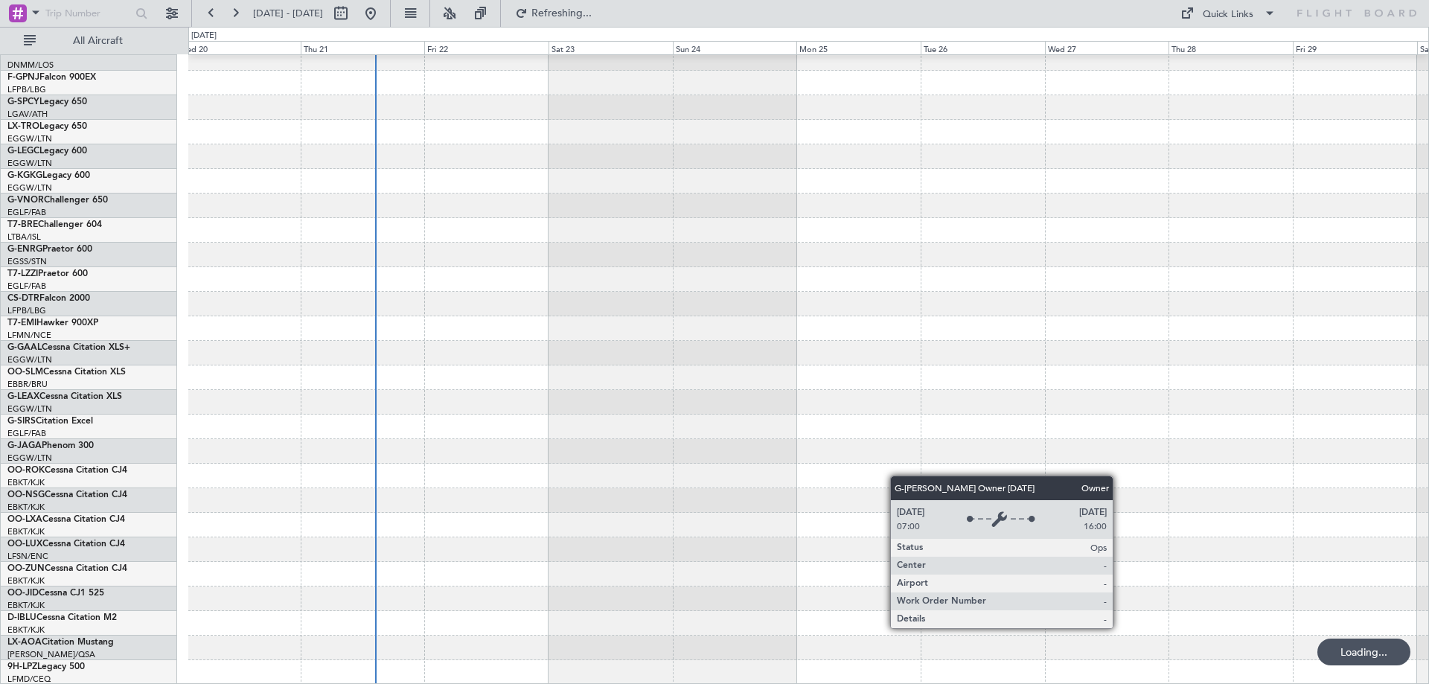
click at [450, 107] on div at bounding box center [808, 255] width 1240 height 860
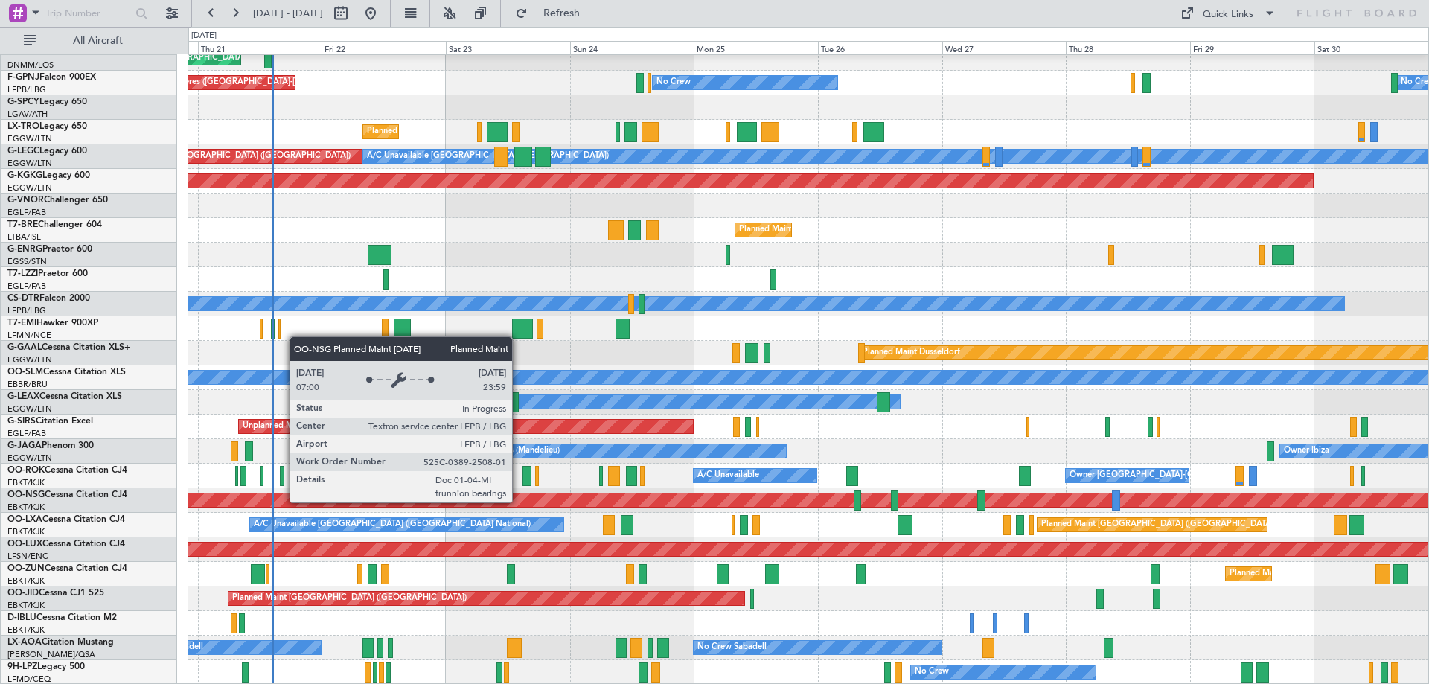
click at [528, 353] on div "Planned Maint Brussels (Brussels National) No Crew Brussels (Brussels National)…" at bounding box center [808, 255] width 1240 height 860
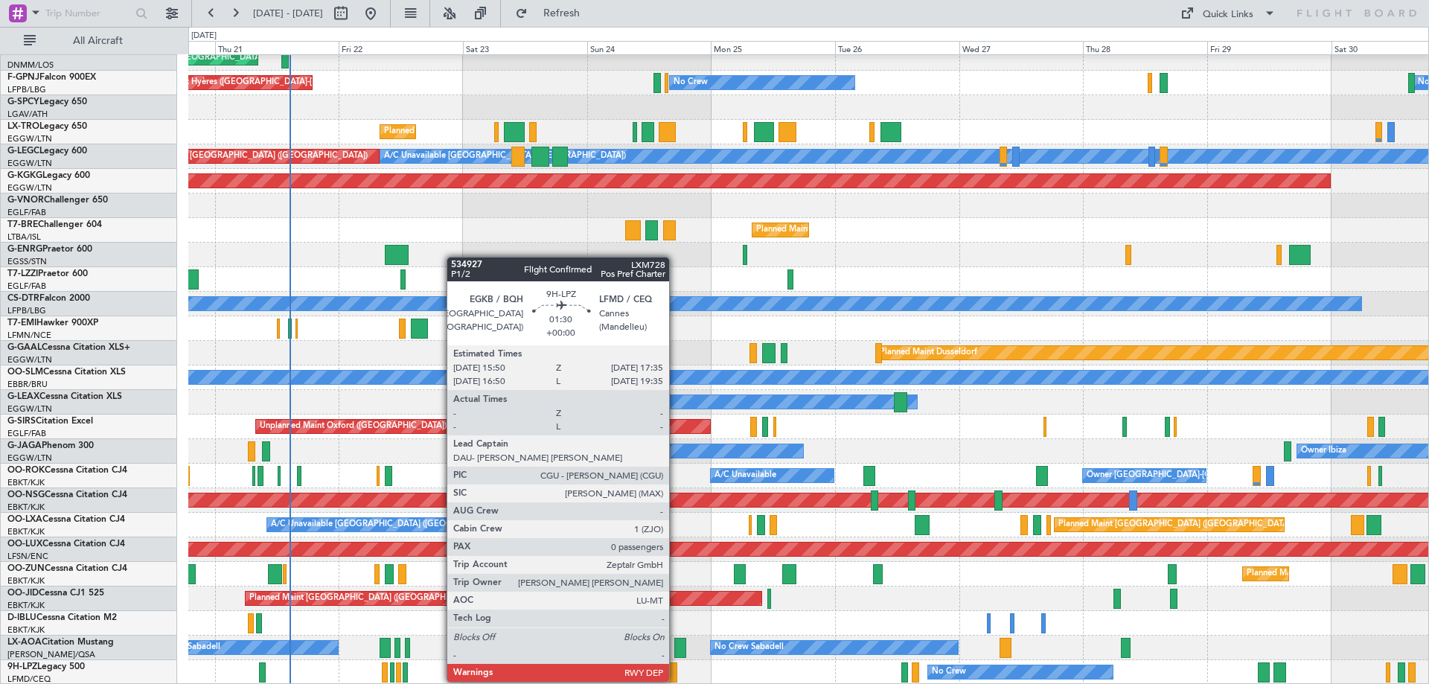
click at [676, 667] on div at bounding box center [673, 672] width 10 height 20
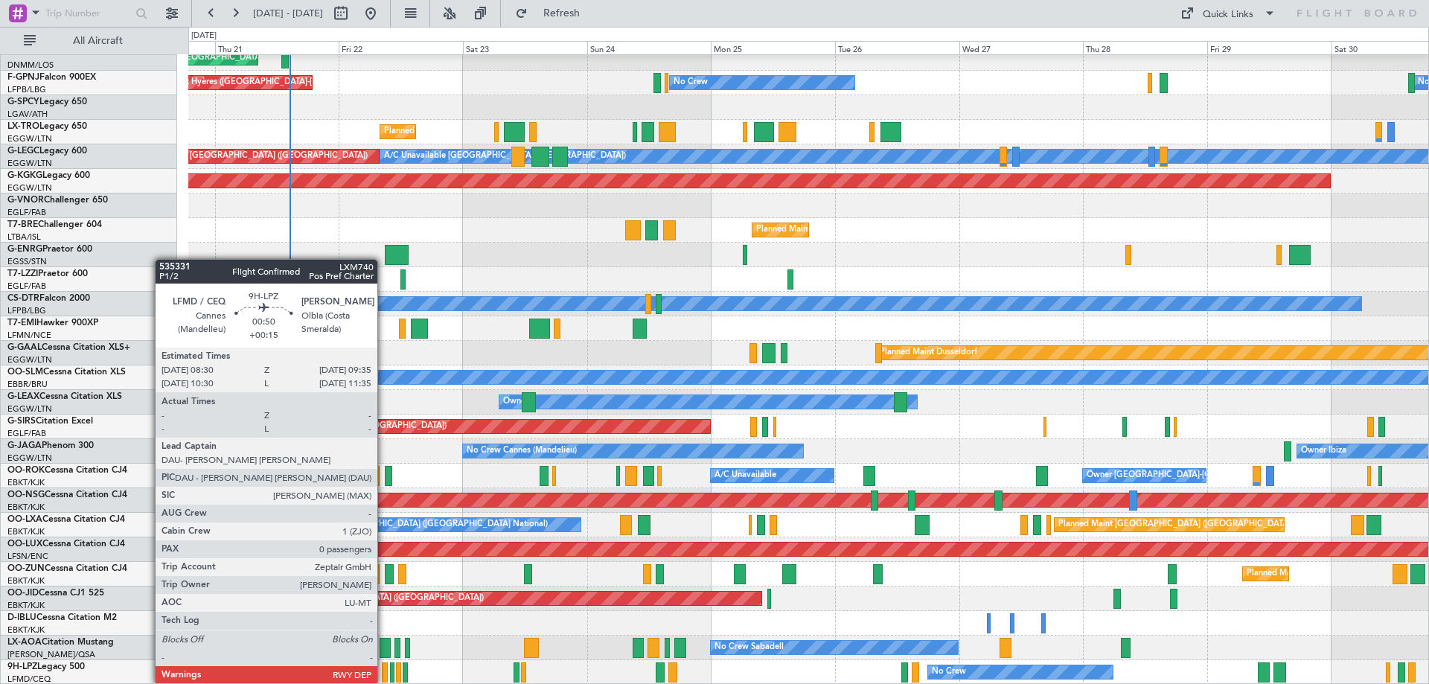
click at [384, 669] on div at bounding box center [385, 672] width 6 height 20
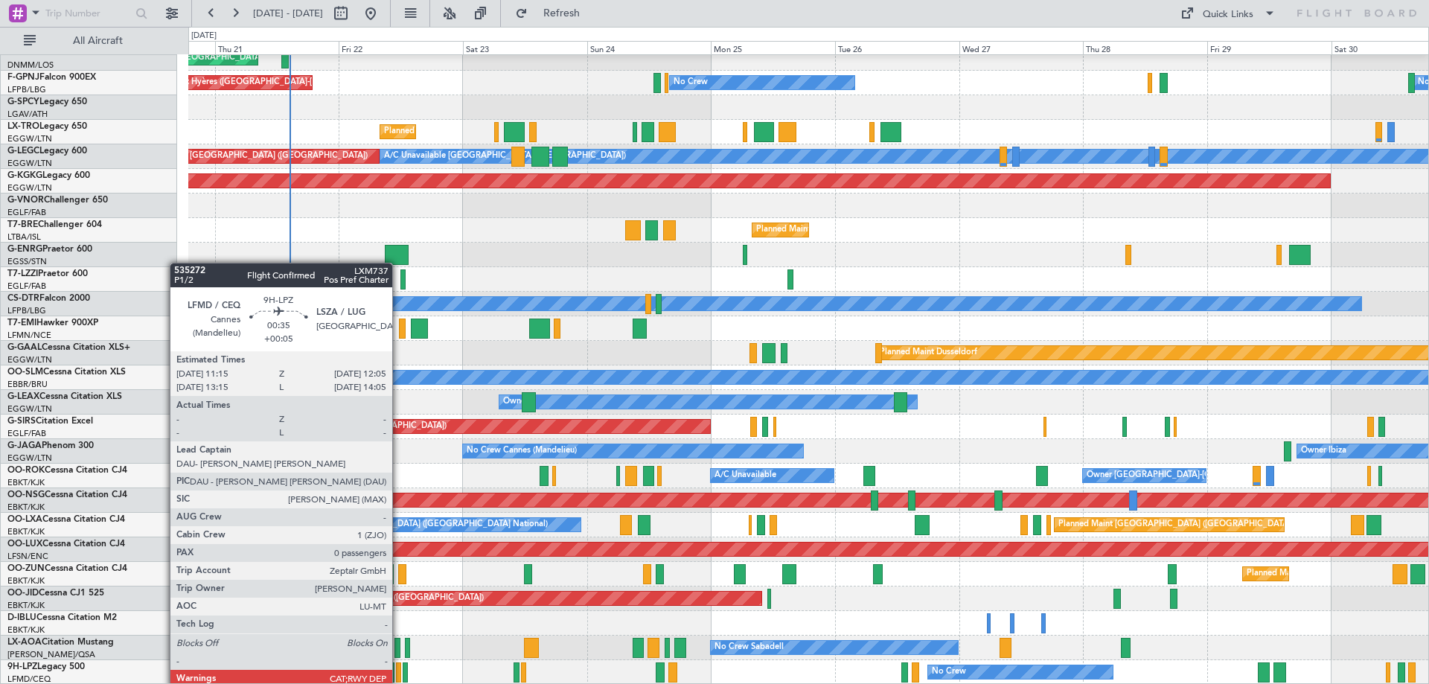
click at [399, 673] on div at bounding box center [398, 672] width 4 height 20
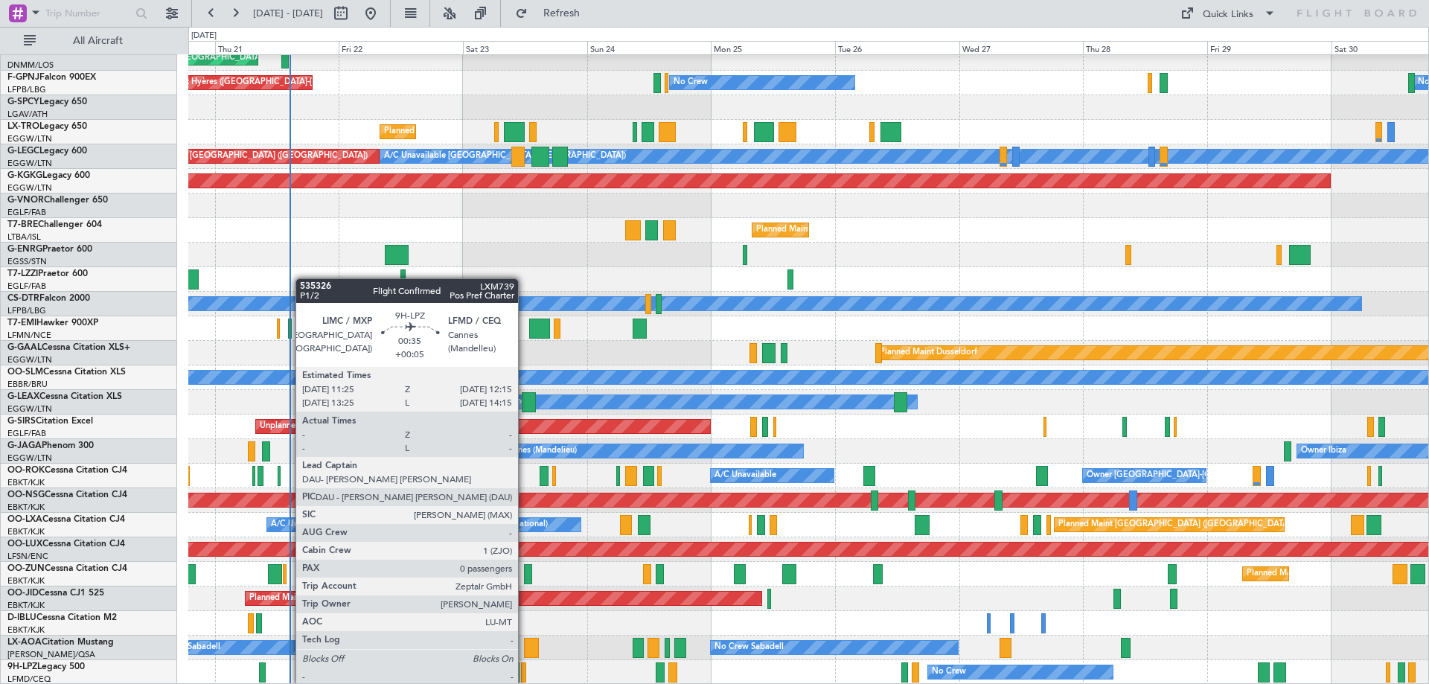
click at [525, 671] on div at bounding box center [523, 672] width 4 height 20
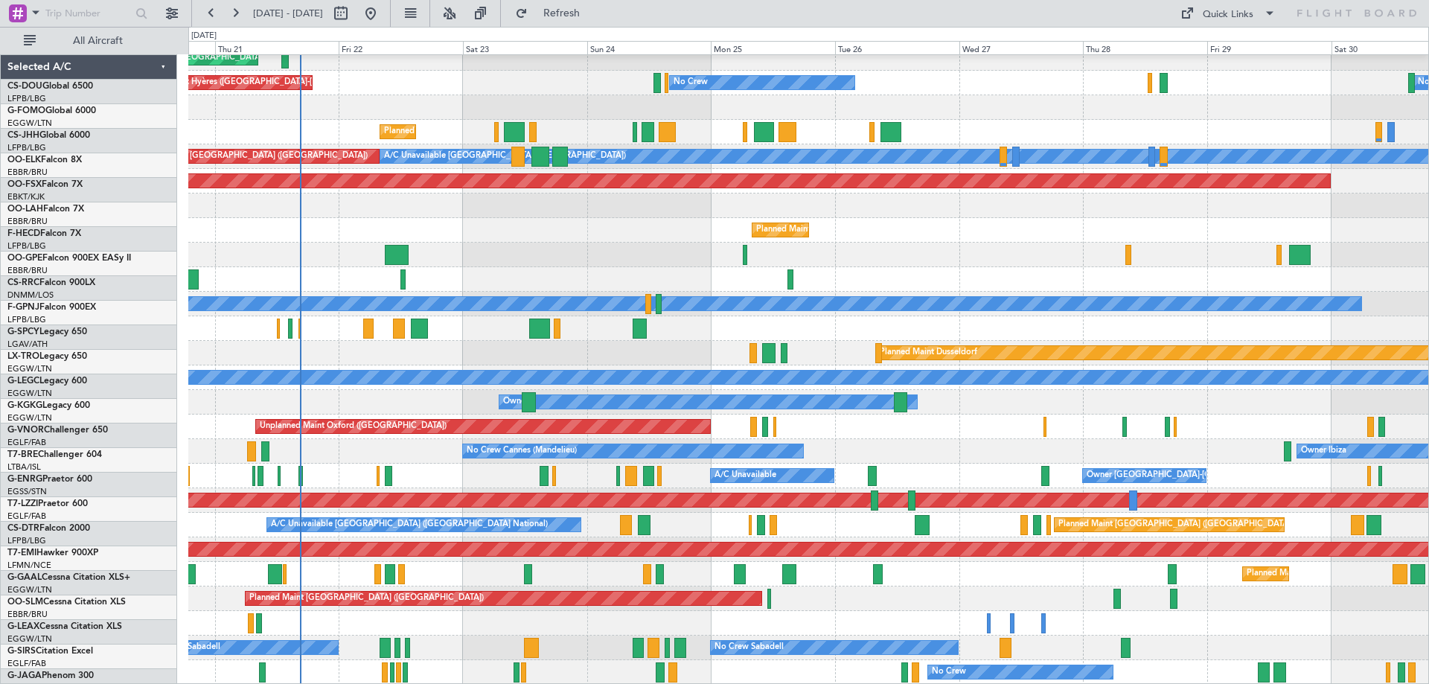
scroll to position [230, 0]
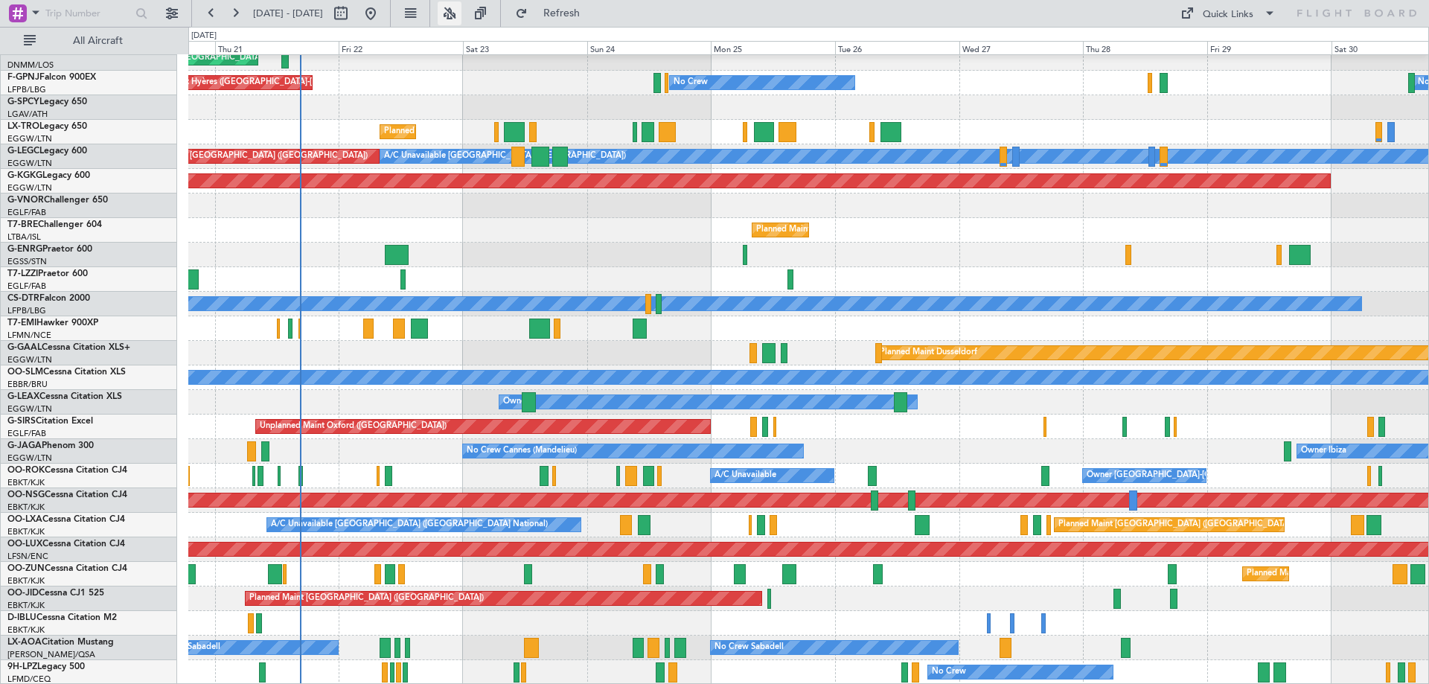
click at [461, 12] on button at bounding box center [450, 13] width 24 height 24
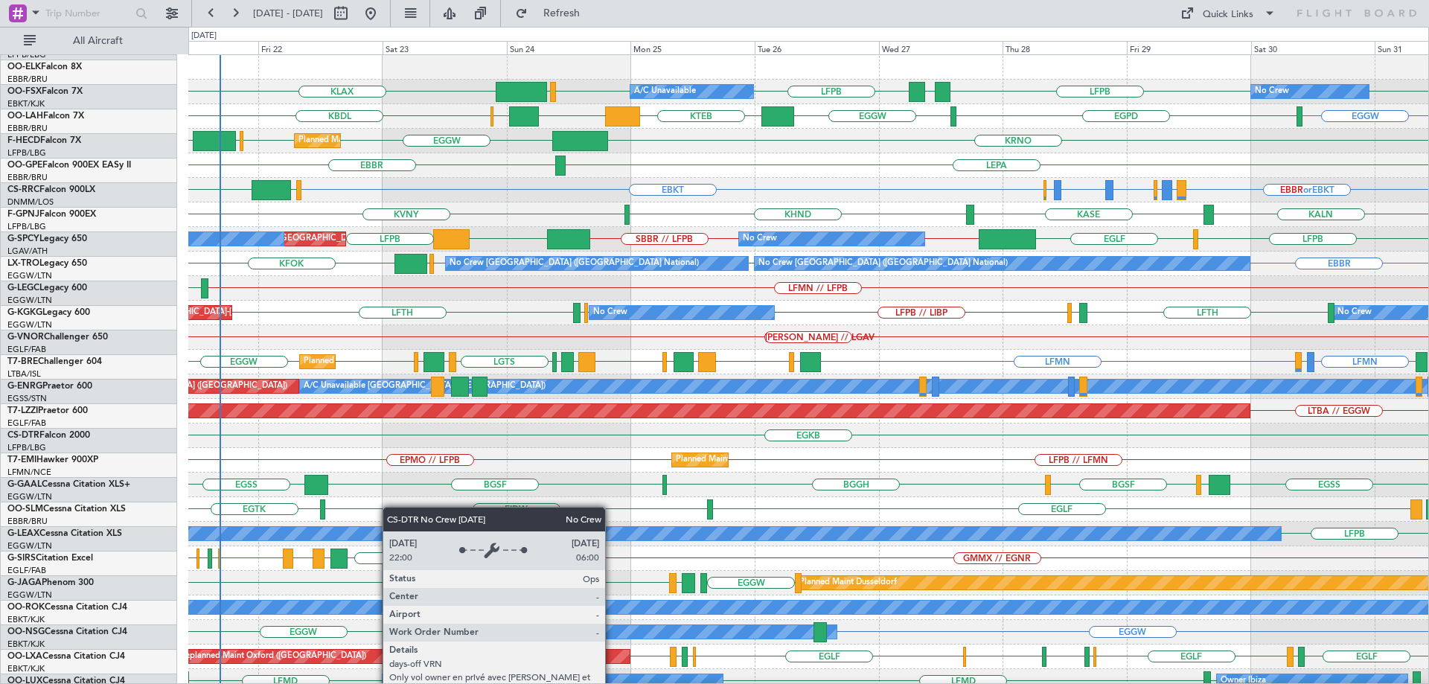
scroll to position [0, 0]
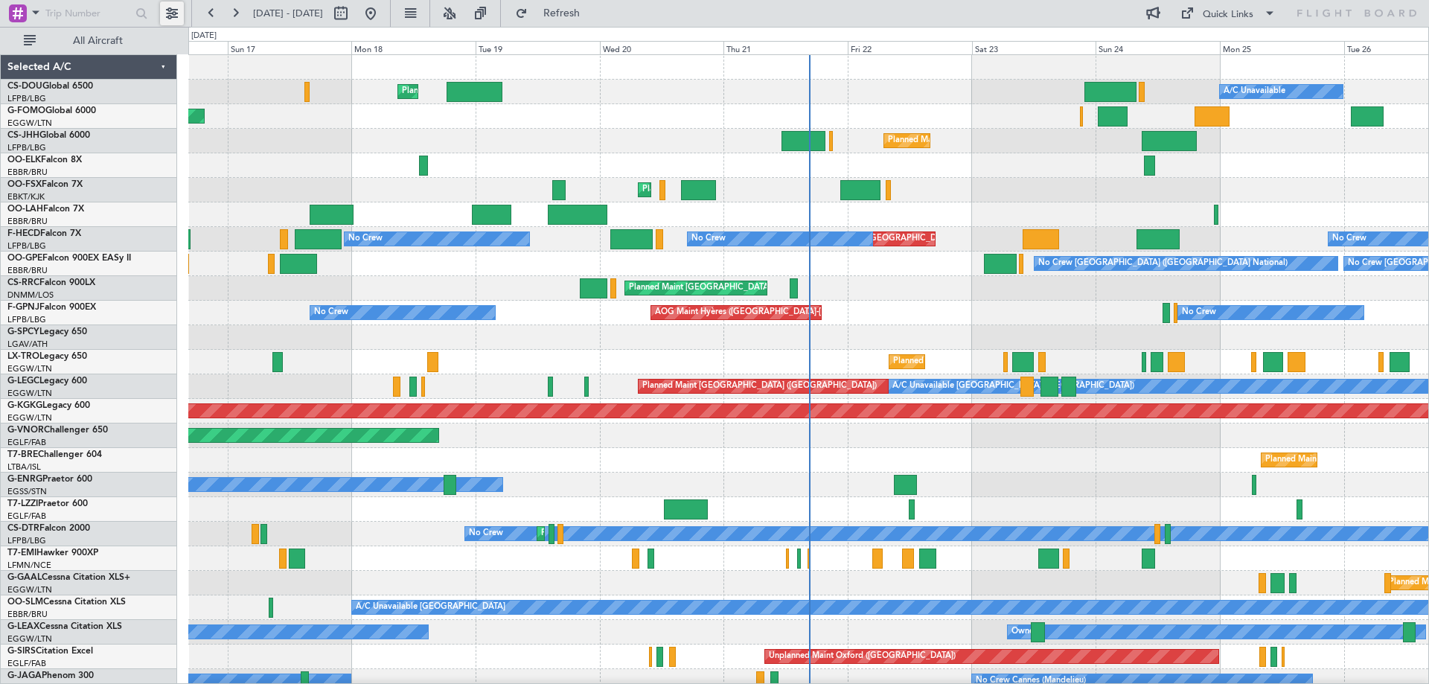
click at [167, 8] on button at bounding box center [172, 13] width 24 height 24
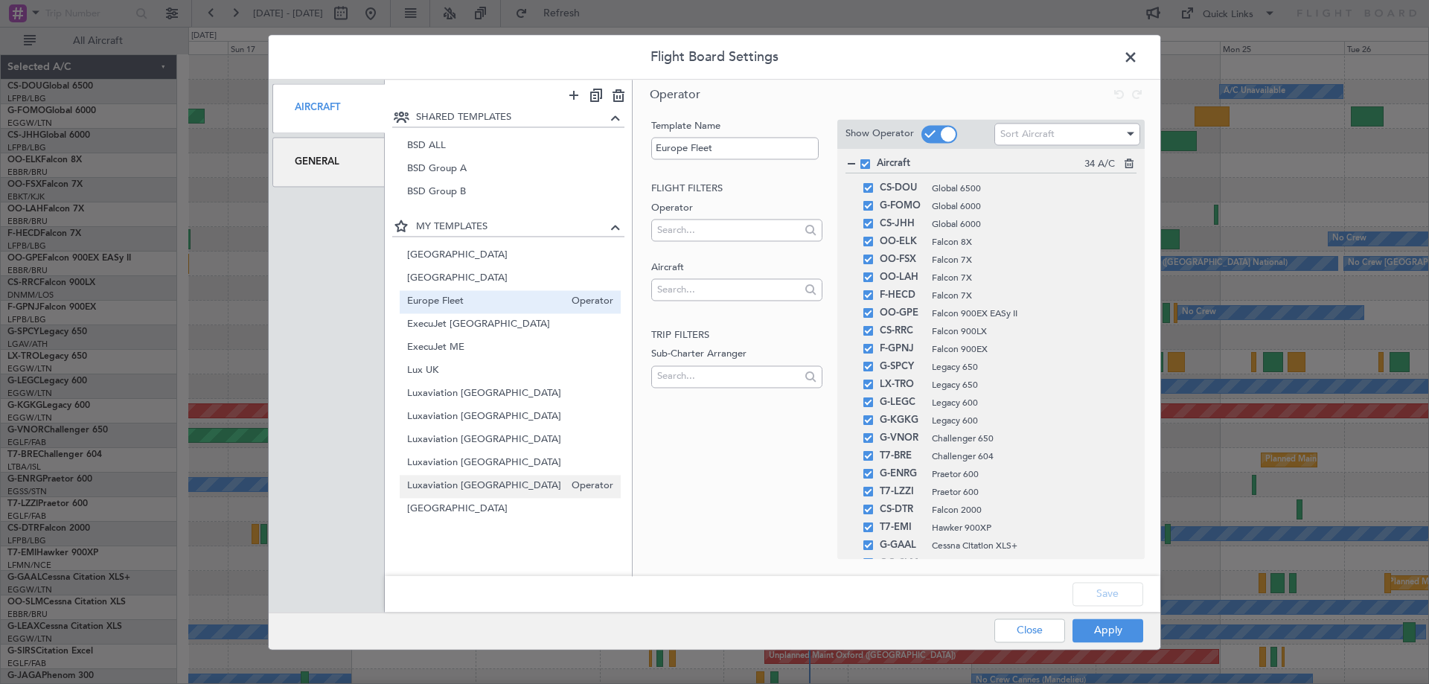
click at [480, 487] on span "Luxaviation UK" at bounding box center [486, 487] width 158 height 16
type input "Luxaviation UK"
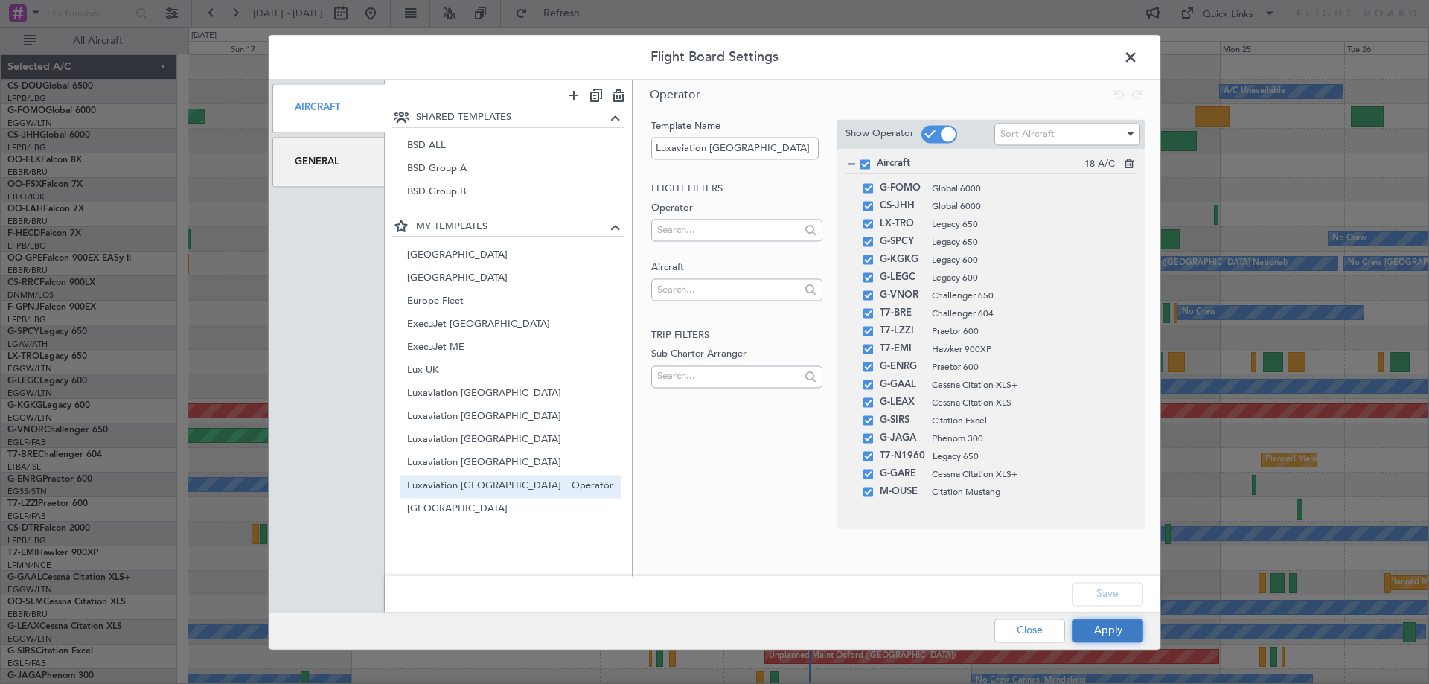
click at [1117, 628] on button "Apply" at bounding box center [1107, 630] width 71 height 24
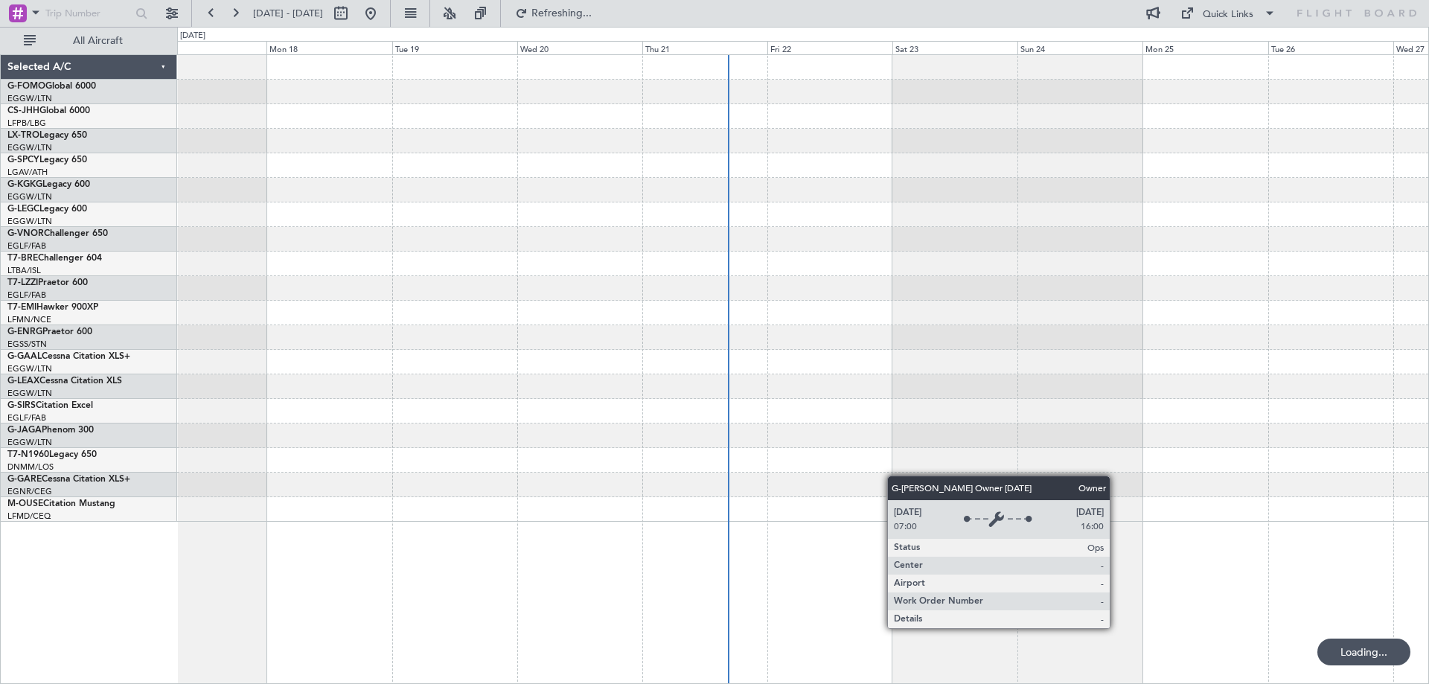
click at [554, 302] on div at bounding box center [802, 288] width 1251 height 467
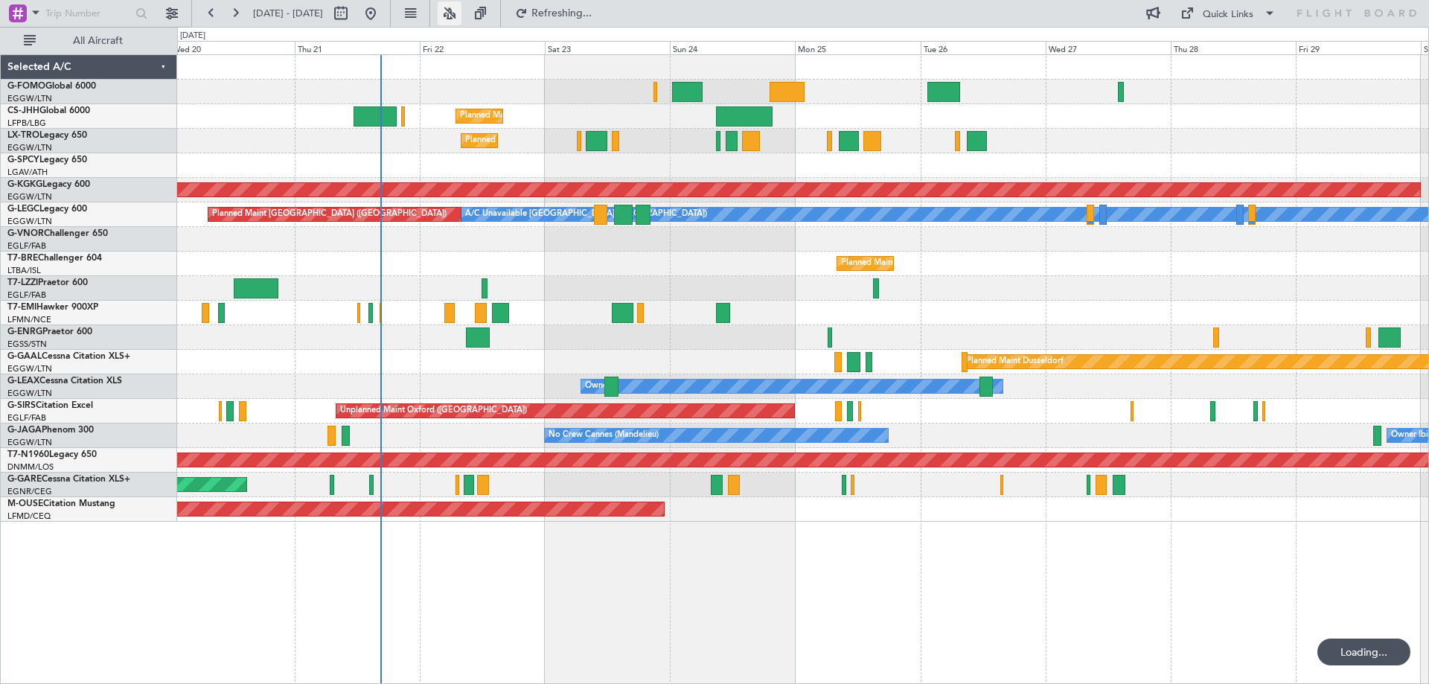
click at [461, 13] on button at bounding box center [450, 13] width 24 height 24
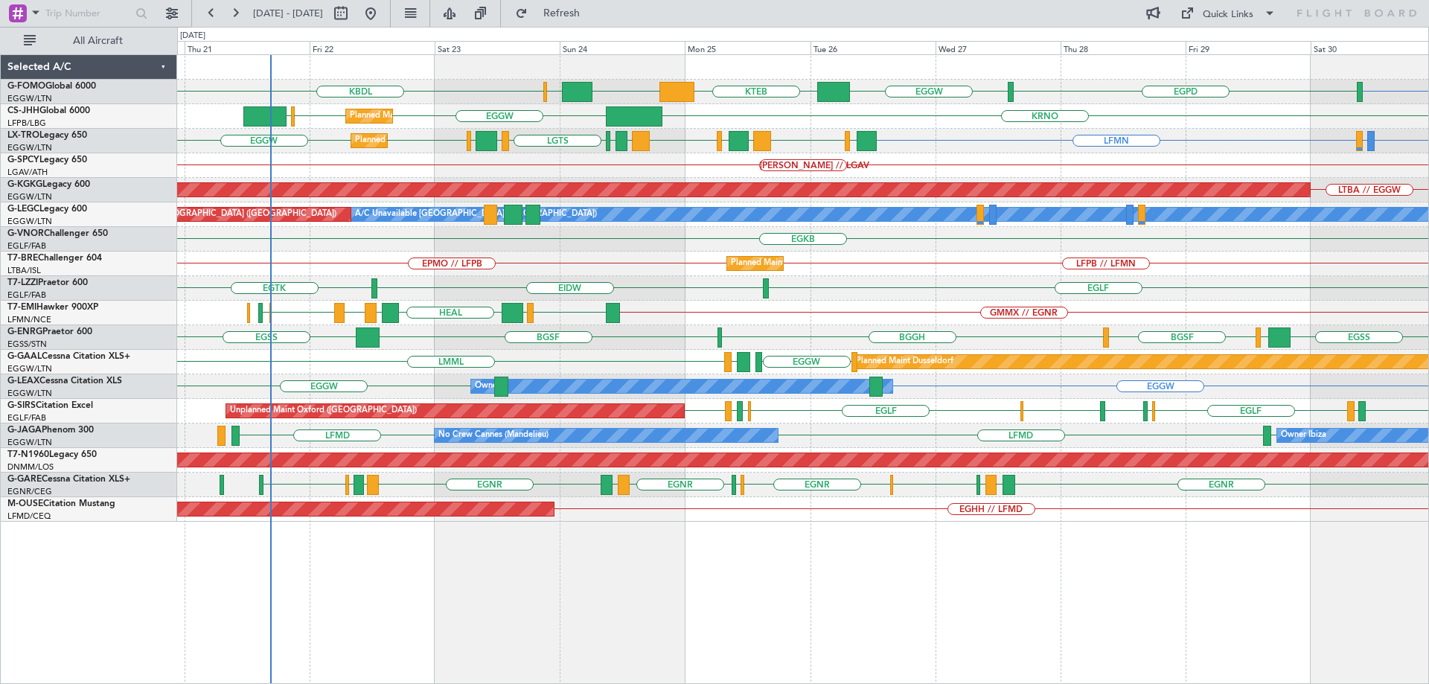
click at [402, 249] on div "EGKB Planned Maint London (Biggin Hill)" at bounding box center [802, 239] width 1251 height 25
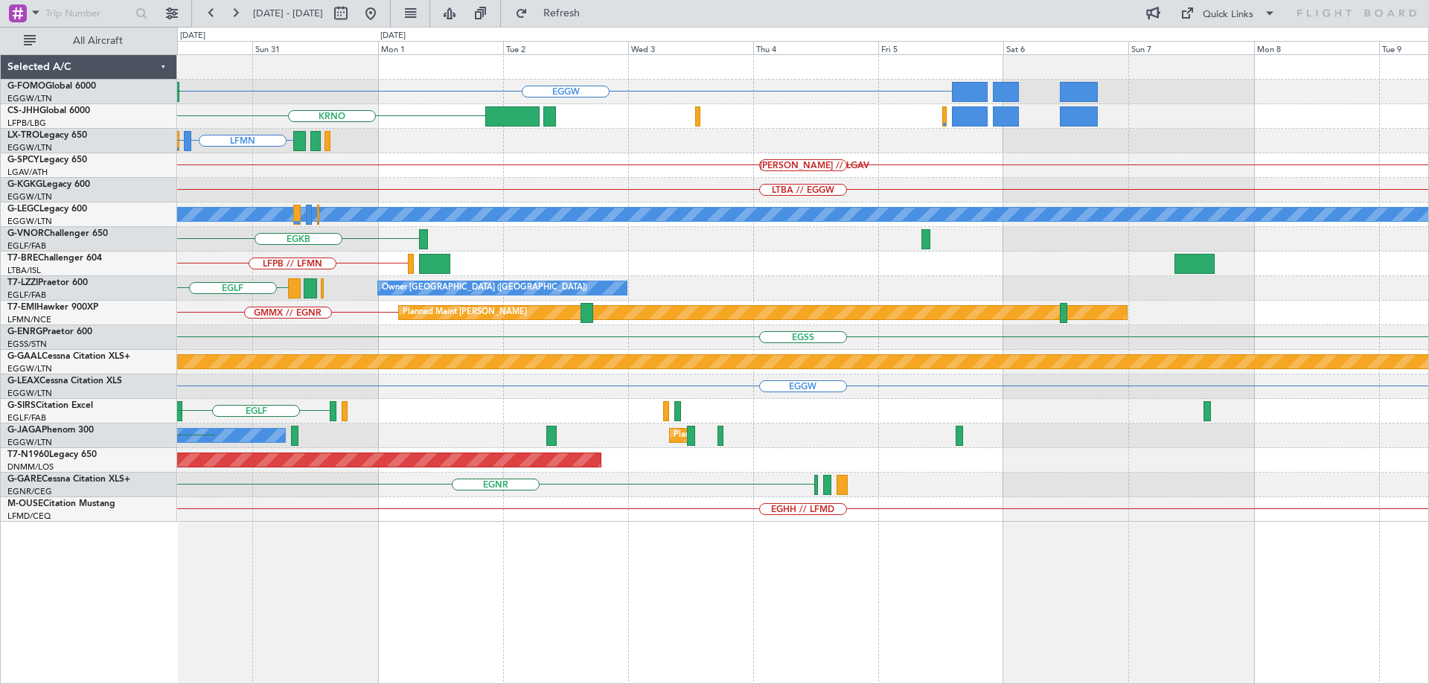
click at [85, 310] on div "EGGW EGPD KRNO LFMN LDSP or LFMN LFMN HEMM // LGAV LTBA // EGGW AOG Maint Istan…" at bounding box center [714, 355] width 1429 height 657
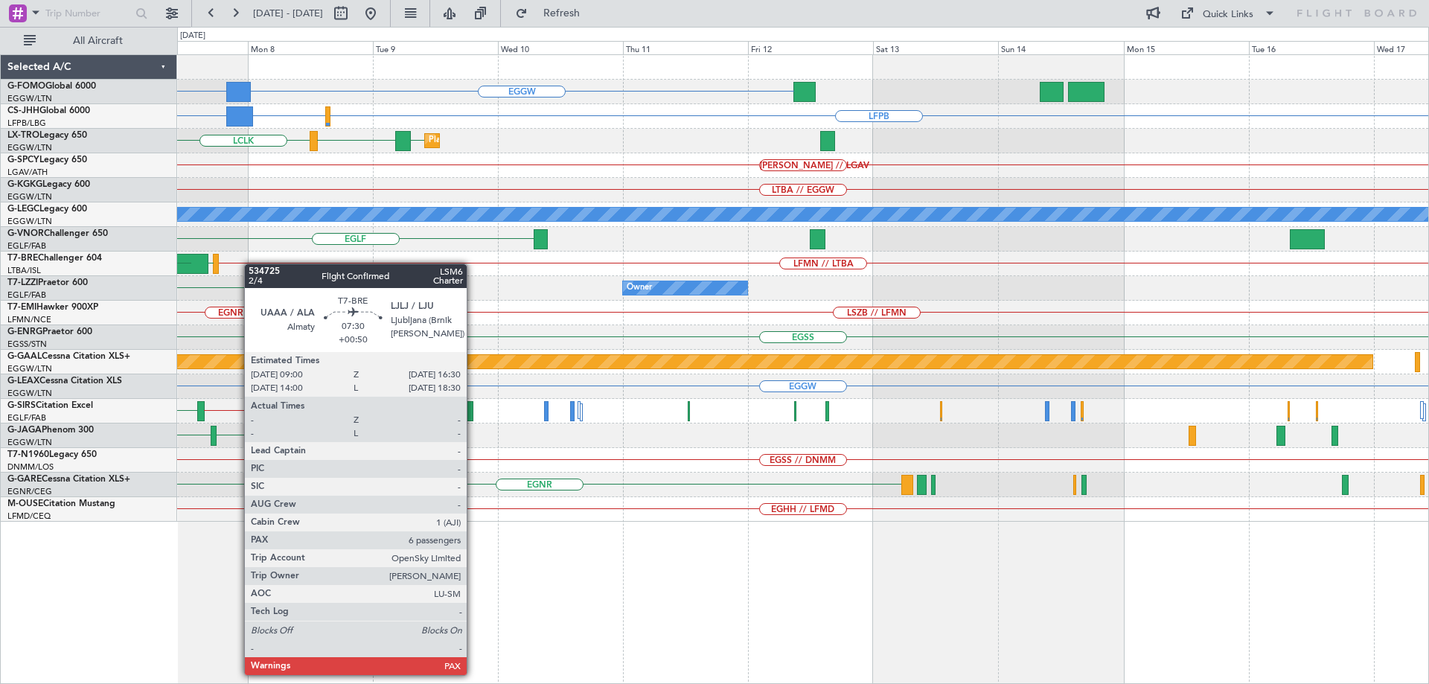
click at [192, 263] on div at bounding box center [187, 264] width 39 height 20
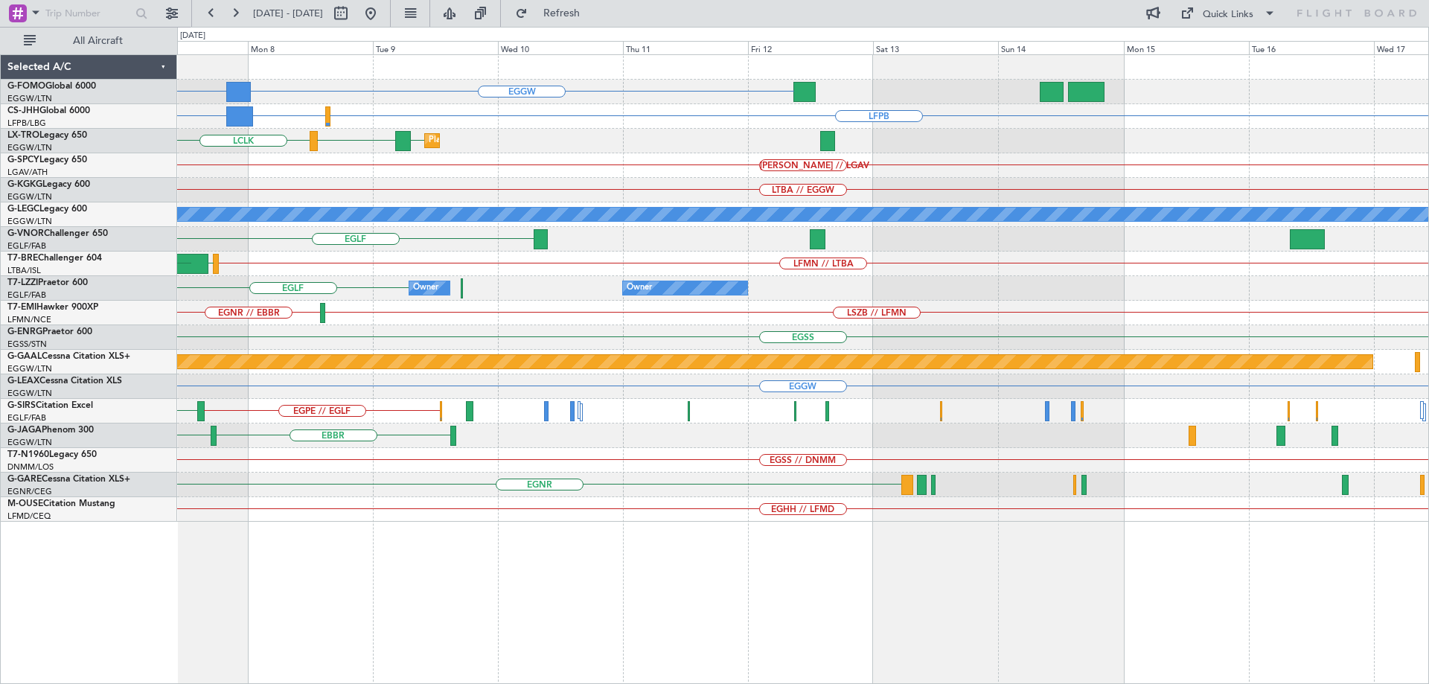
click at [441, 269] on div "LJLJ LFMN // LTBA UAAA" at bounding box center [802, 264] width 1251 height 25
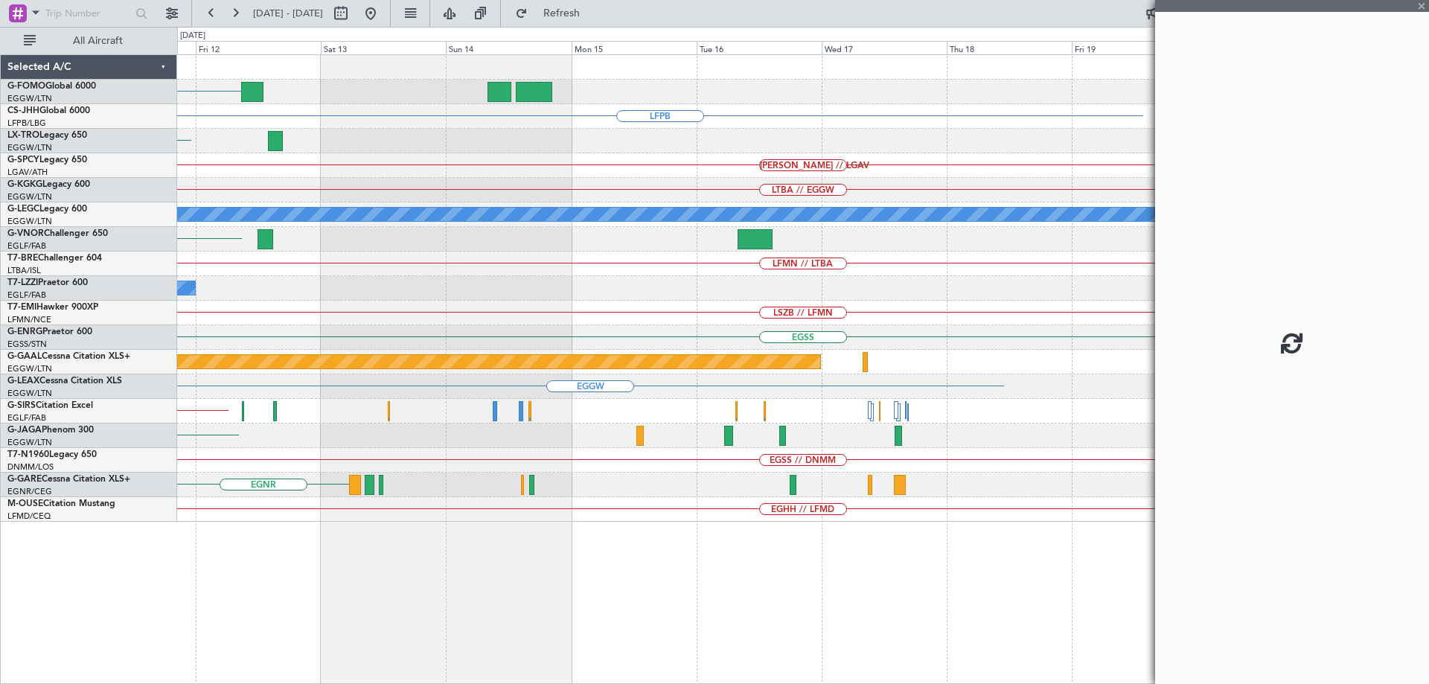
click at [540, 263] on div "LFMN // LTBA" at bounding box center [802, 264] width 1251 height 25
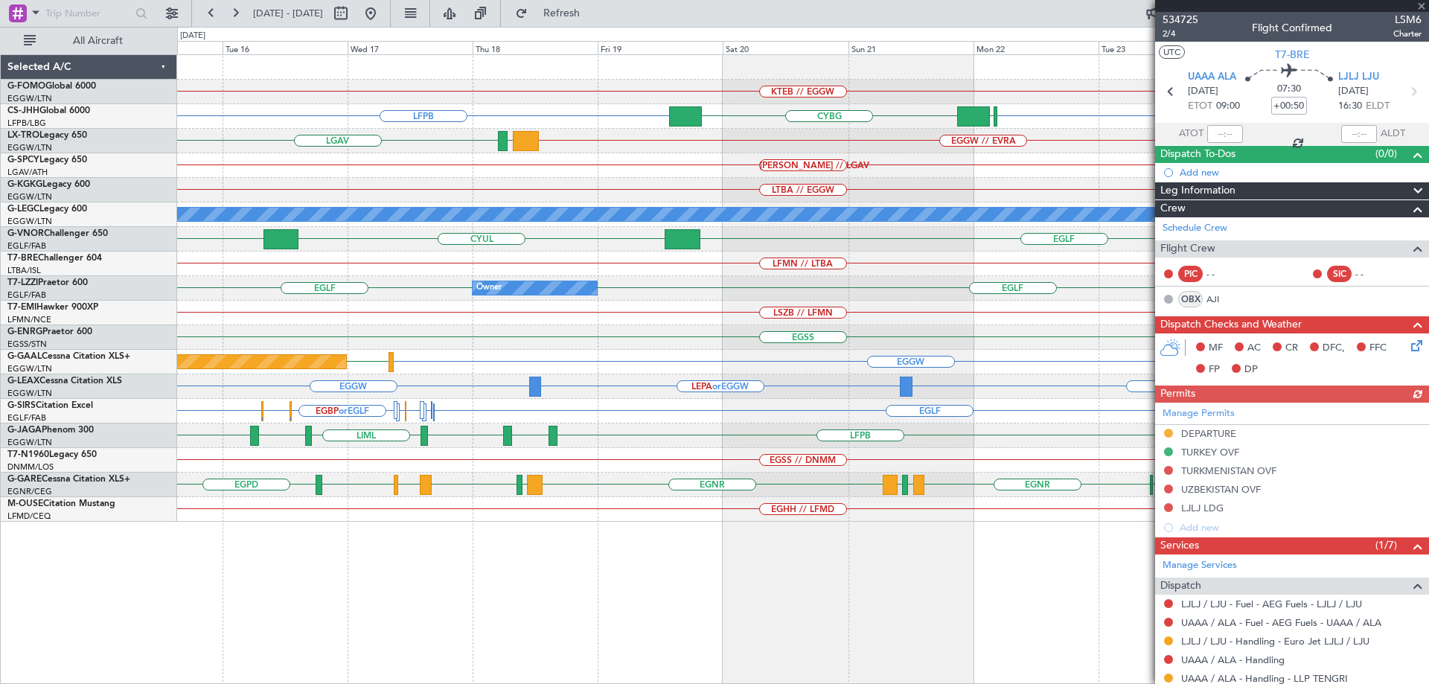
click at [1421, 6] on div at bounding box center [1292, 6] width 274 height 12
click at [1423, 4] on span at bounding box center [1421, 6] width 15 height 13
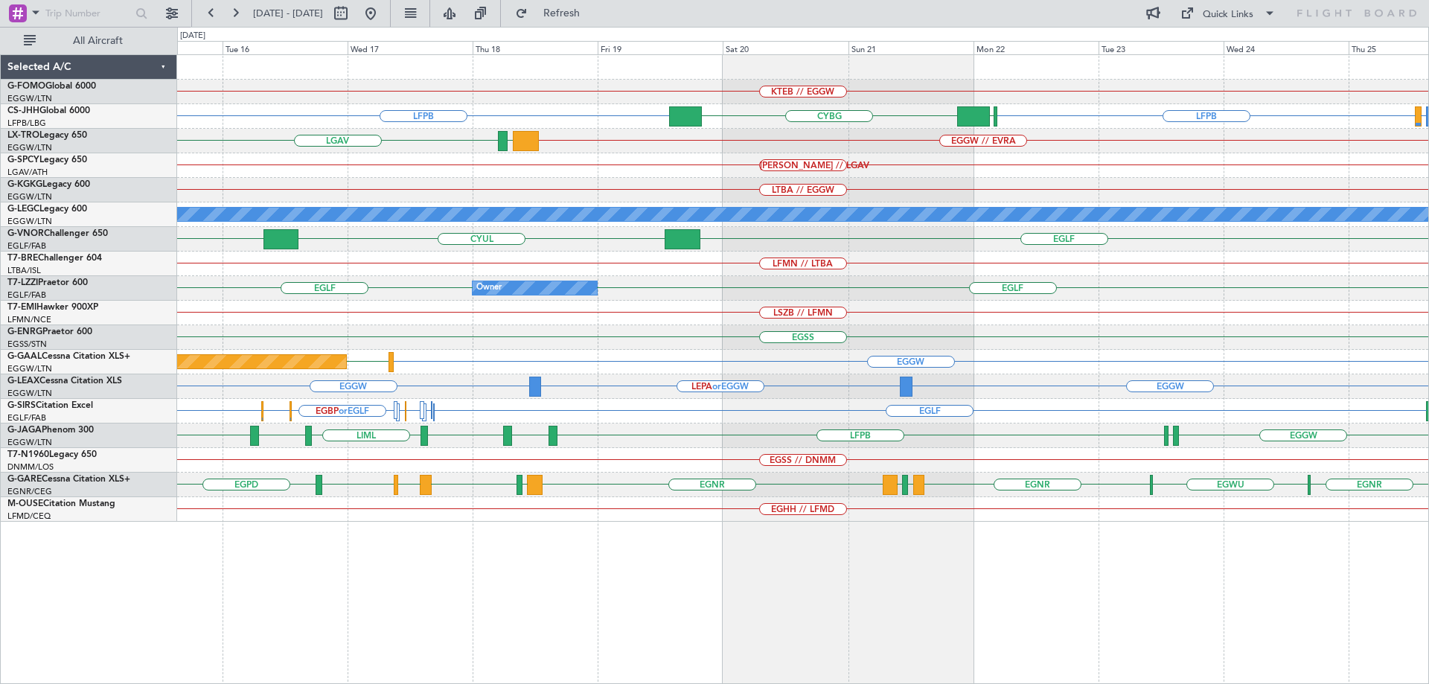
type input "0"
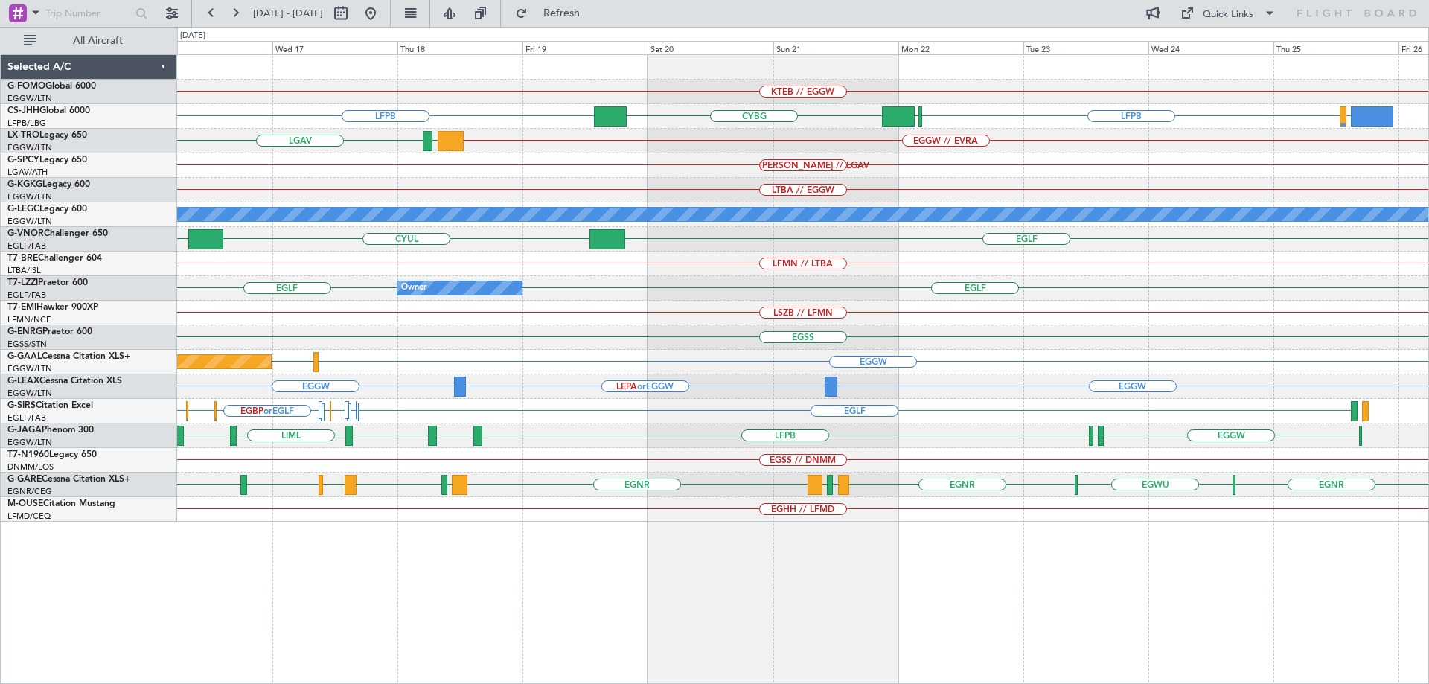
click at [1204, 271] on div "KTEB // EGGW EDDM or LFPB LFPB EBBR CYBG LFPB EGGW // EVRA LLBG LGAV HEMM // LG…" at bounding box center [802, 288] width 1251 height 467
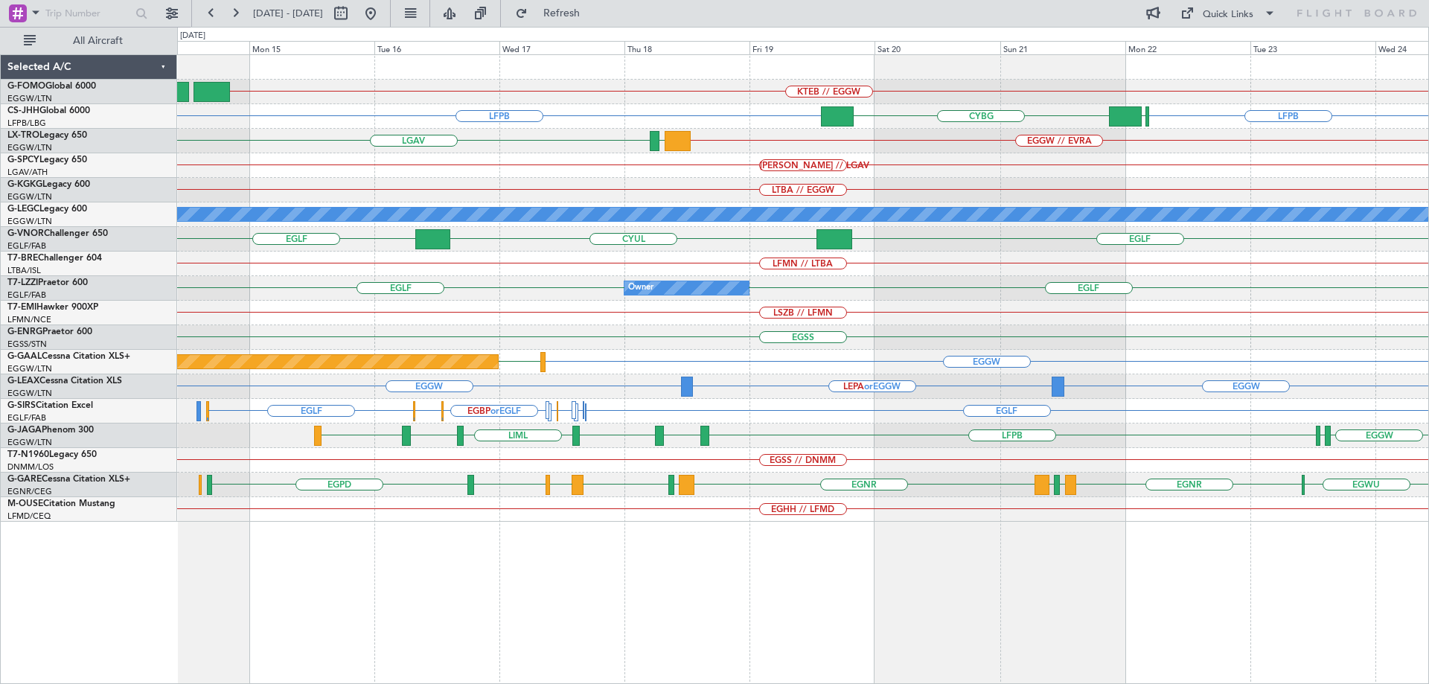
click at [883, 290] on div "KTEB // EGGW LFPB EBBR CYBG LFPB EDDM or LFPB EGGW // EVRA LLBG LGAV HEMM // LG…" at bounding box center [802, 288] width 1251 height 467
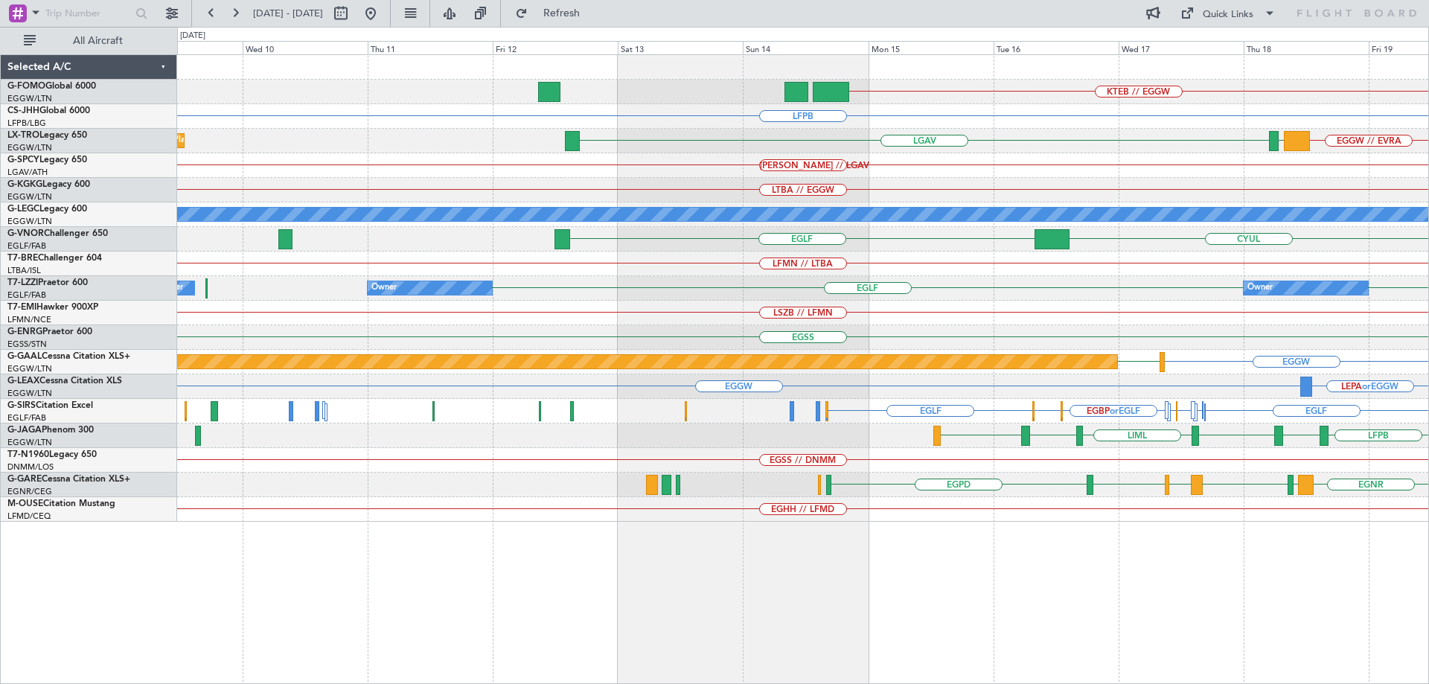
click at [924, 302] on div "KTEB // EGGW LFPB CYBG EGGW // EVRA LLBG LGAV Planned Maint Dusseldorf HEMM // …" at bounding box center [802, 288] width 1251 height 467
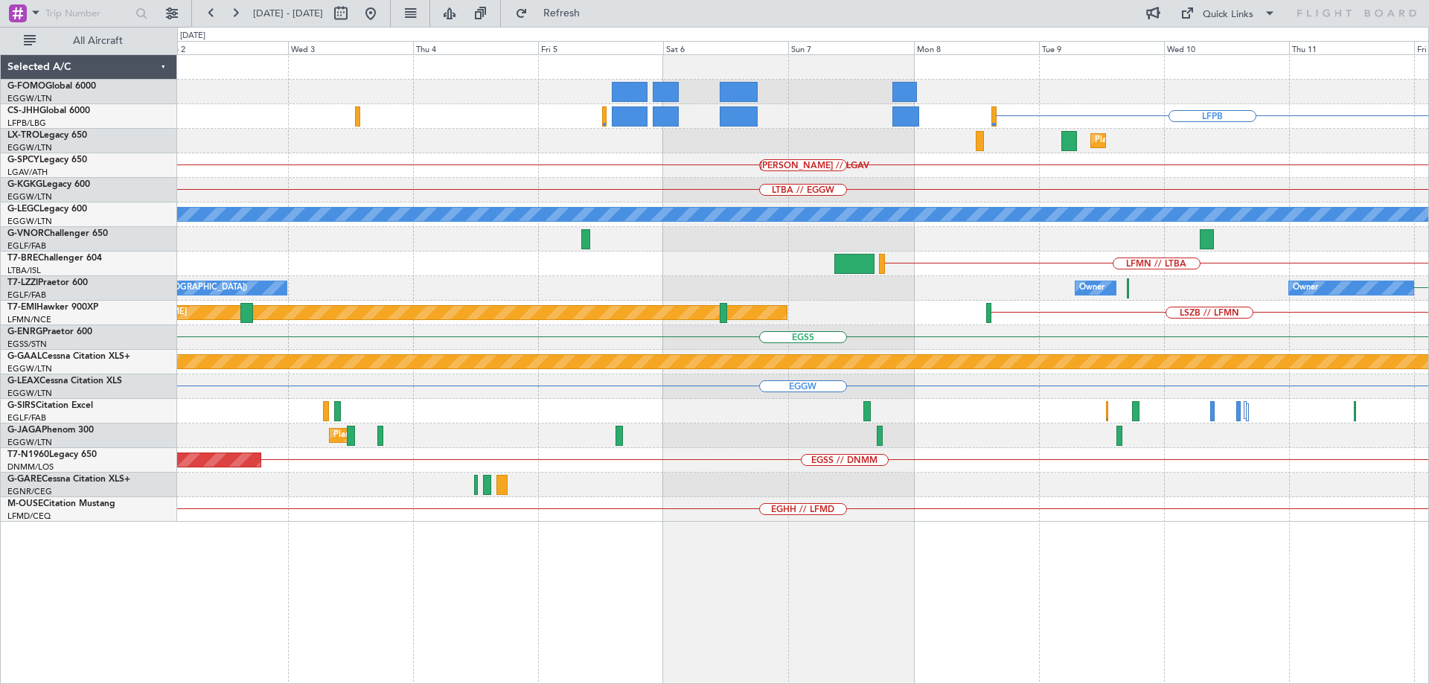
click at [953, 290] on div "LFPB Planned Maint Dusseldorf LGAV HEMM // LGAV LTBA // EGGW A/C Unavailable Lo…" at bounding box center [802, 288] width 1251 height 467
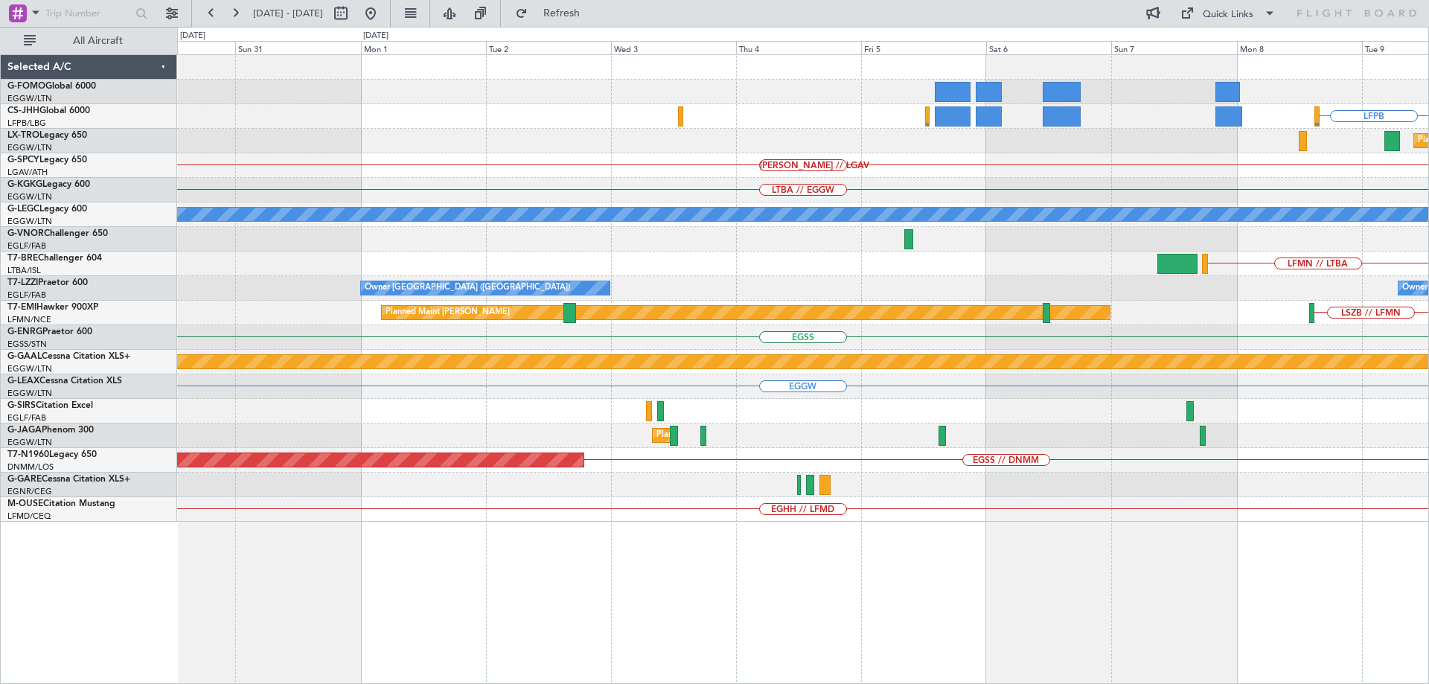
click at [906, 273] on div "LFPB Planned Maint Dusseldorf HEMM // LGAV LTBA // EGGW AOG Maint Istanbul (Ata…" at bounding box center [802, 288] width 1251 height 467
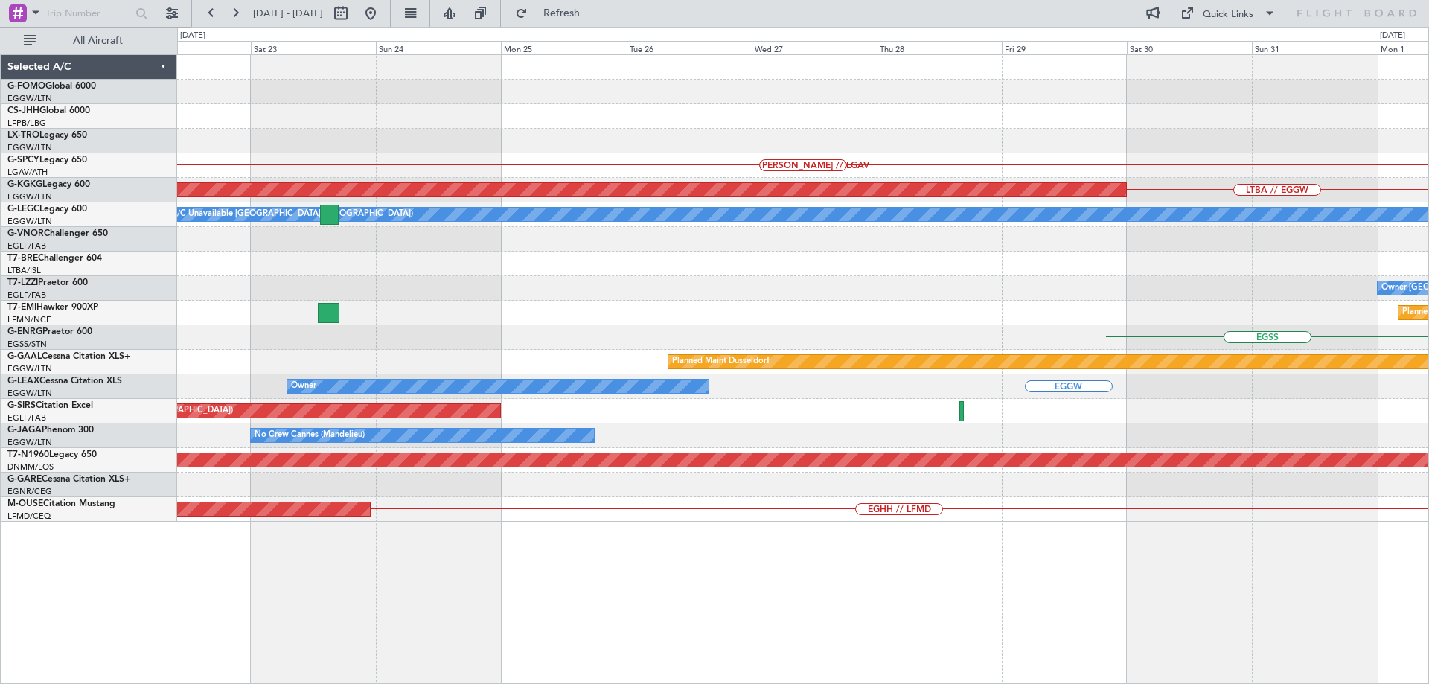
click at [962, 269] on div at bounding box center [802, 264] width 1251 height 25
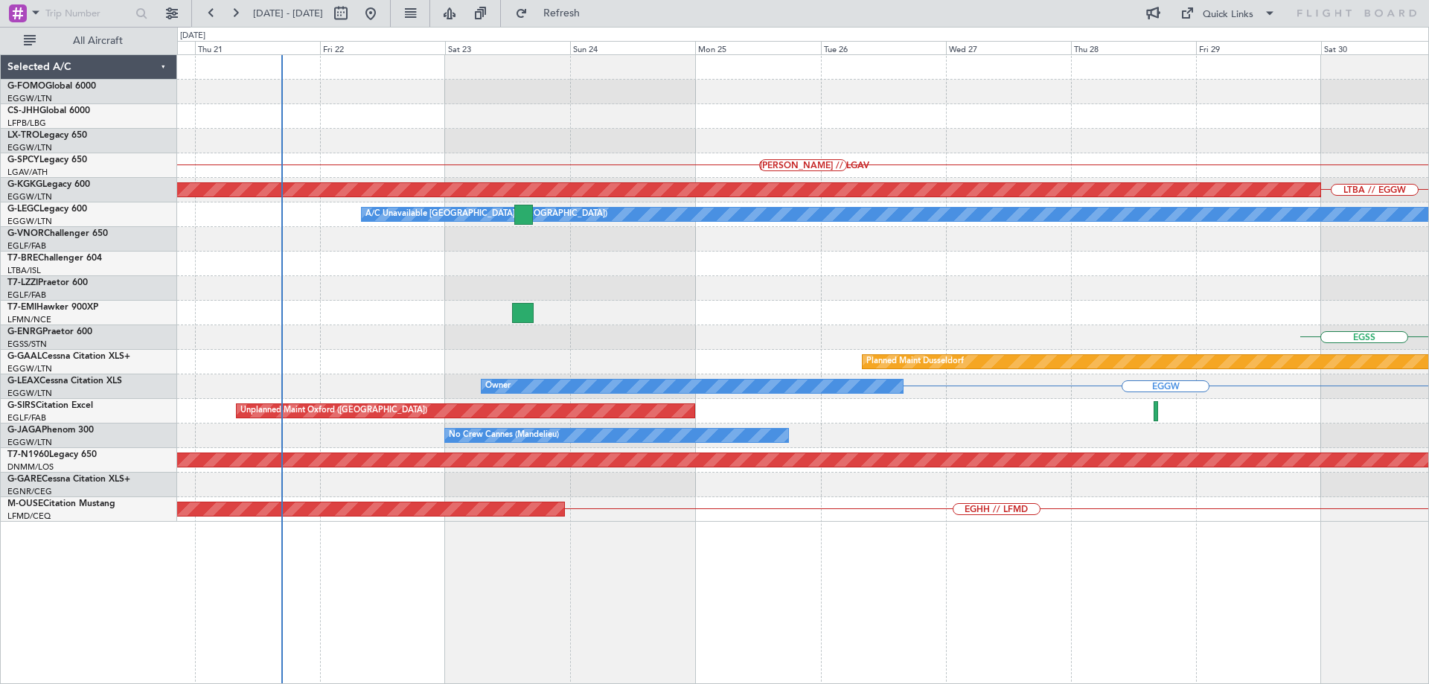
click at [784, 267] on div at bounding box center [802, 264] width 1251 height 25
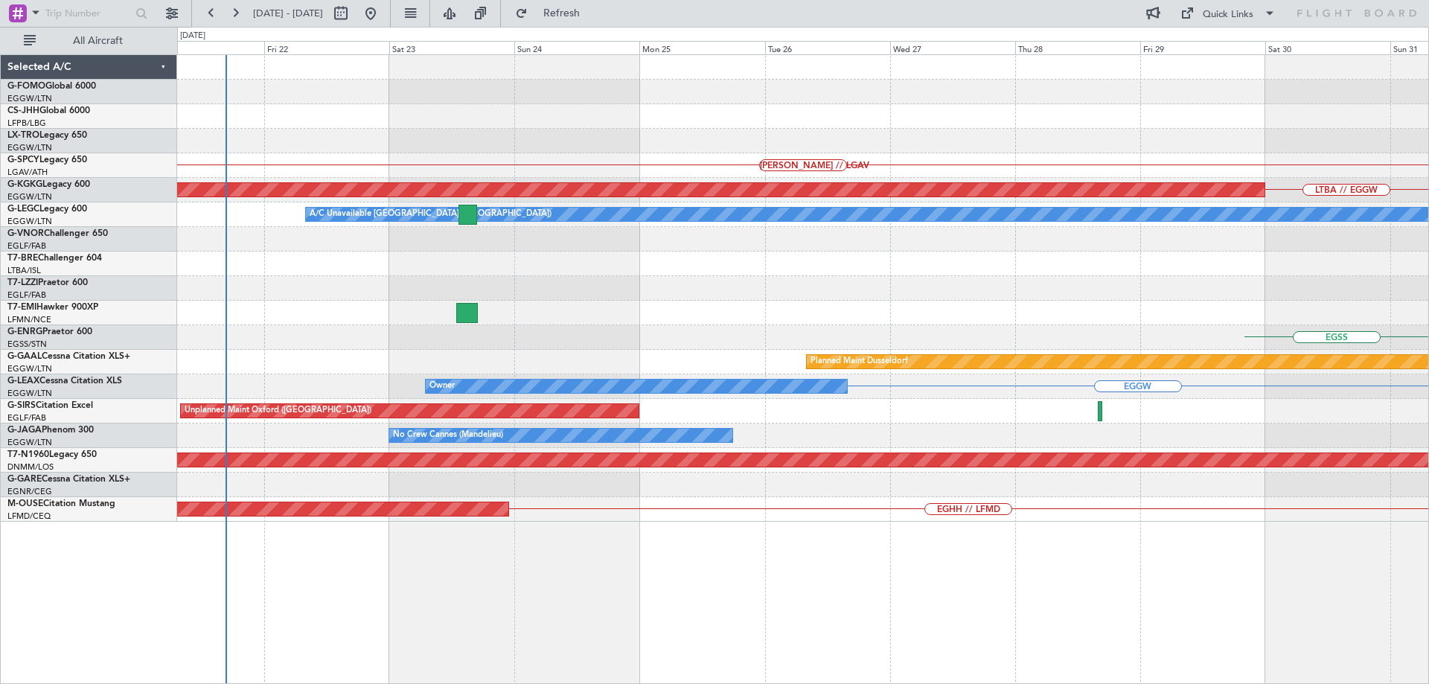
click at [431, 297] on div "HEMM // LGAV AOG Maint Istanbul (Ataturk) LTBA // EGGW A/C Unavailable London (…" at bounding box center [802, 288] width 1251 height 467
